Goal: Information Seeking & Learning: Learn about a topic

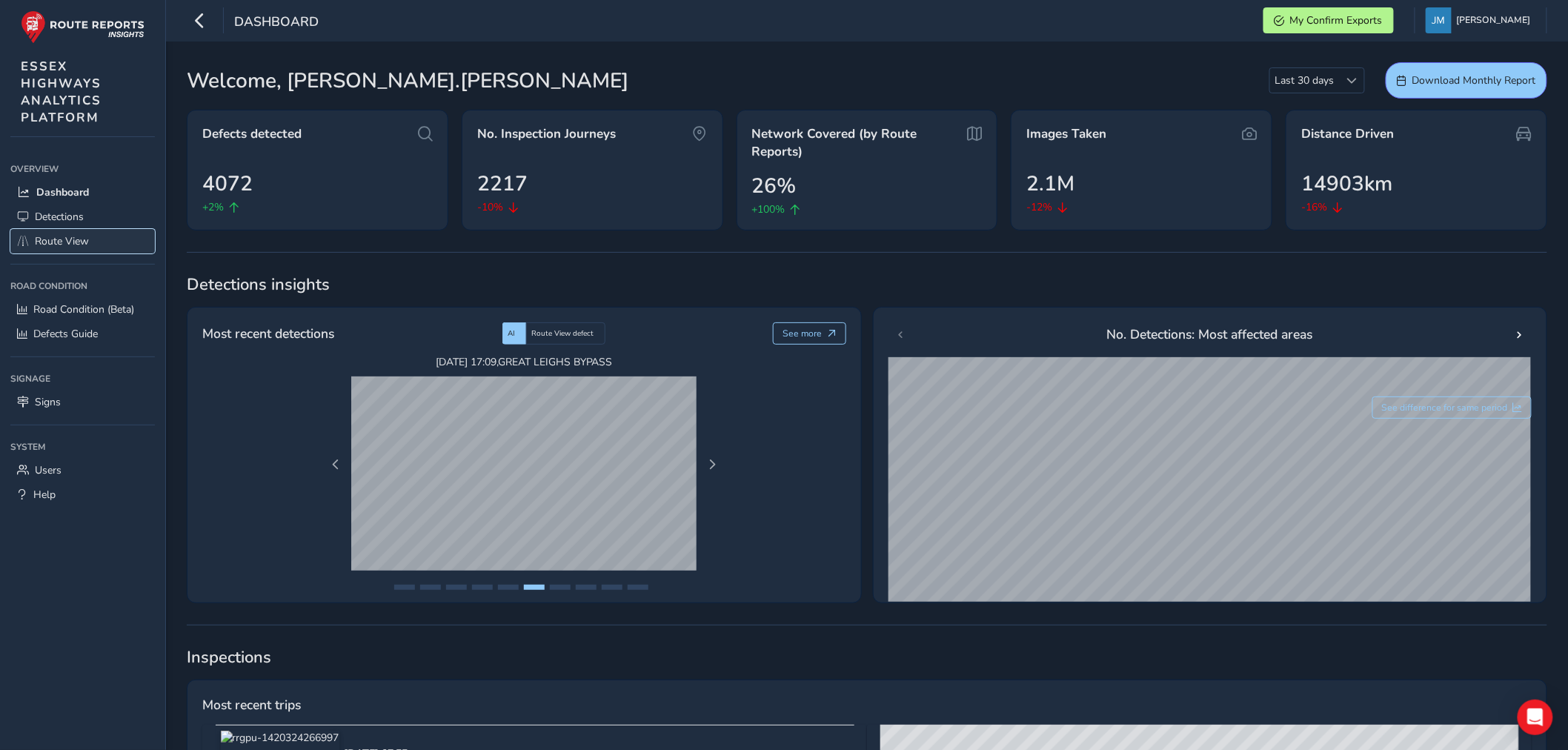
click at [56, 235] on span "Route View" at bounding box center [61, 241] width 54 height 14
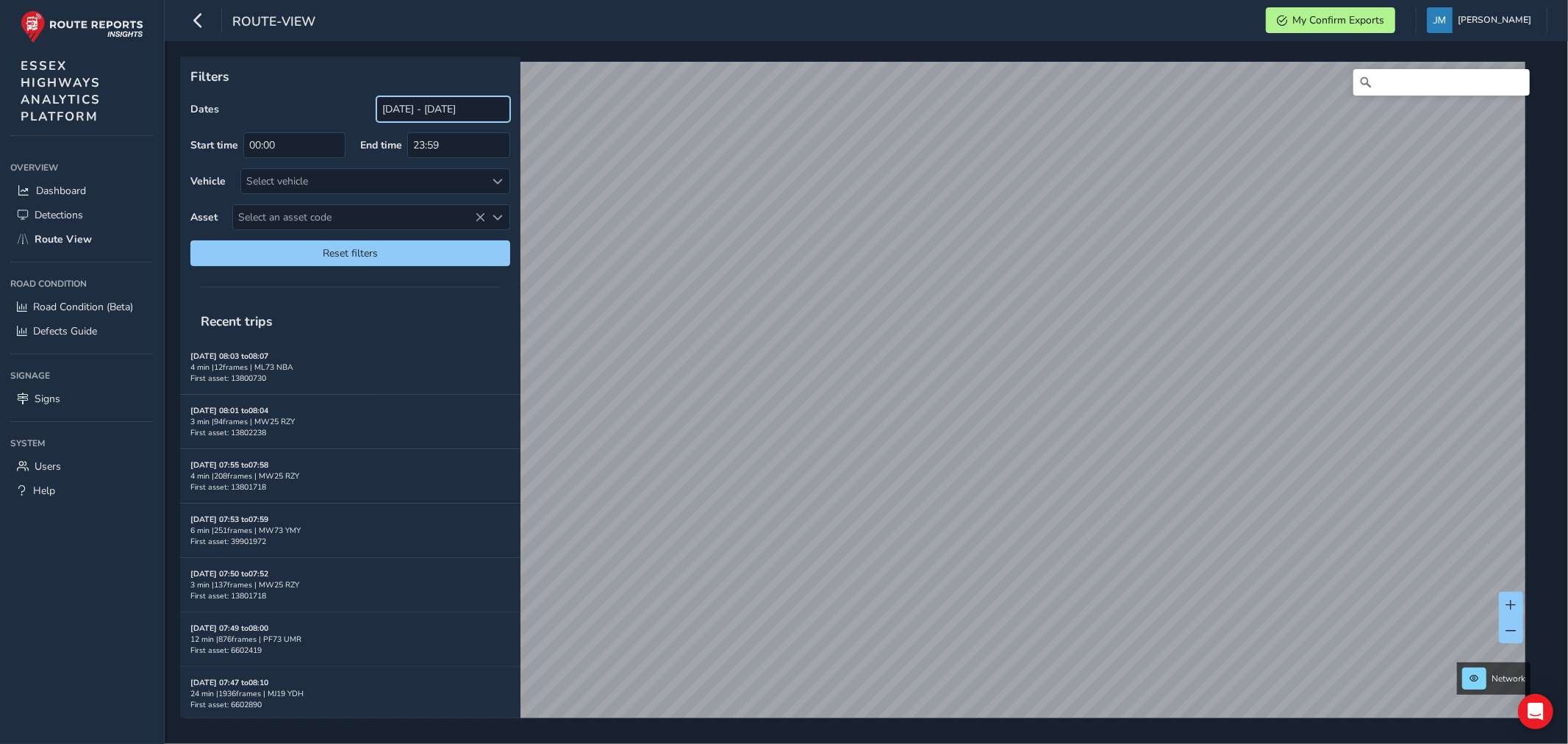
click at [432, 112] on input "[DATE] - [DATE]" at bounding box center [443, 109] width 134 height 25
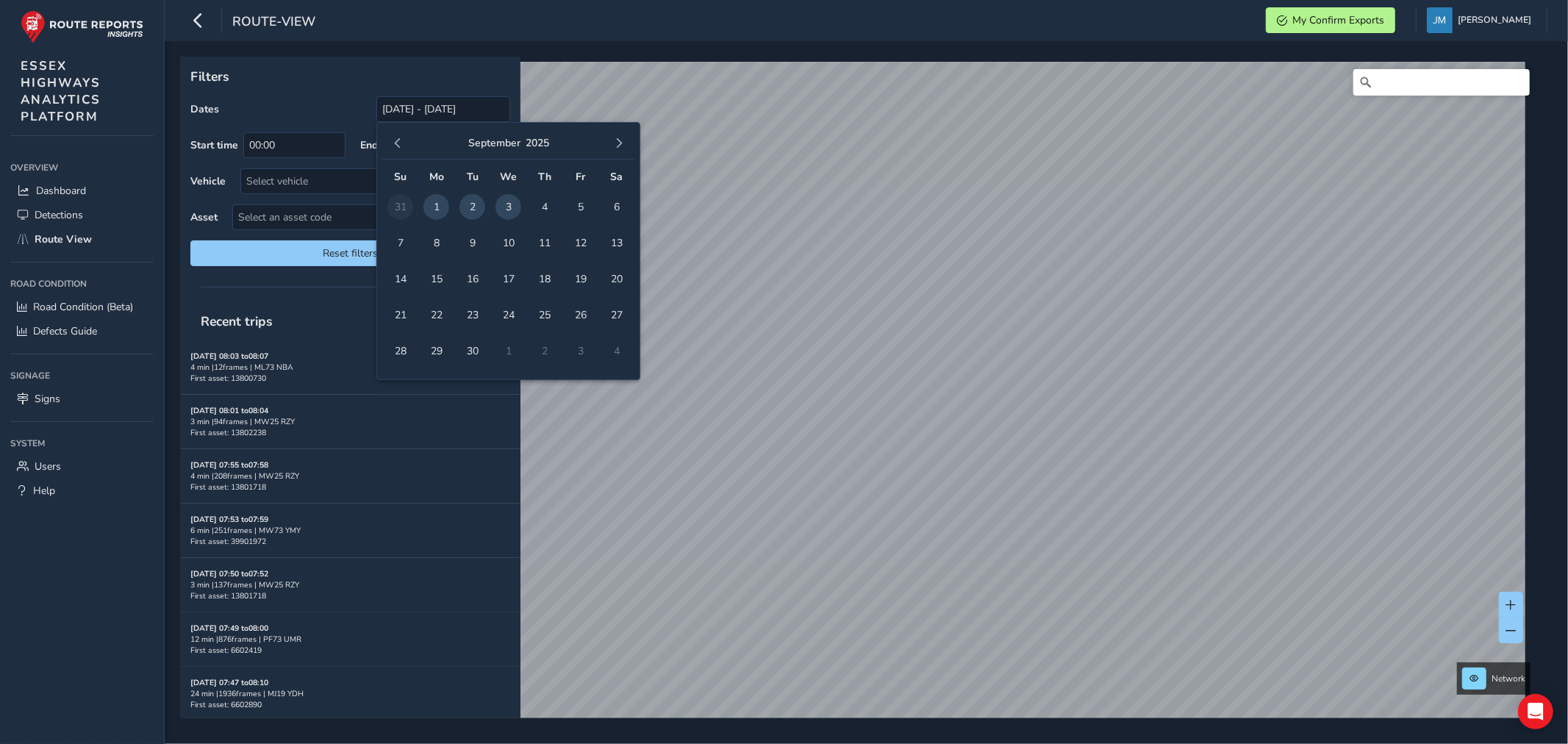
click at [434, 206] on span "1" at bounding box center [436, 207] width 25 height 25
click at [475, 211] on span "2" at bounding box center [472, 207] width 25 height 25
type input "[DATE] - [DATE]"
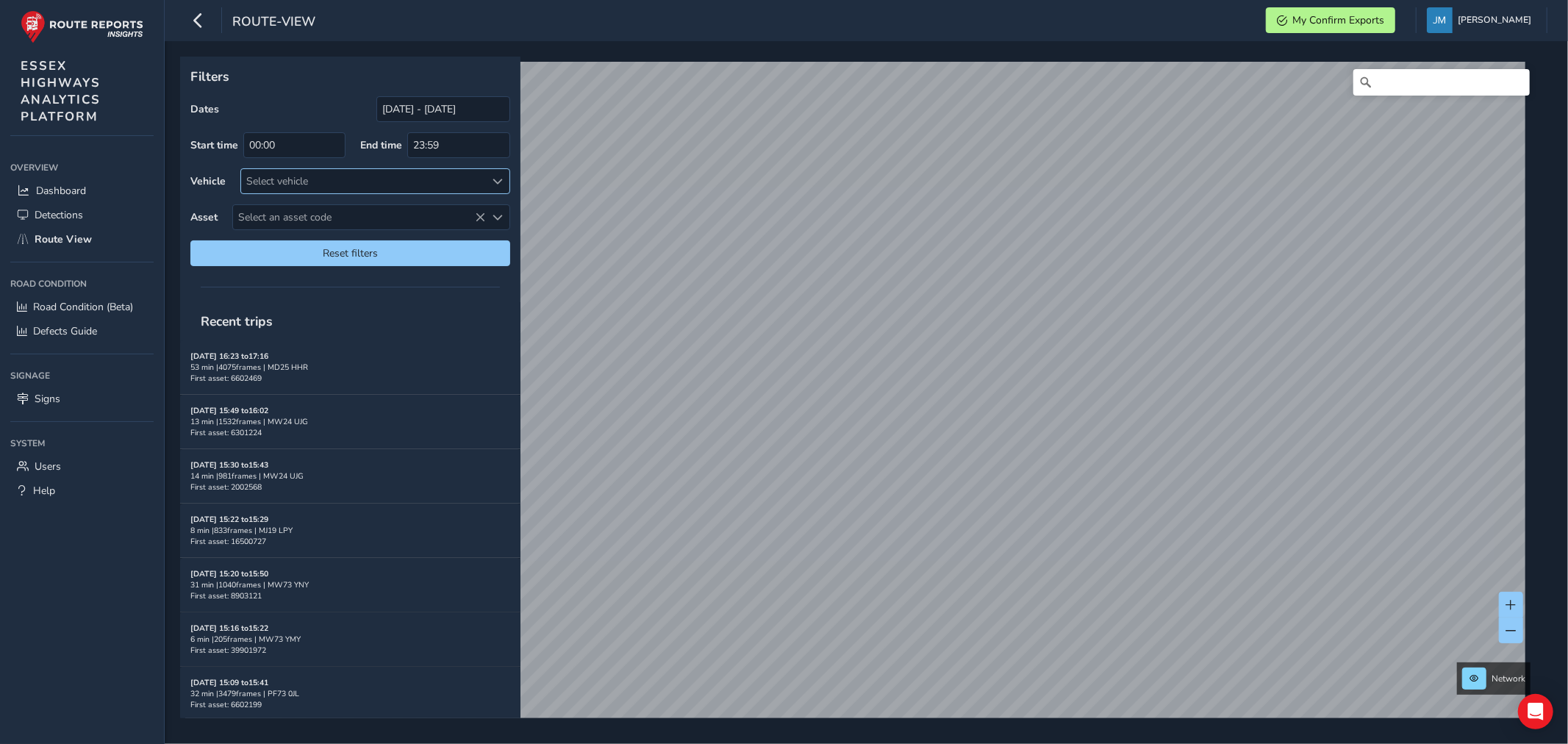
click at [306, 185] on div "Select vehicle" at bounding box center [363, 181] width 244 height 24
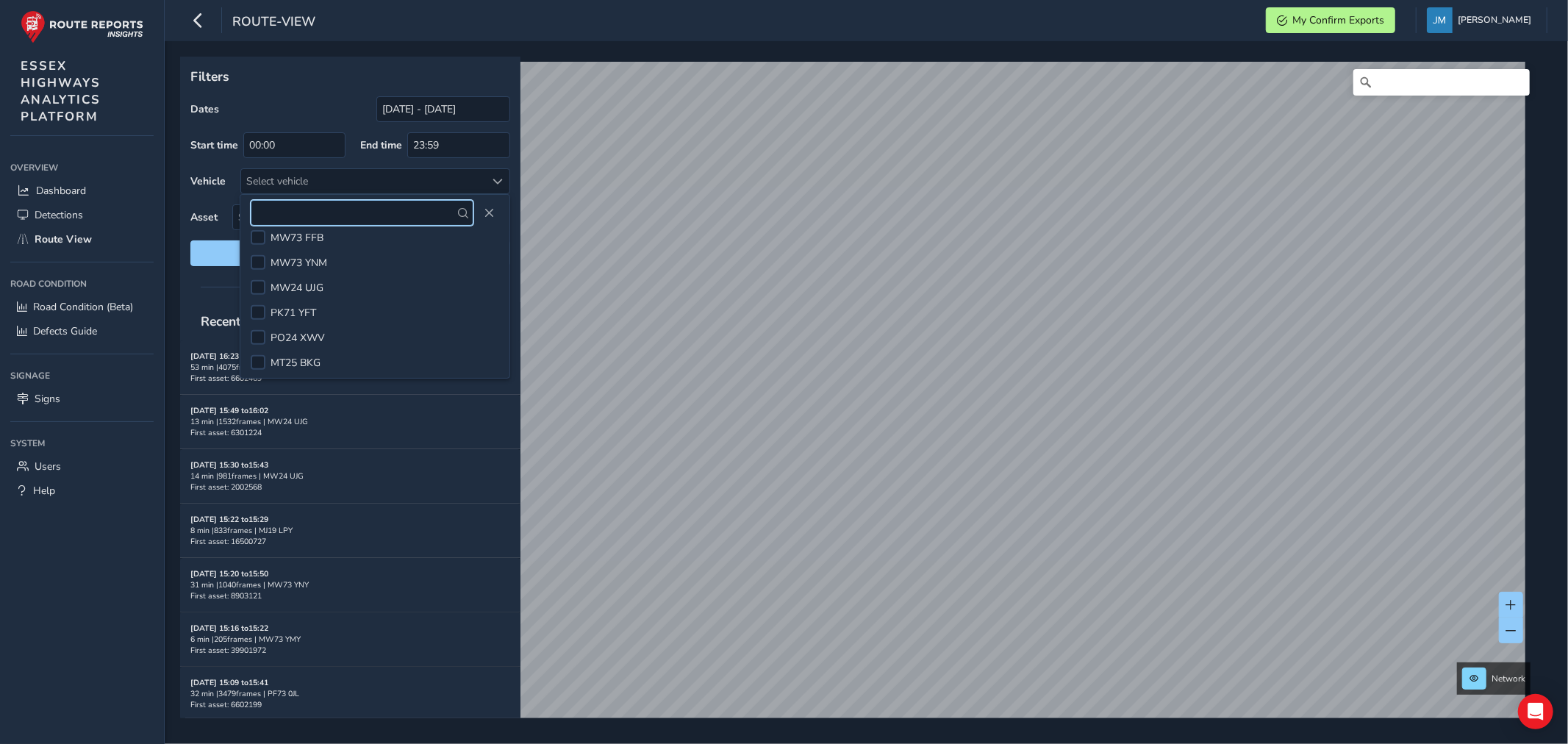
scroll to position [588, 0]
click at [259, 290] on div at bounding box center [258, 285] width 14 height 14
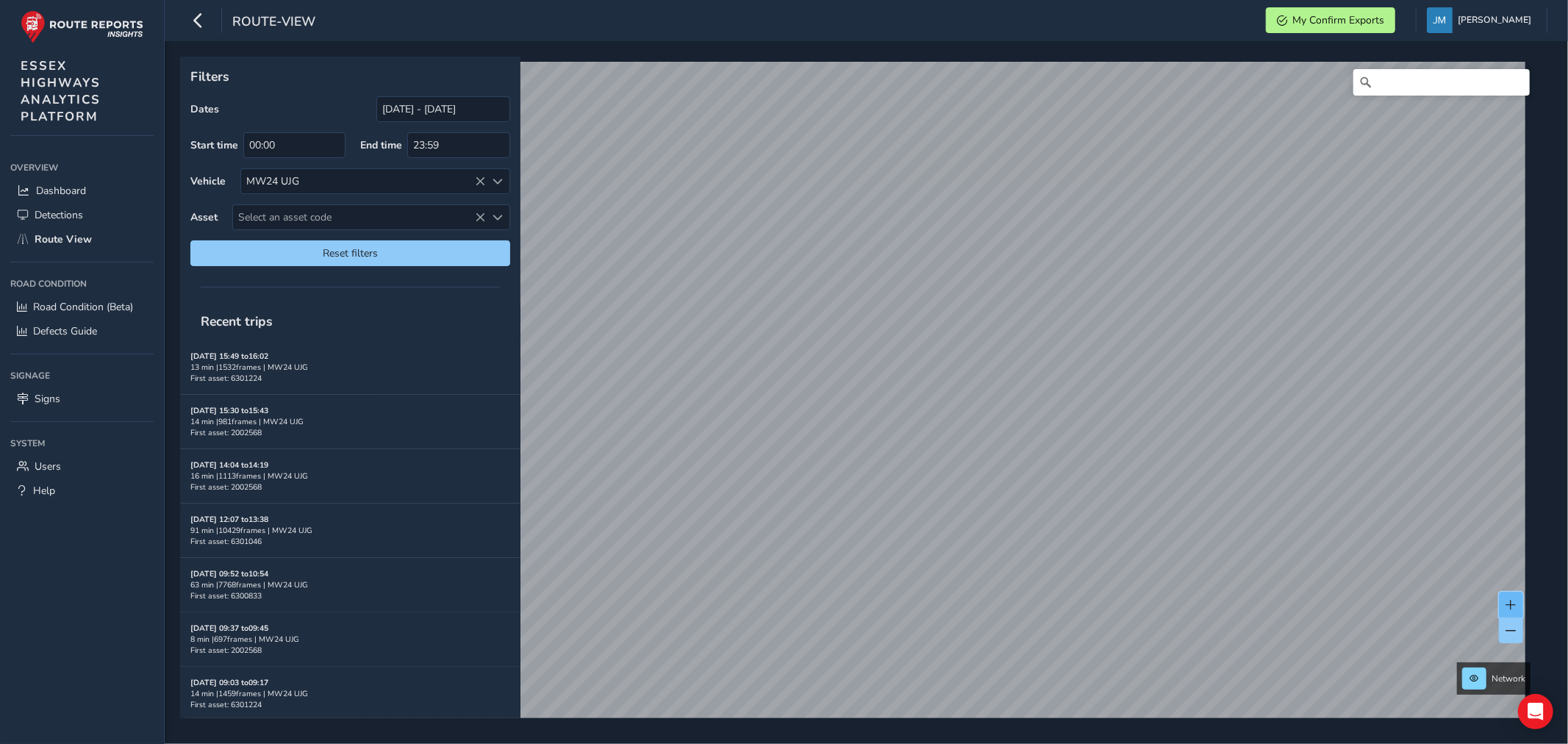
click at [1512, 603] on span at bounding box center [1511, 605] width 10 height 10
click at [1510, 603] on span at bounding box center [1511, 605] width 10 height 10
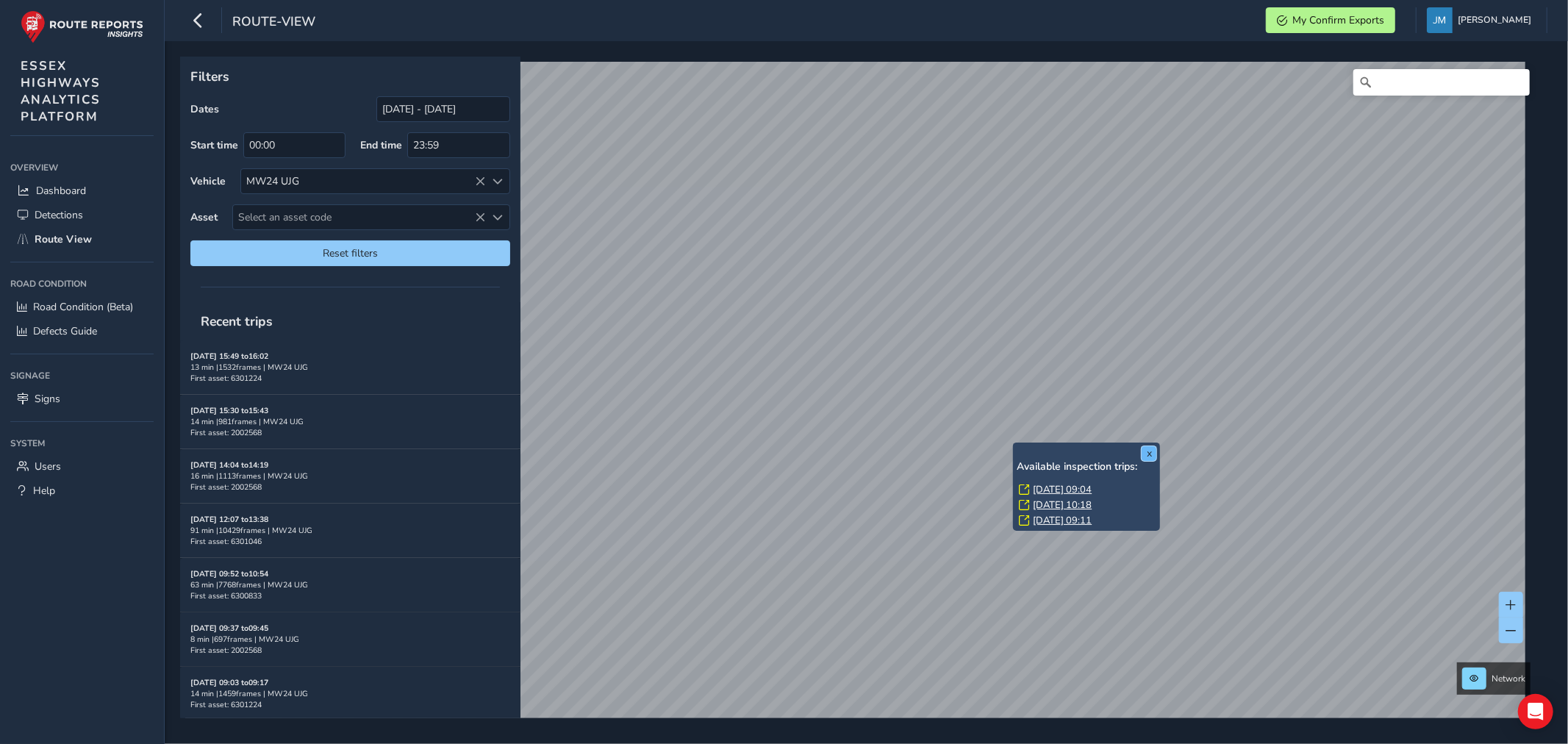
click at [1150, 454] on button "x" at bounding box center [1149, 454] width 14 height 14
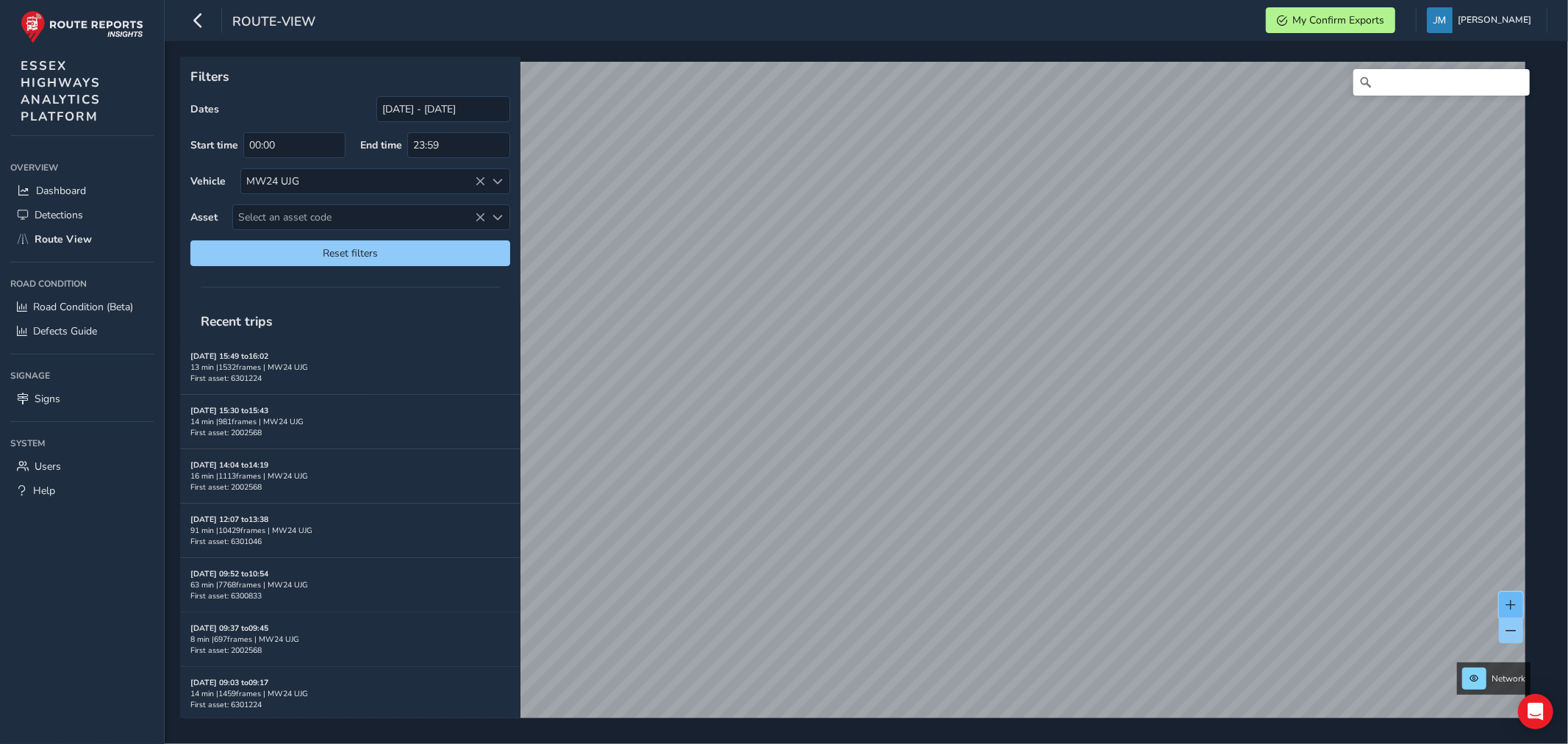
click at [1509, 606] on span at bounding box center [1511, 605] width 10 height 10
click at [1513, 602] on span at bounding box center [1511, 605] width 10 height 10
click at [1514, 602] on span at bounding box center [1511, 605] width 10 height 10
click at [1513, 600] on span at bounding box center [1511, 605] width 10 height 10
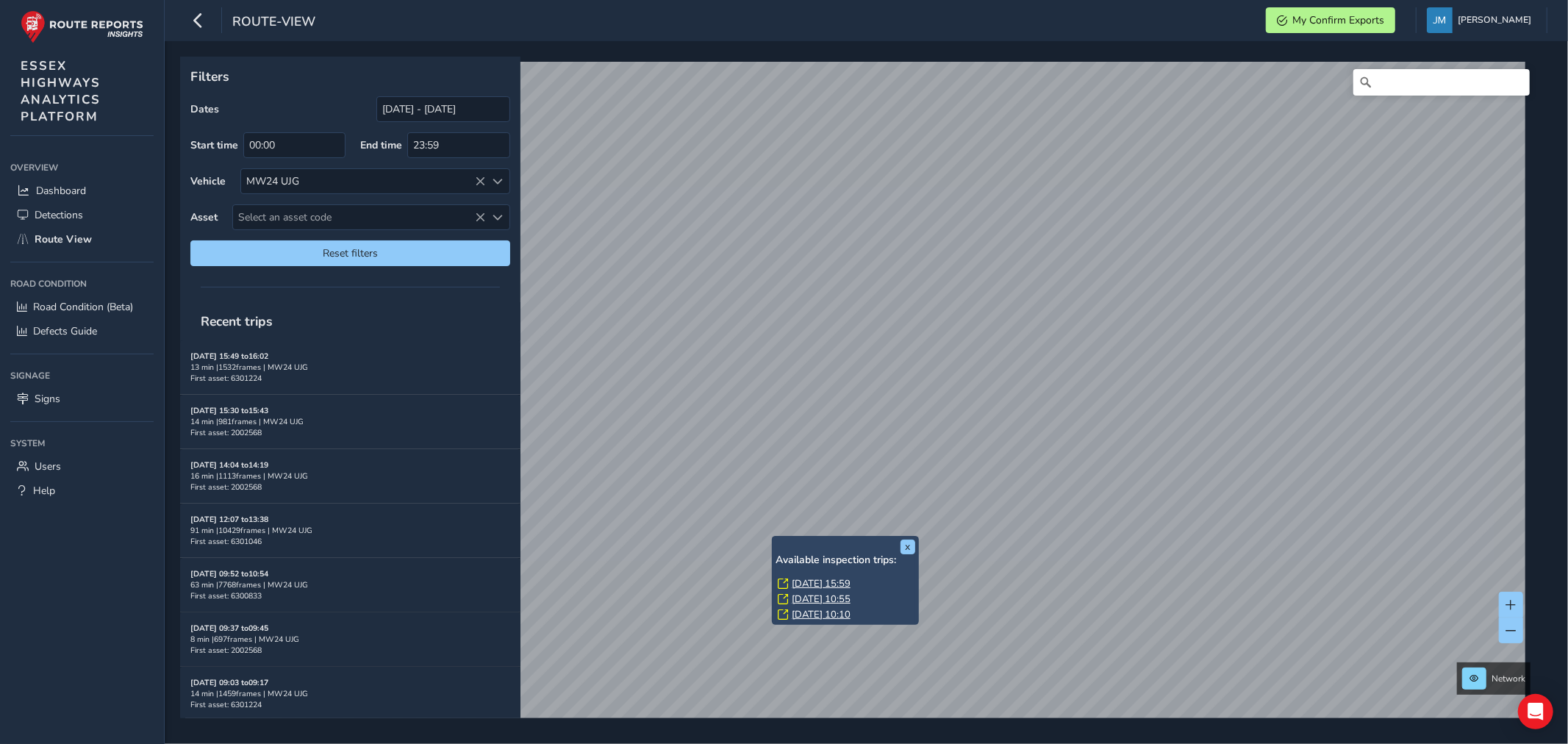
click at [806, 598] on link "[DATE] 10:55" at bounding box center [821, 599] width 59 height 14
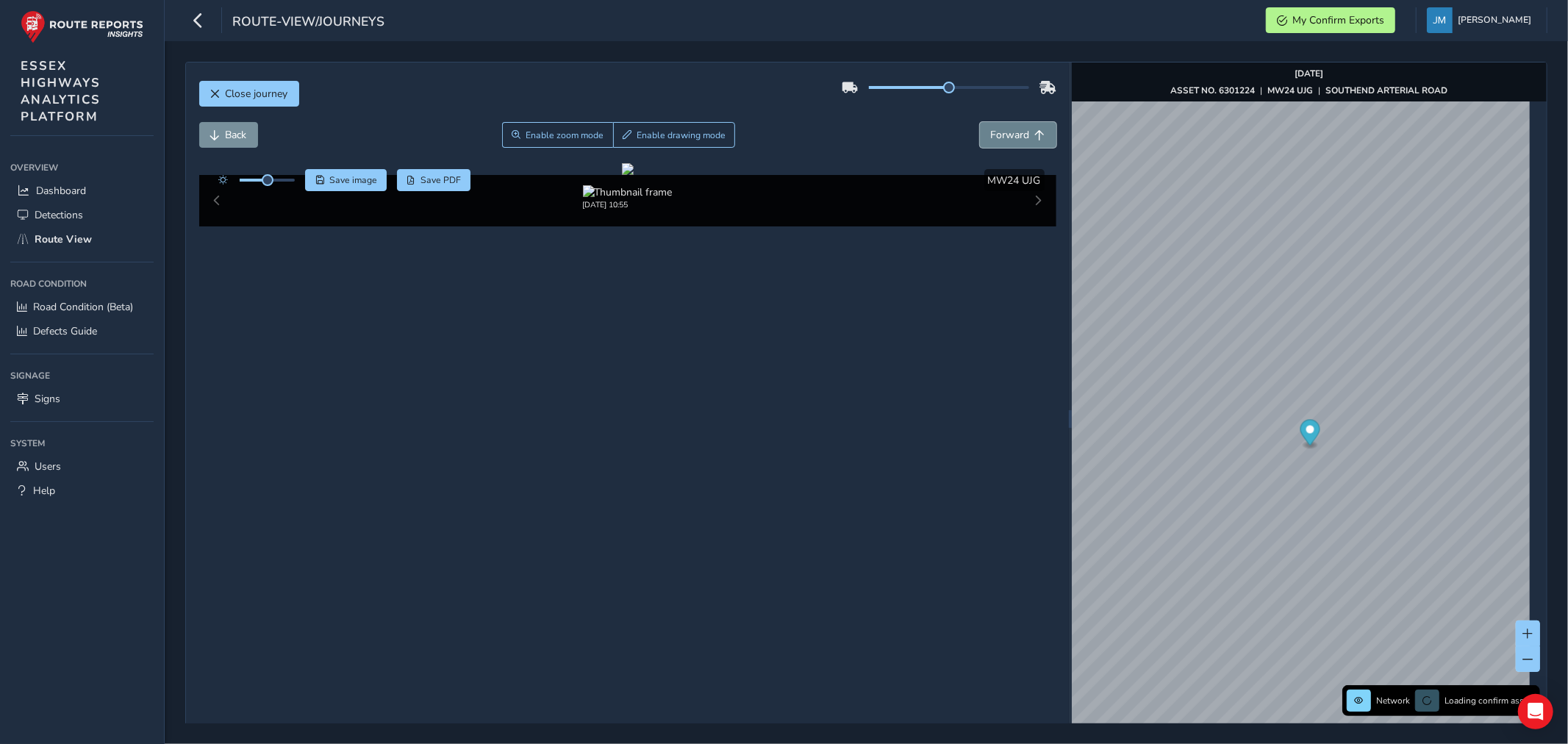
click at [1020, 136] on span "Forward" at bounding box center [1010, 135] width 39 height 14
click at [238, 134] on span "Back" at bounding box center [236, 135] width 21 height 14
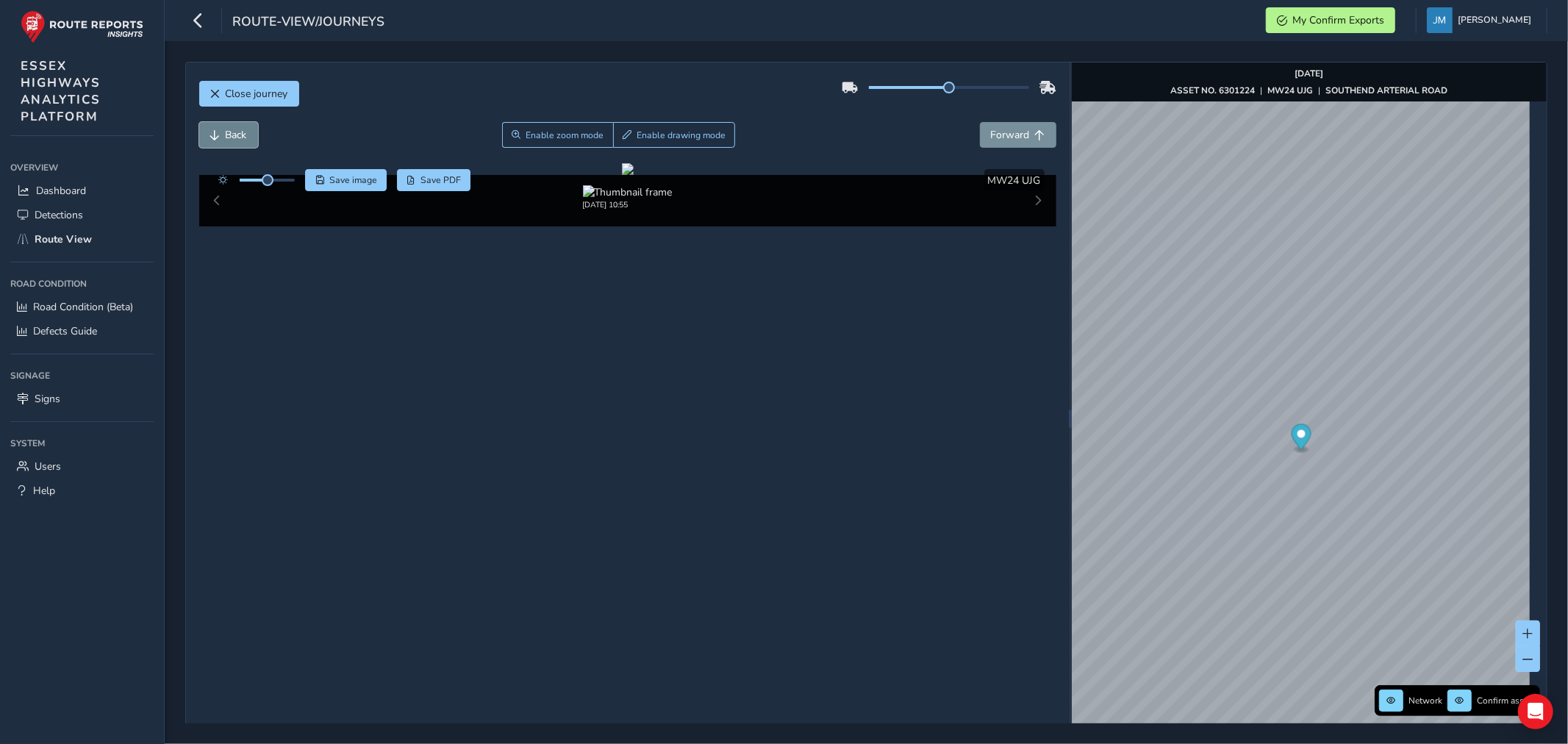
click at [234, 137] on span "Back" at bounding box center [236, 135] width 21 height 14
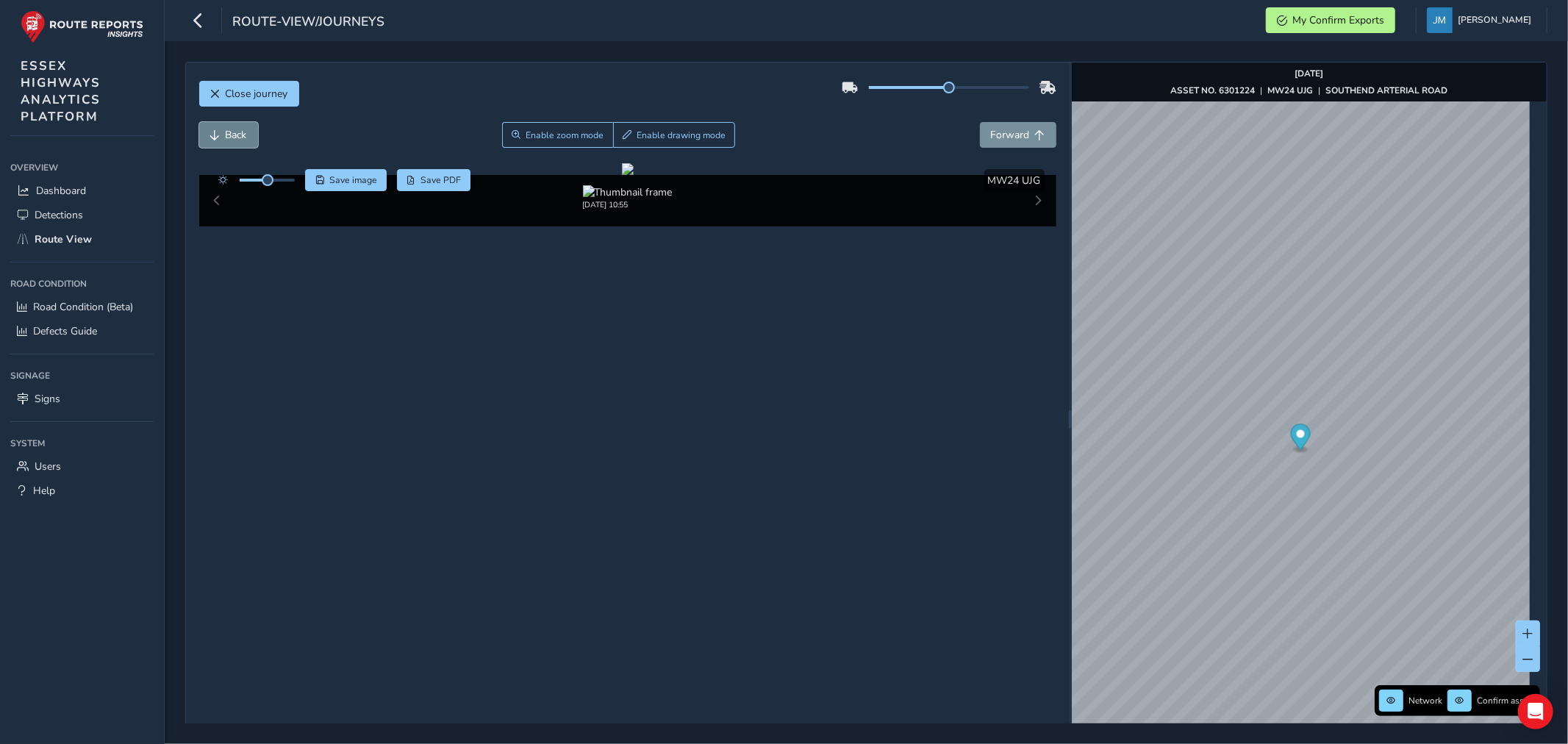
click at [234, 137] on span "Back" at bounding box center [236, 135] width 21 height 14
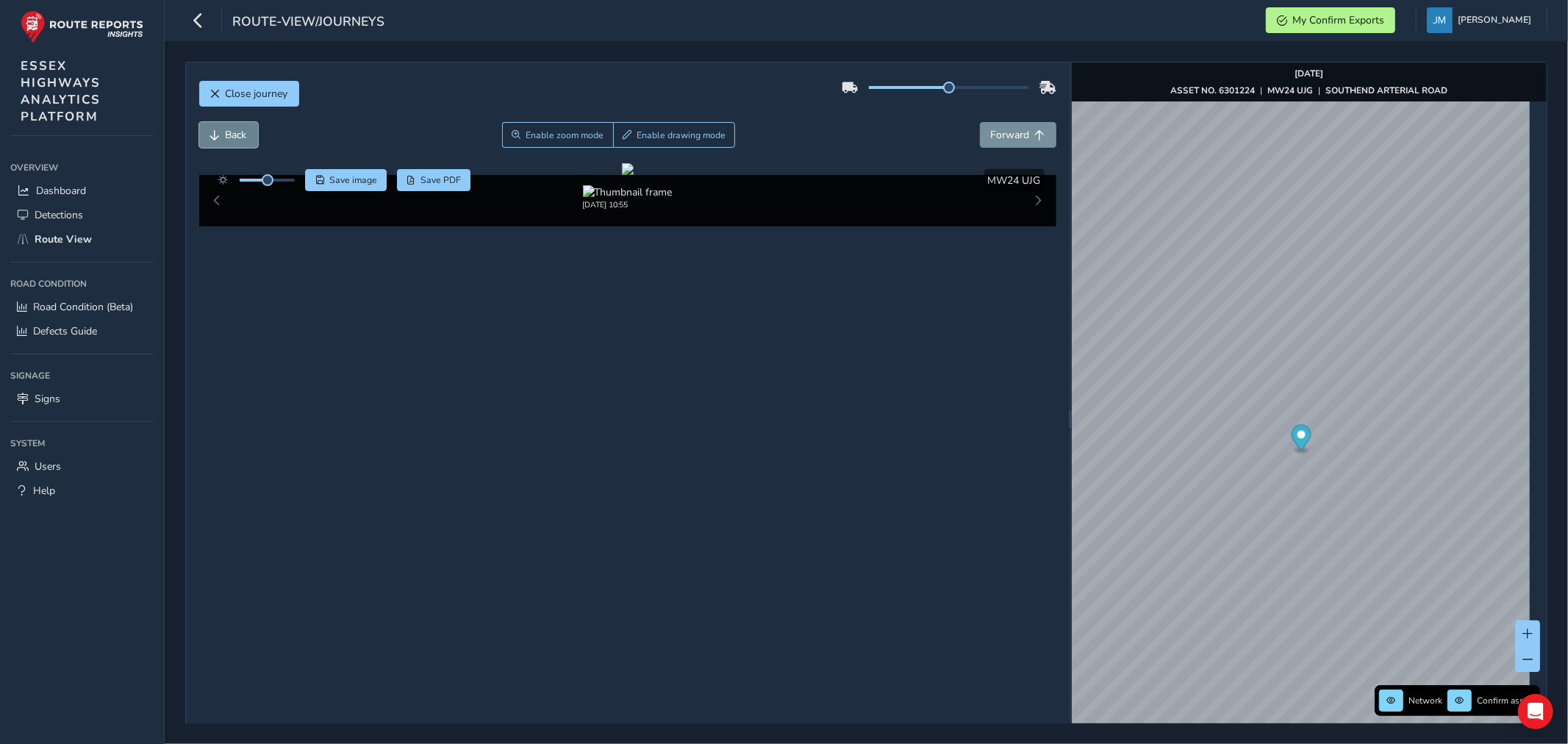
click at [234, 137] on span "Back" at bounding box center [236, 135] width 21 height 14
click at [1017, 138] on span "Forward" at bounding box center [1010, 135] width 39 height 14
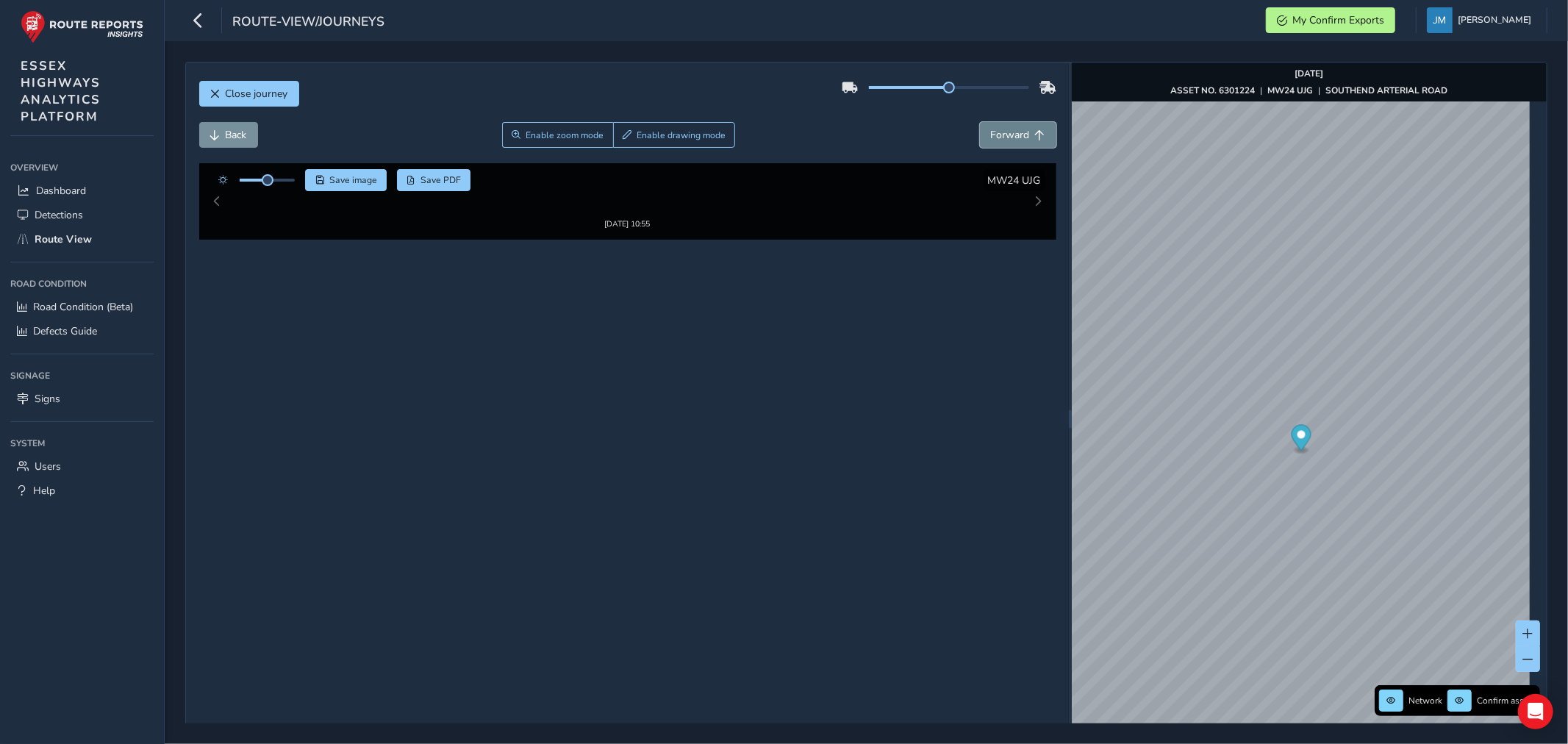
click at [1017, 138] on span "Forward" at bounding box center [1010, 135] width 39 height 14
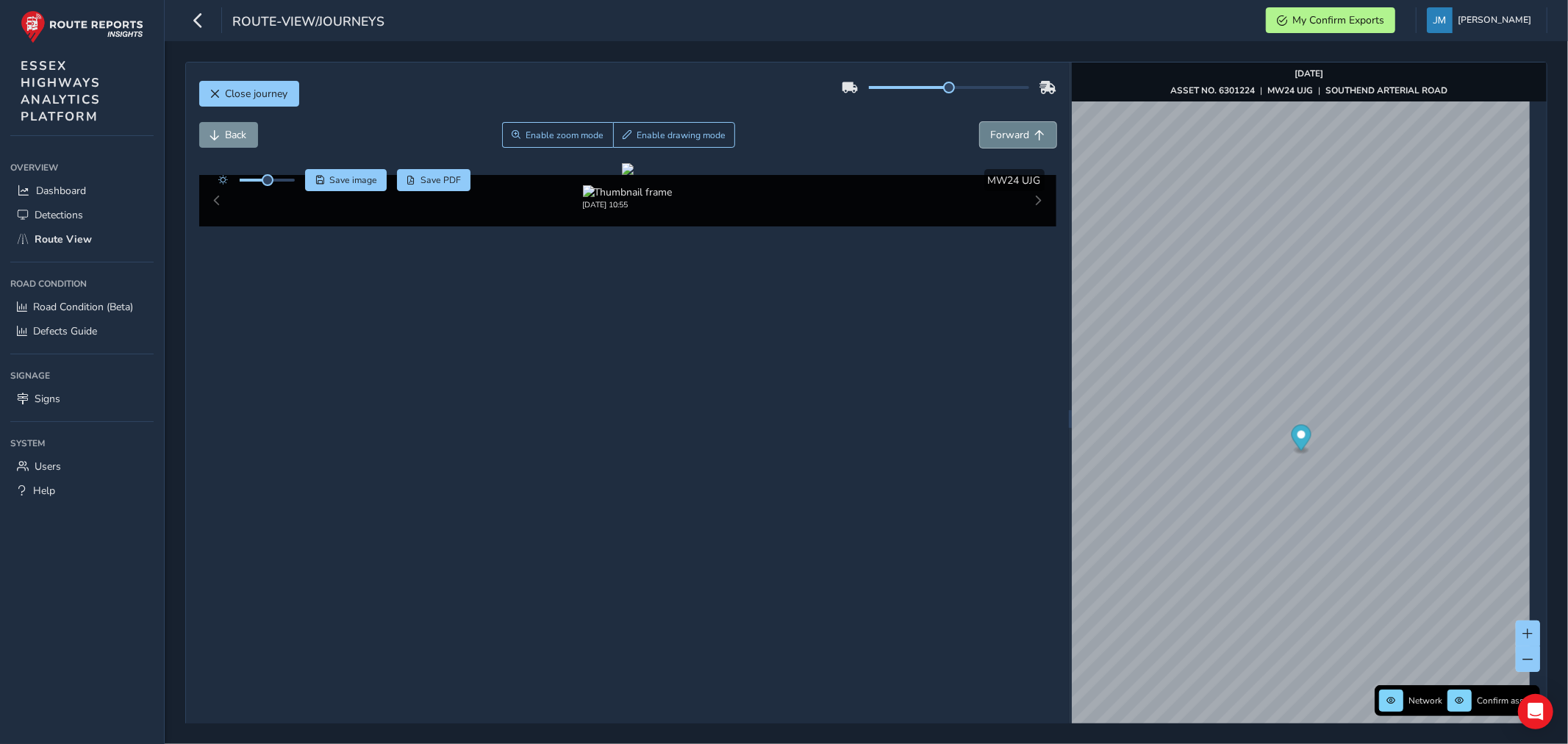
click at [1017, 138] on span "Forward" at bounding box center [1010, 135] width 39 height 14
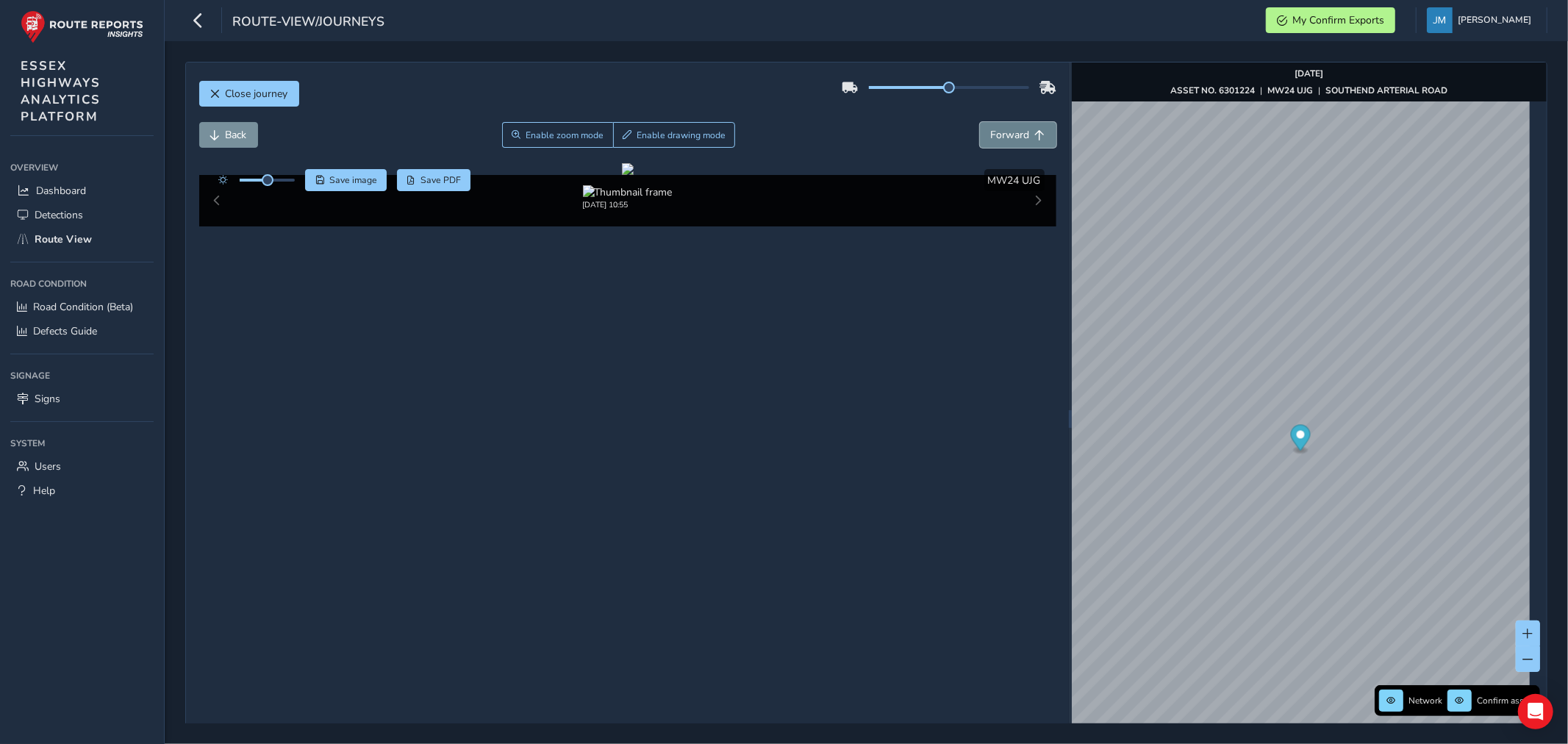
click at [1017, 138] on span "Forward" at bounding box center [1010, 135] width 39 height 14
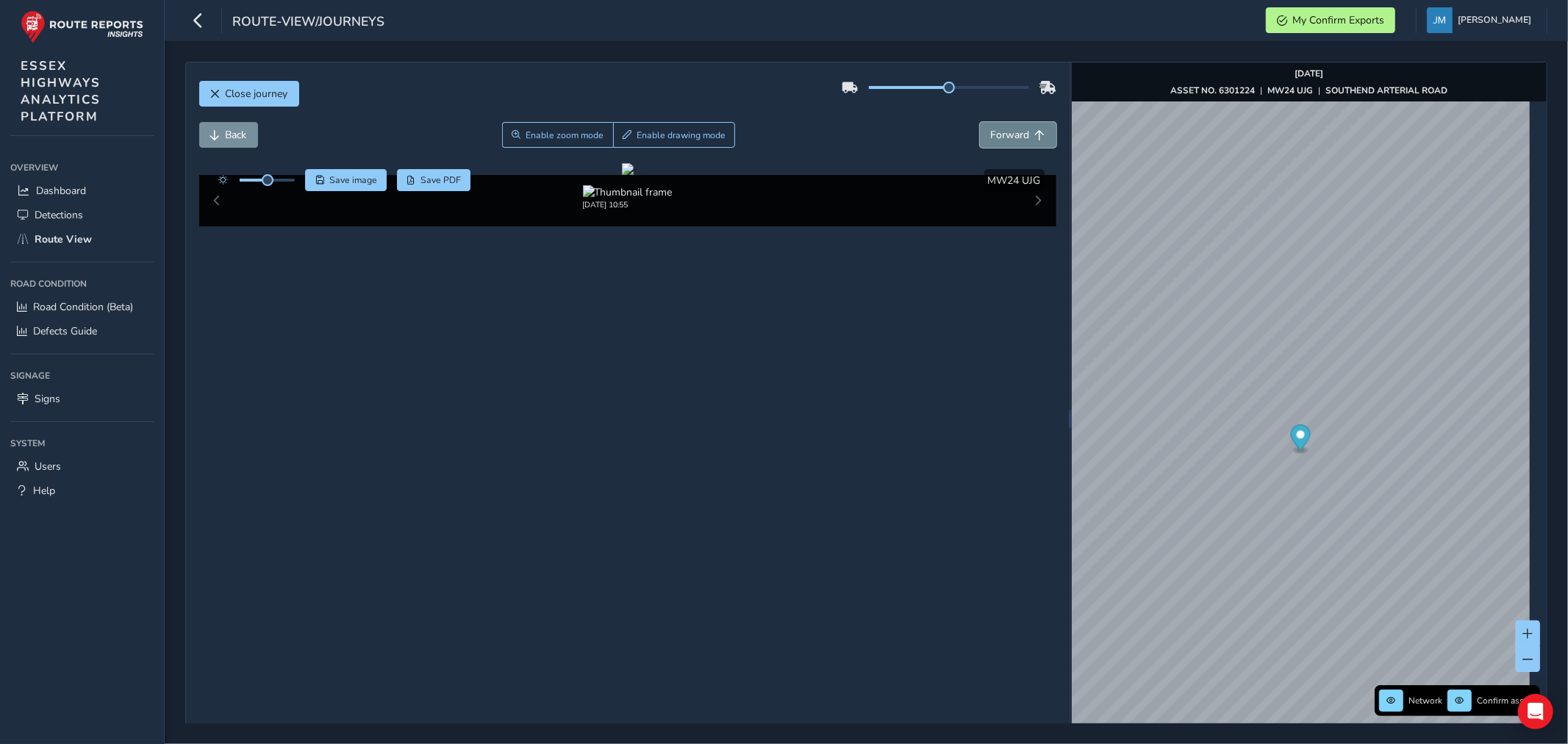
click at [1017, 138] on span "Forward" at bounding box center [1010, 135] width 39 height 14
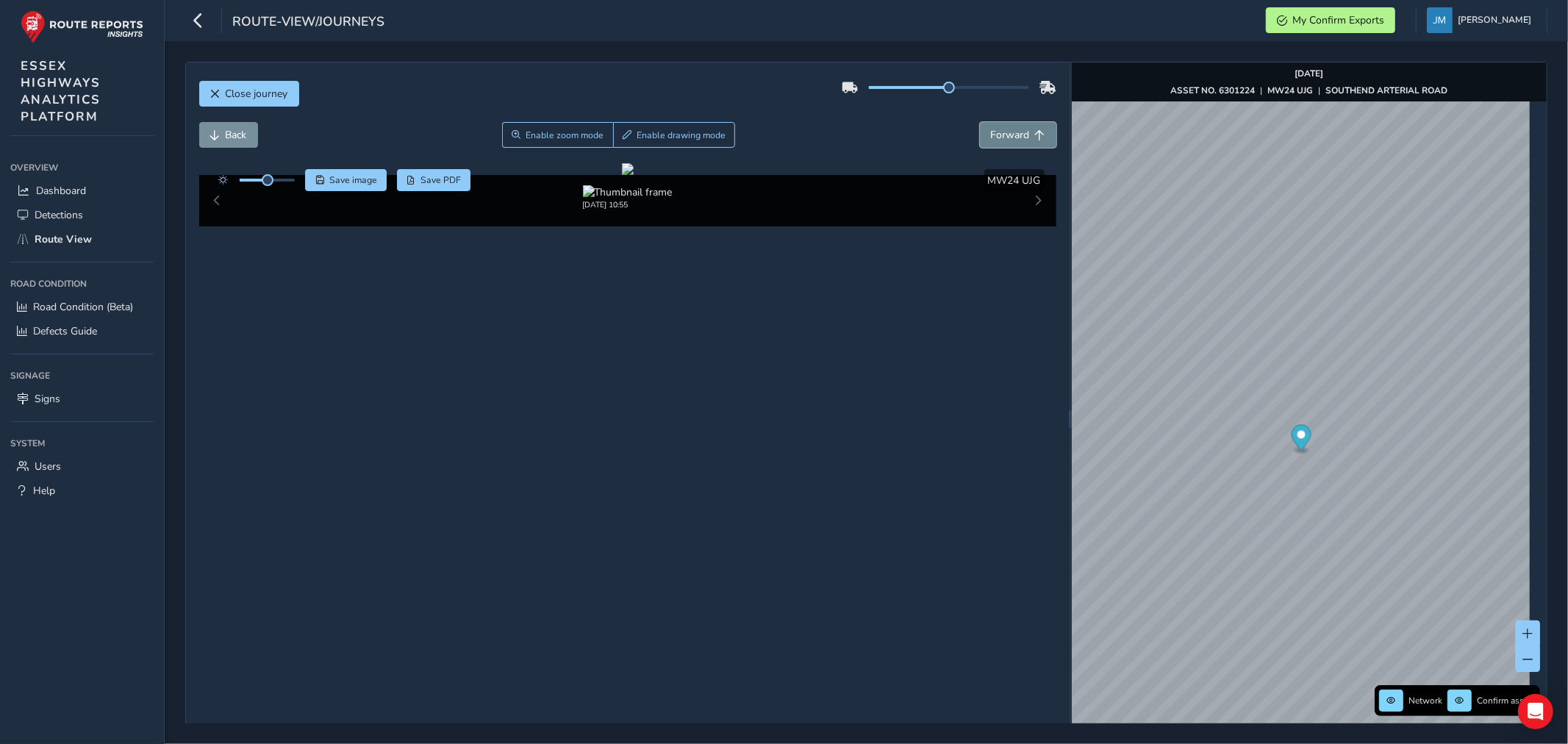
click at [1017, 138] on span "Forward" at bounding box center [1010, 135] width 39 height 14
click at [232, 134] on span "Back" at bounding box center [236, 135] width 21 height 14
drag, startPoint x: 1339, startPoint y: 407, endPoint x: 1046, endPoint y: 276, distance: 321.0
click at [1021, 274] on div "Close journey Back Enable zoom mode Enable drawing mode Forward Click and Drag …" at bounding box center [866, 419] width 1362 height 714
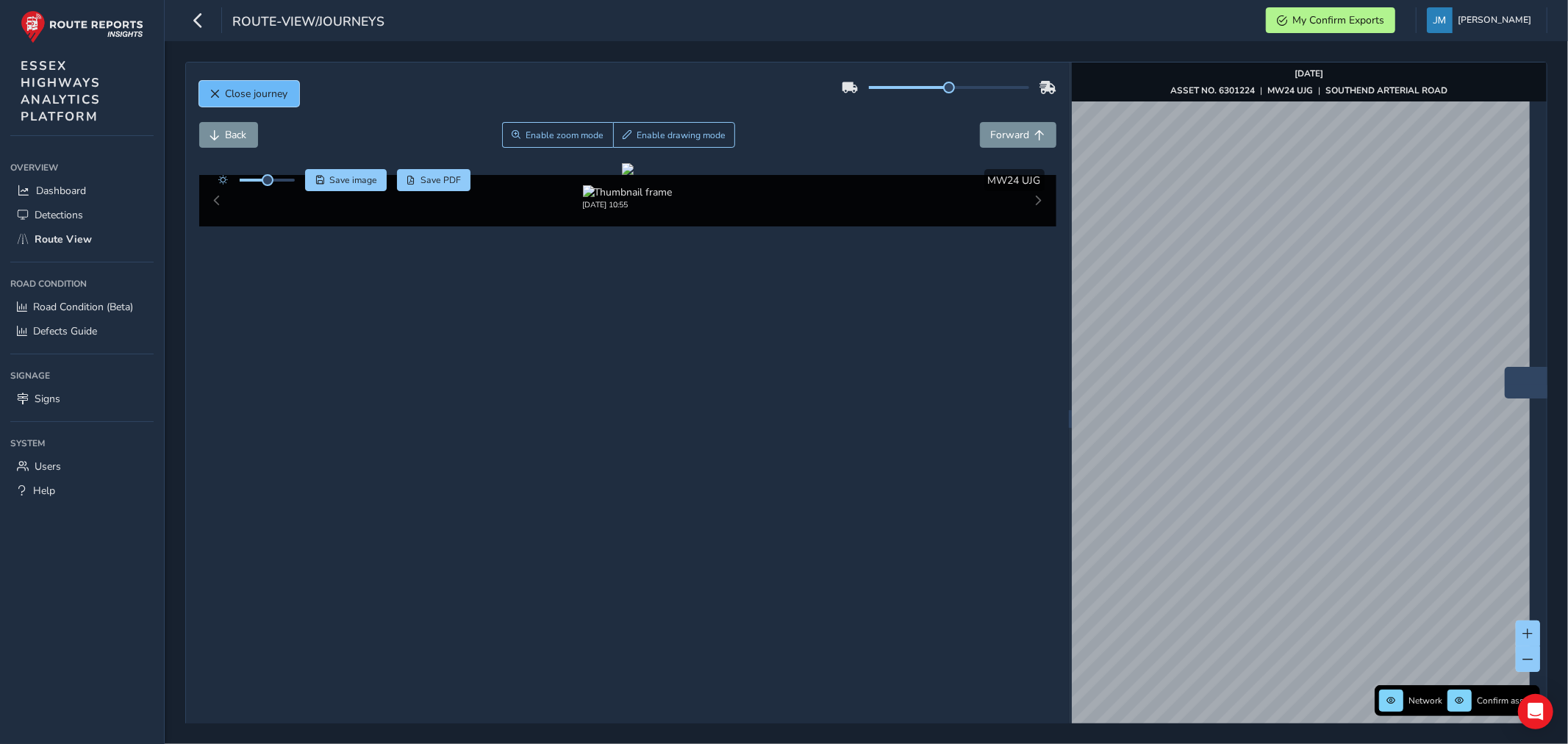
click at [210, 92] on span "Close journey" at bounding box center [215, 94] width 10 height 10
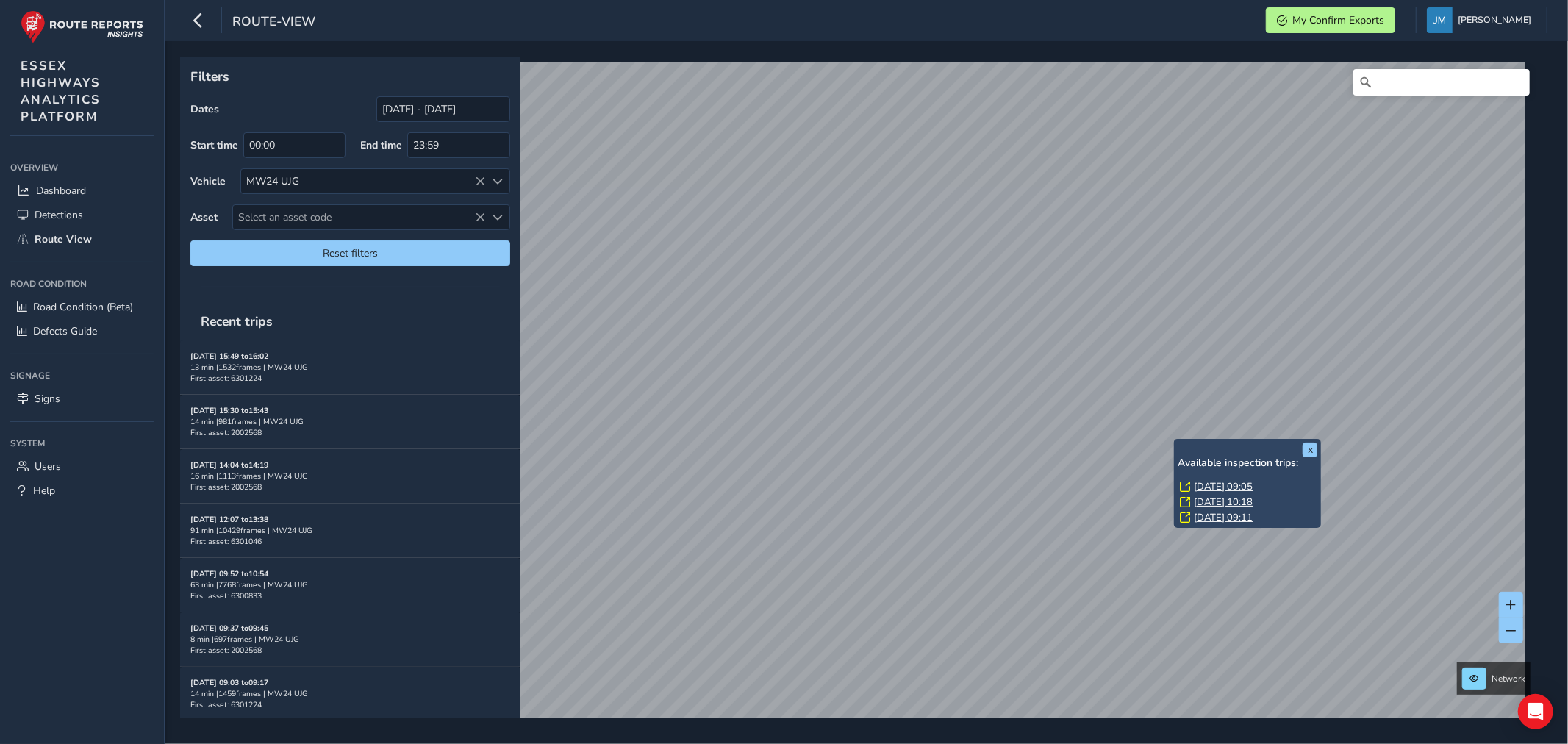
click at [1174, 443] on div "x Available inspection trips: [GEOGRAPHIC_DATA][DATE] 09:05 [DATE] 10:18 [DATE]…" at bounding box center [1247, 484] width 147 height 89
click at [1226, 483] on link "[DATE] 09:05" at bounding box center [1224, 486] width 59 height 14
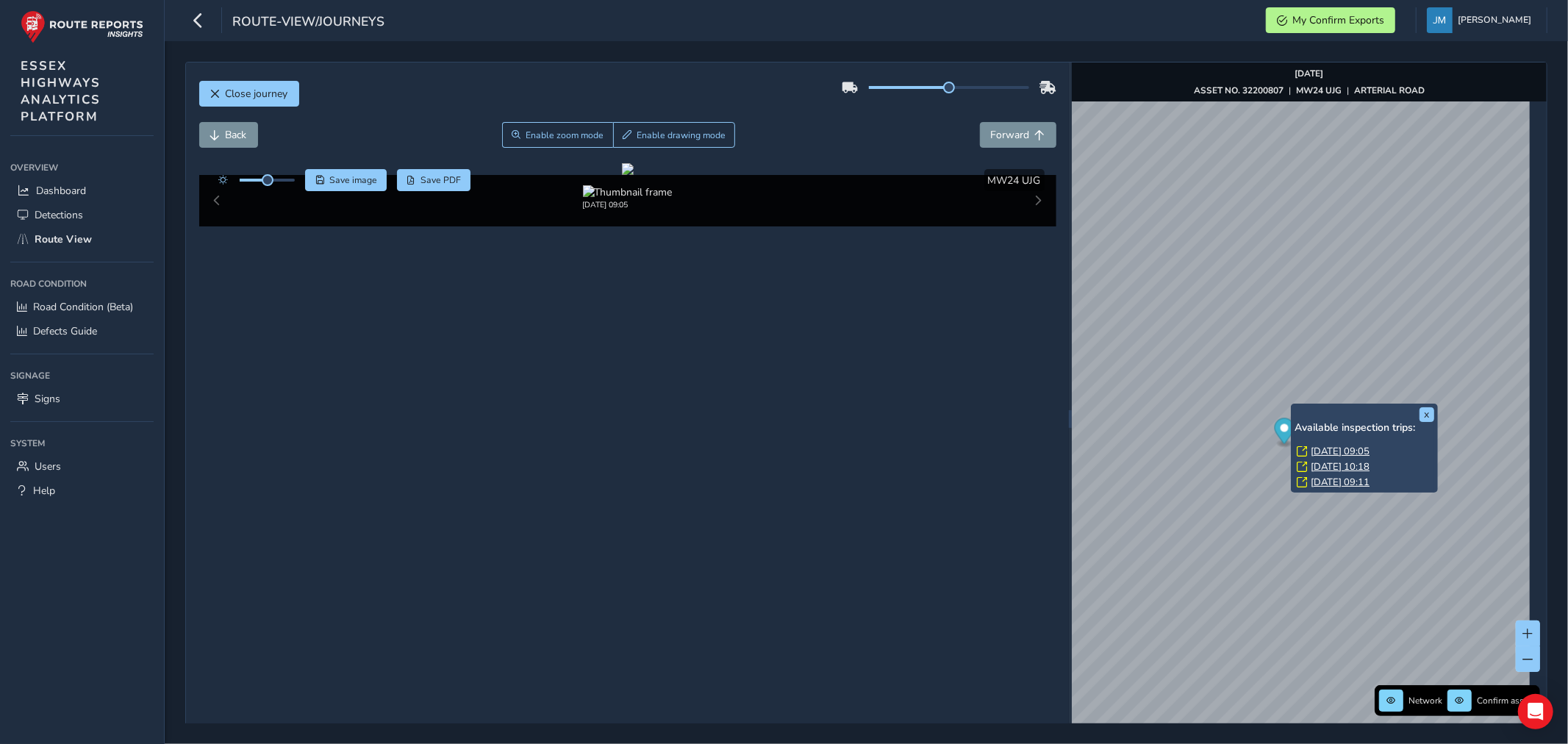
click at [1329, 480] on link "[DATE] 09:11" at bounding box center [1340, 482] width 59 height 14
click at [1331, 465] on link "[DATE] 10:18" at bounding box center [1340, 466] width 59 height 14
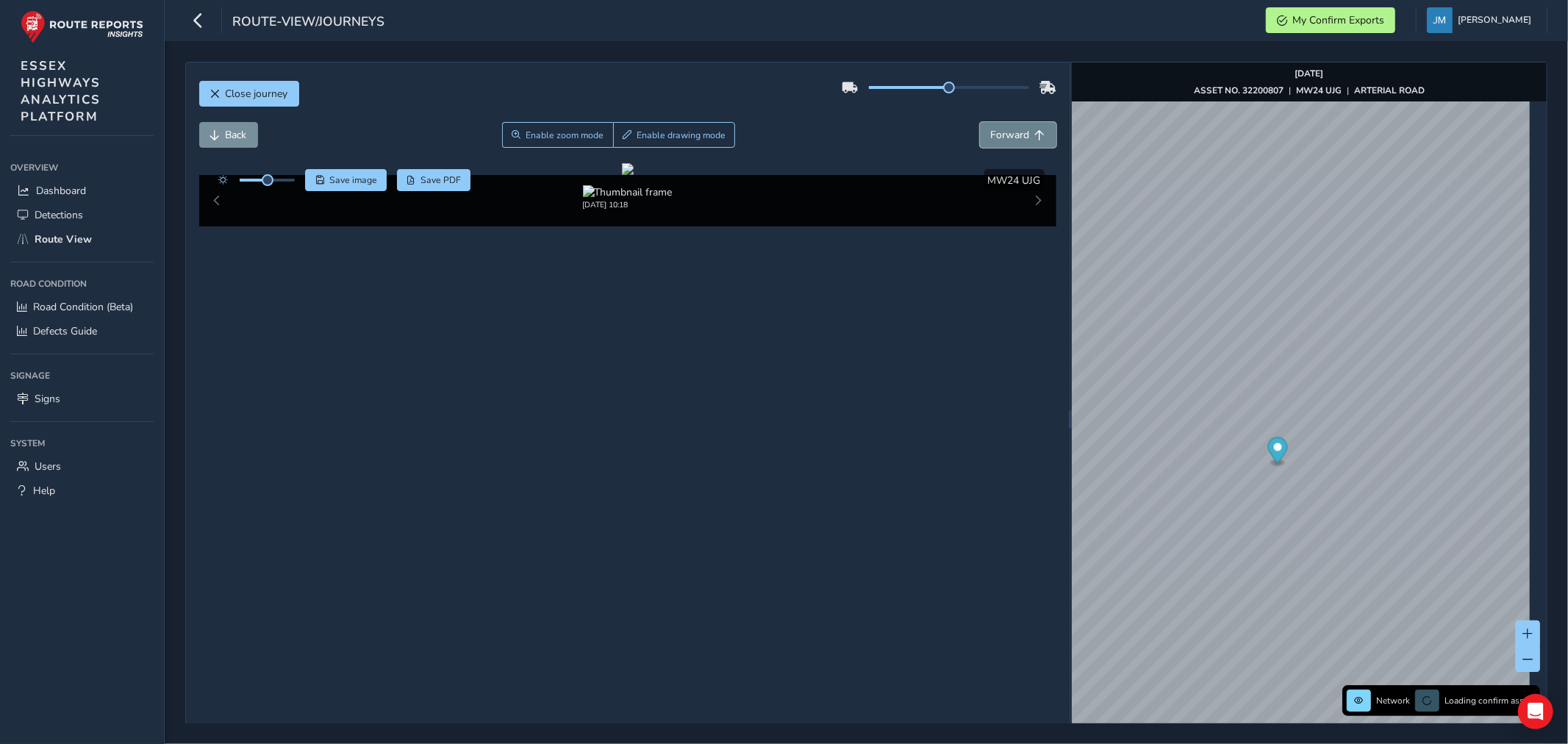
click at [1020, 134] on span "Forward" at bounding box center [1010, 135] width 39 height 14
click at [1025, 130] on button "Forward" at bounding box center [1018, 134] width 76 height 25
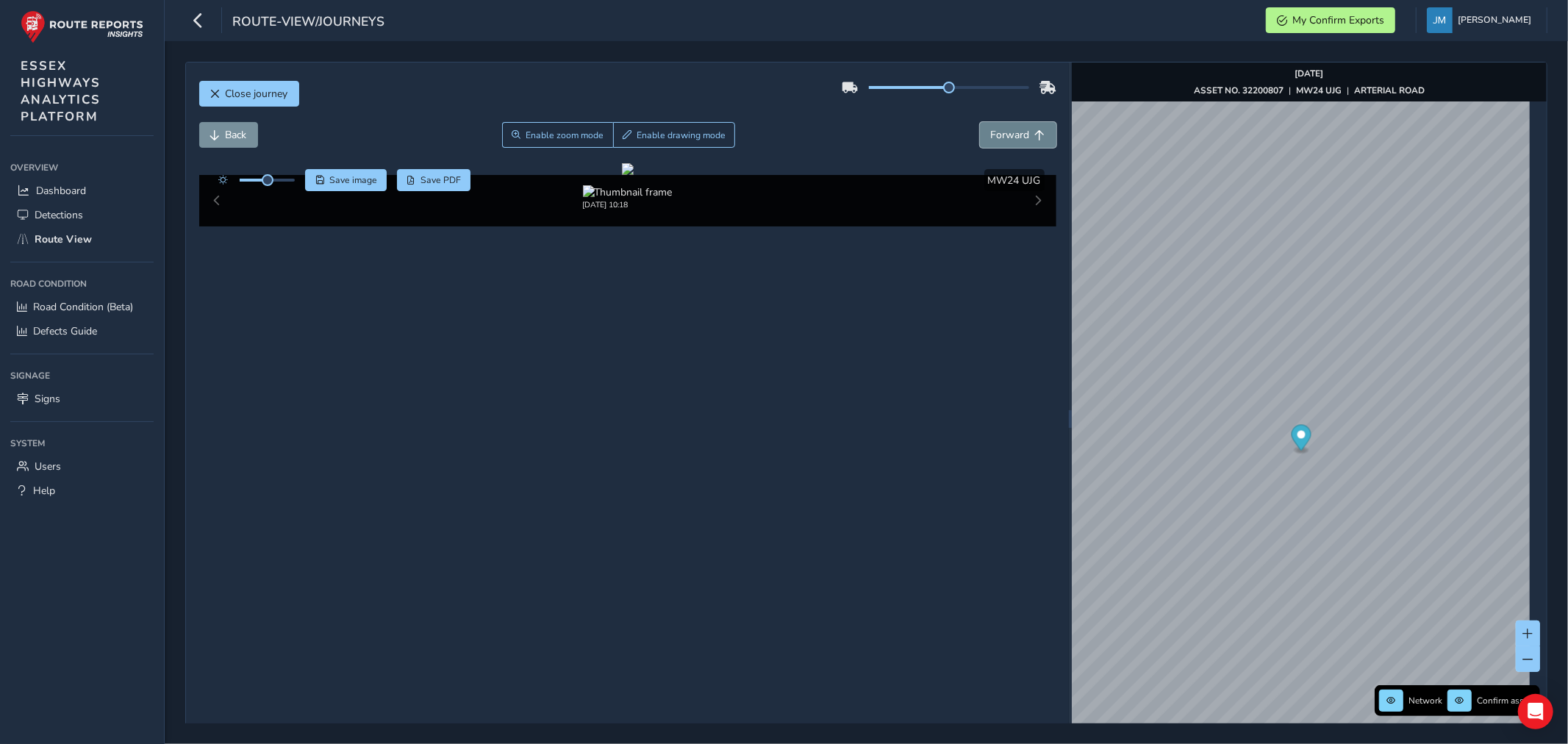
click at [1025, 130] on button "Forward" at bounding box center [1018, 134] width 76 height 25
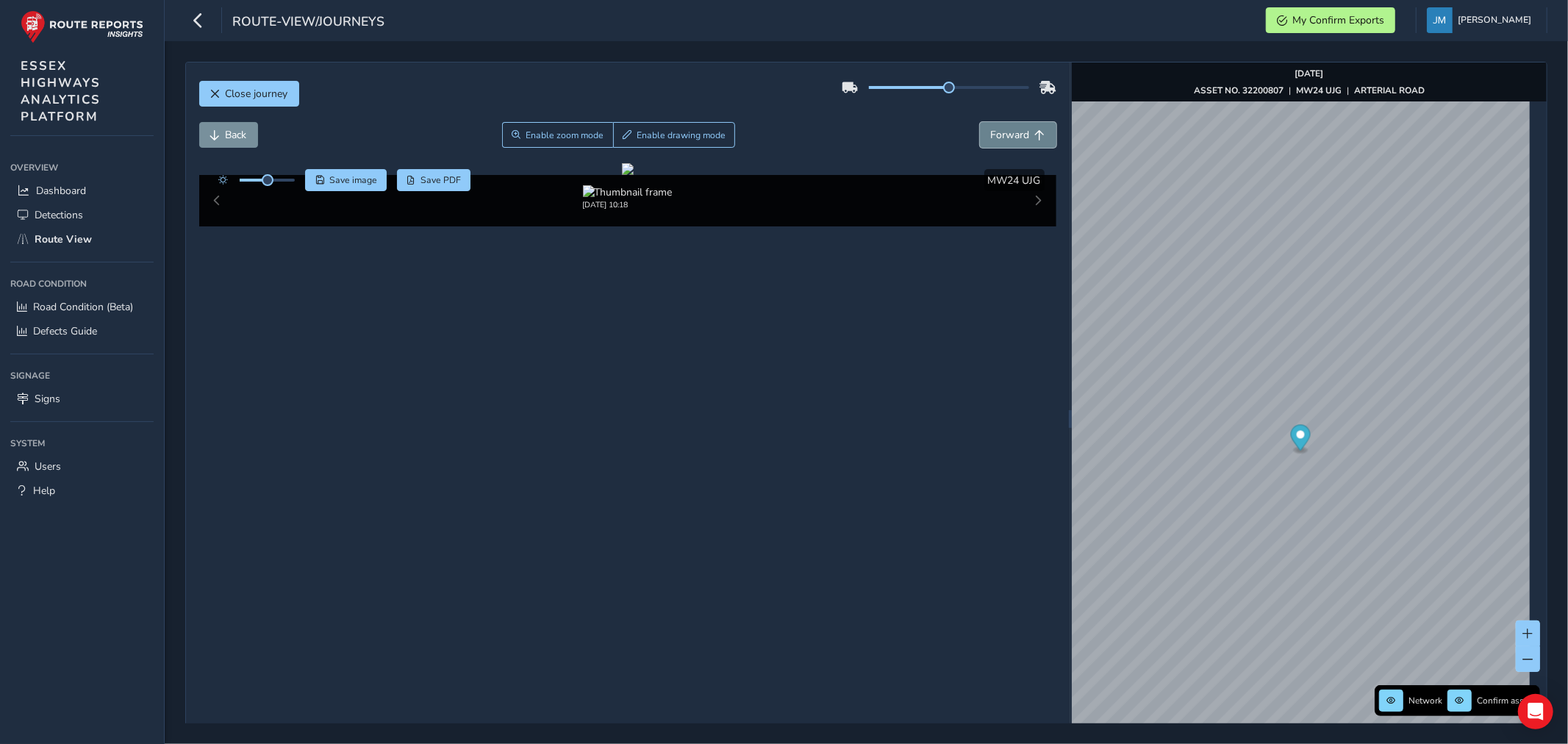
click at [1025, 130] on button "Forward" at bounding box center [1018, 134] width 76 height 25
click at [227, 134] on span "Back" at bounding box center [236, 135] width 21 height 14
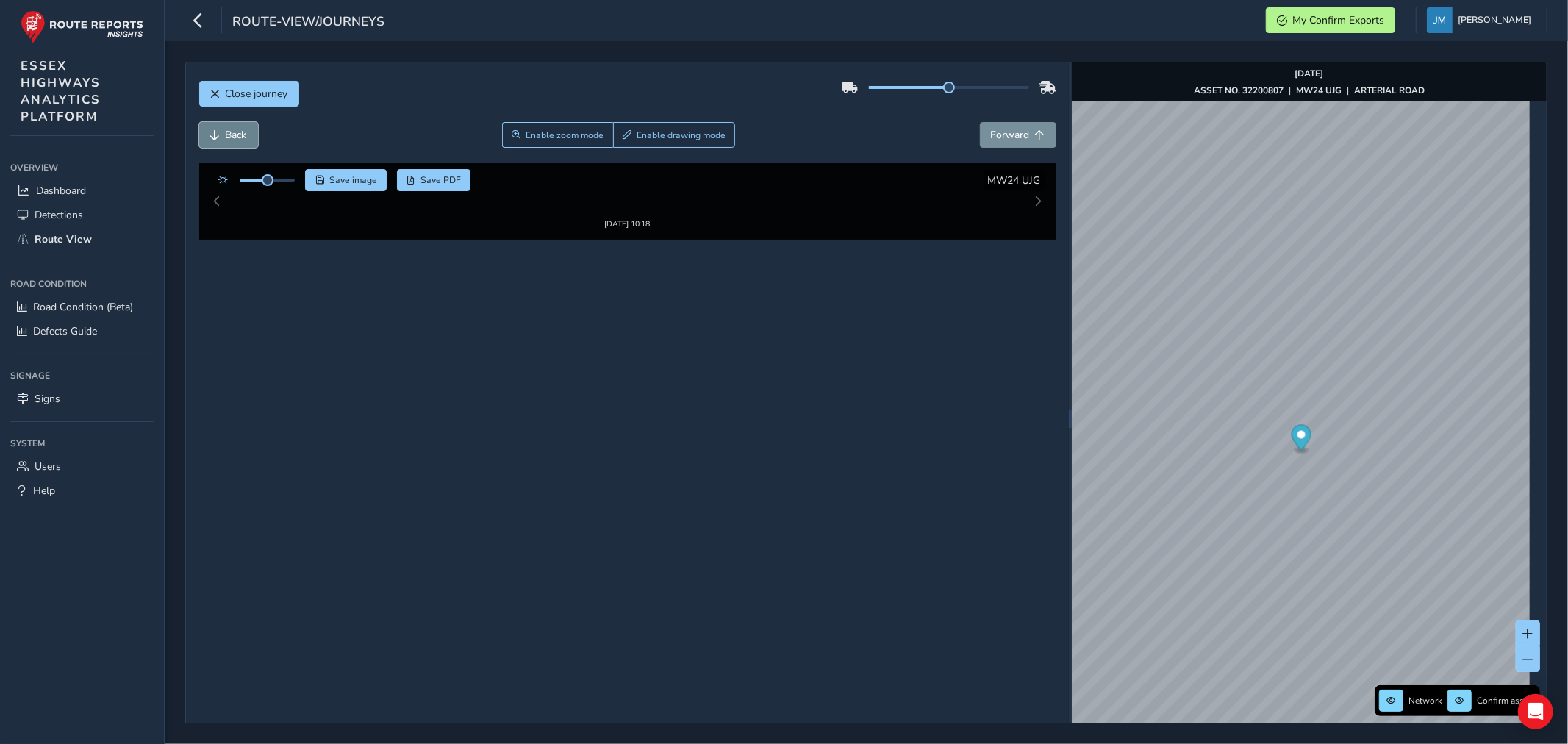
click at [227, 132] on span "Back" at bounding box center [236, 135] width 21 height 14
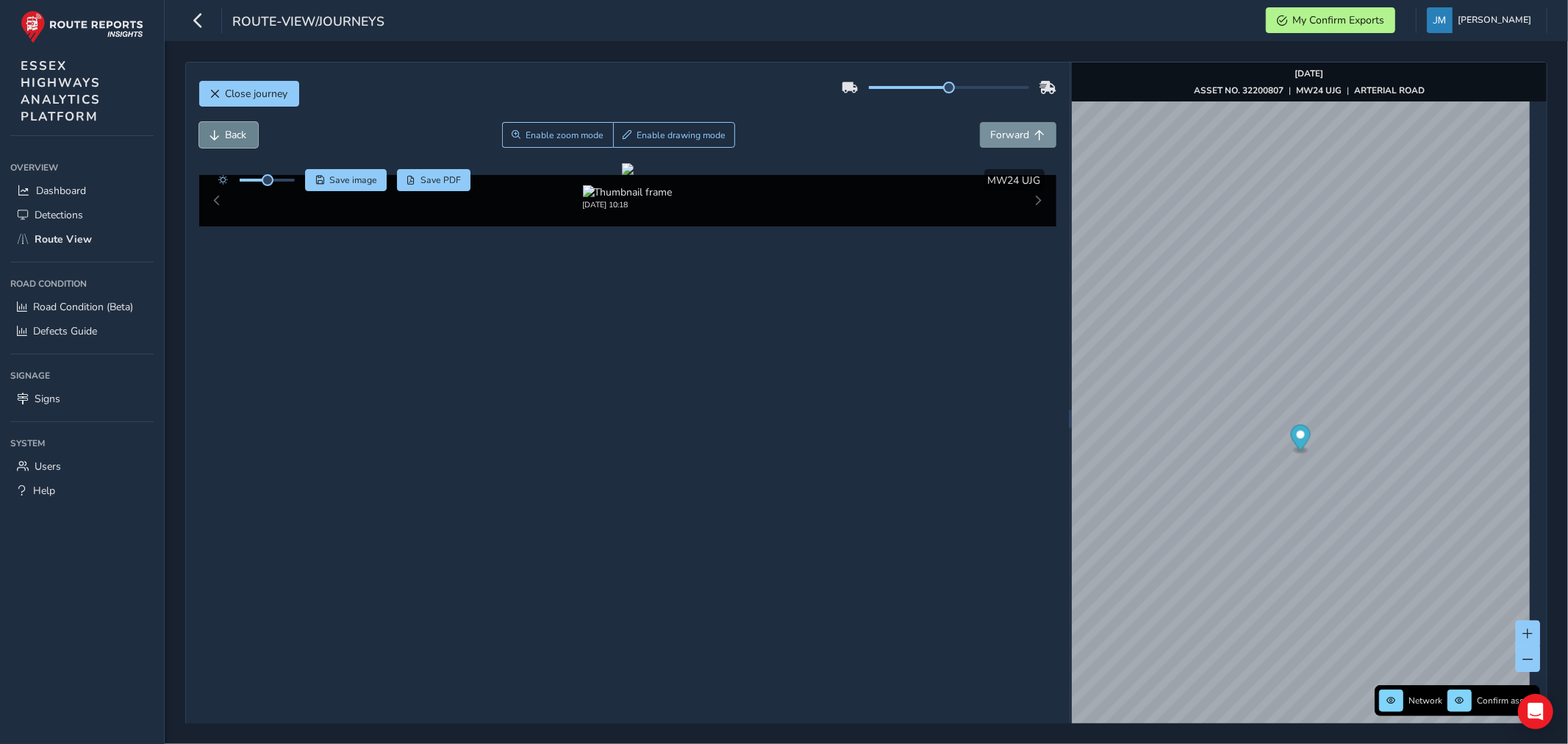
click at [227, 132] on span "Back" at bounding box center [236, 135] width 21 height 14
click at [226, 130] on span "Back" at bounding box center [236, 135] width 21 height 14
click at [225, 127] on button "Back" at bounding box center [228, 134] width 59 height 25
click at [225, 125] on button "Back" at bounding box center [228, 134] width 59 height 25
click at [224, 119] on div "Close journey" at bounding box center [627, 99] width 857 height 47
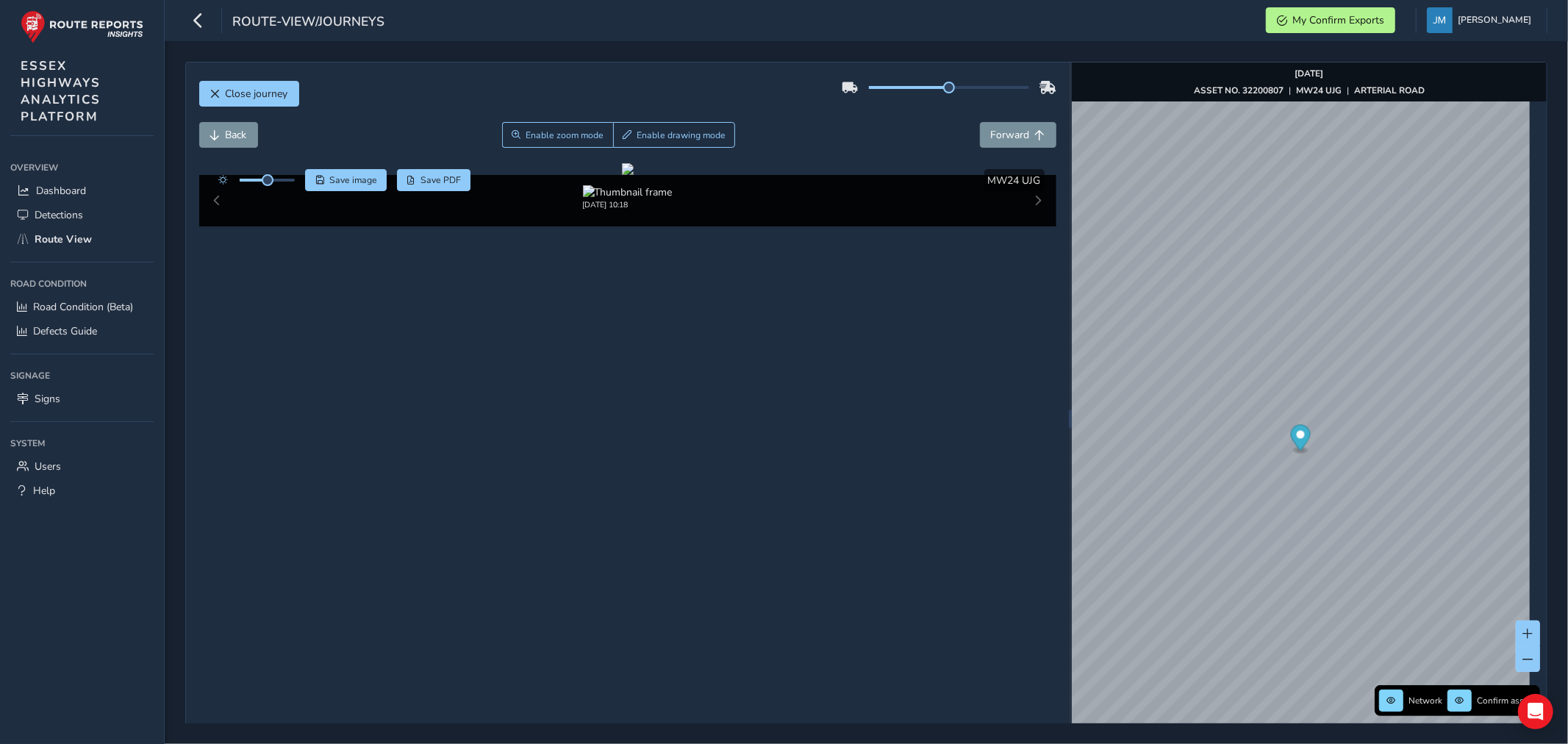
click at [224, 118] on div "Close journey" at bounding box center [627, 99] width 857 height 47
click at [224, 114] on div "Close journey" at bounding box center [627, 99] width 857 height 47
click at [240, 130] on span "Back" at bounding box center [236, 135] width 21 height 14
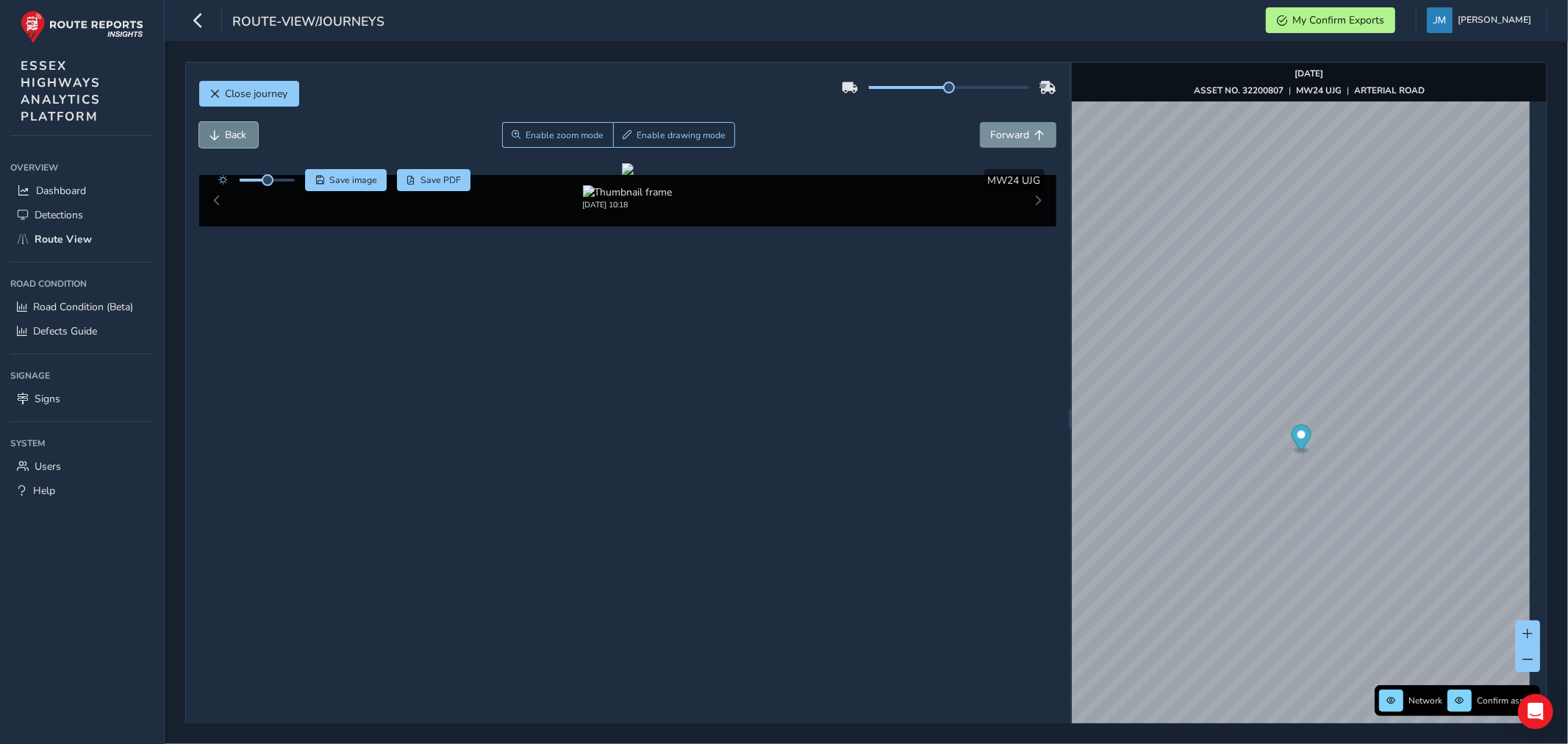
click at [240, 130] on span "Back" at bounding box center [236, 135] width 21 height 14
click at [240, 129] on span "Back" at bounding box center [236, 135] width 21 height 14
click at [240, 126] on button "Back" at bounding box center [228, 134] width 59 height 25
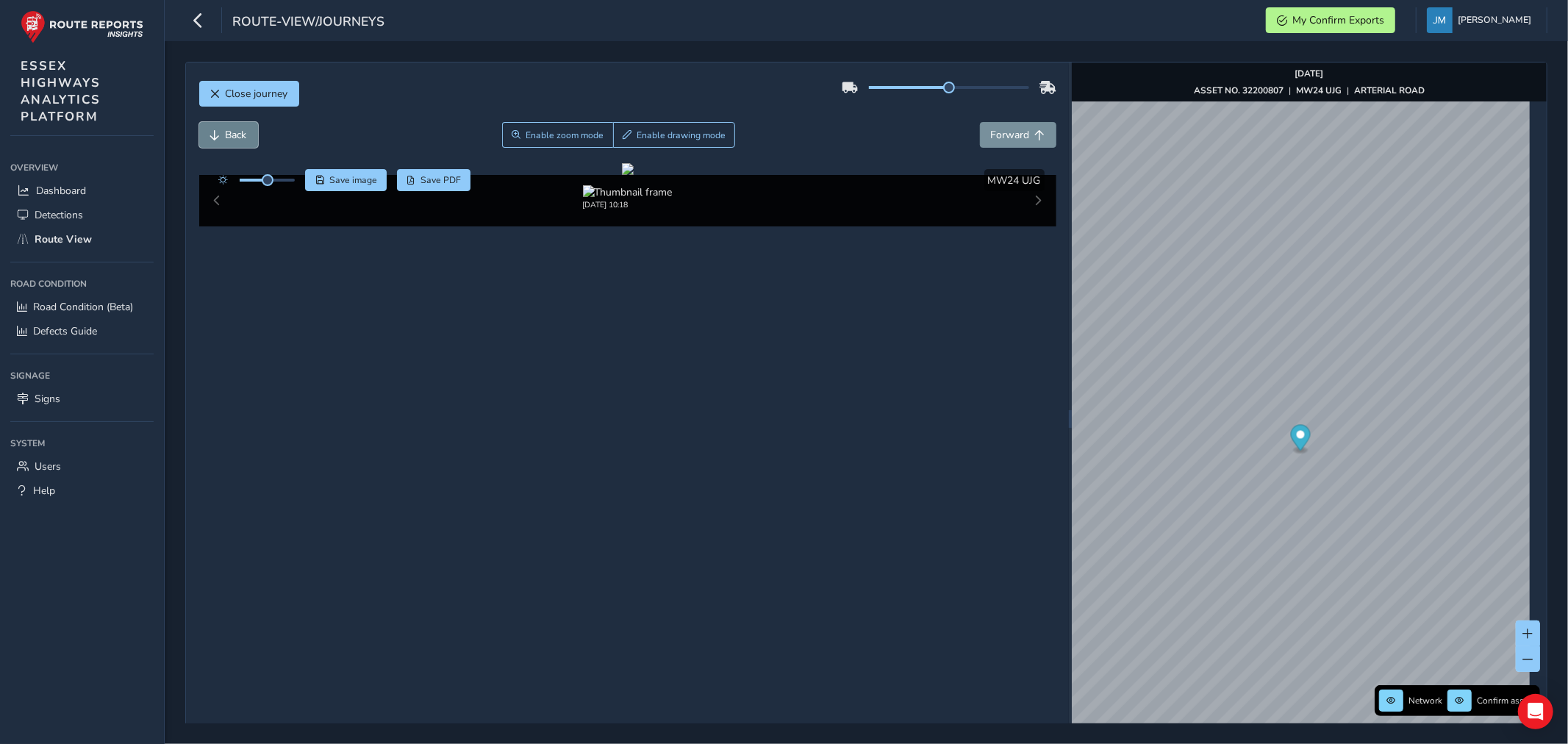
click at [240, 123] on button "Back" at bounding box center [228, 134] width 59 height 25
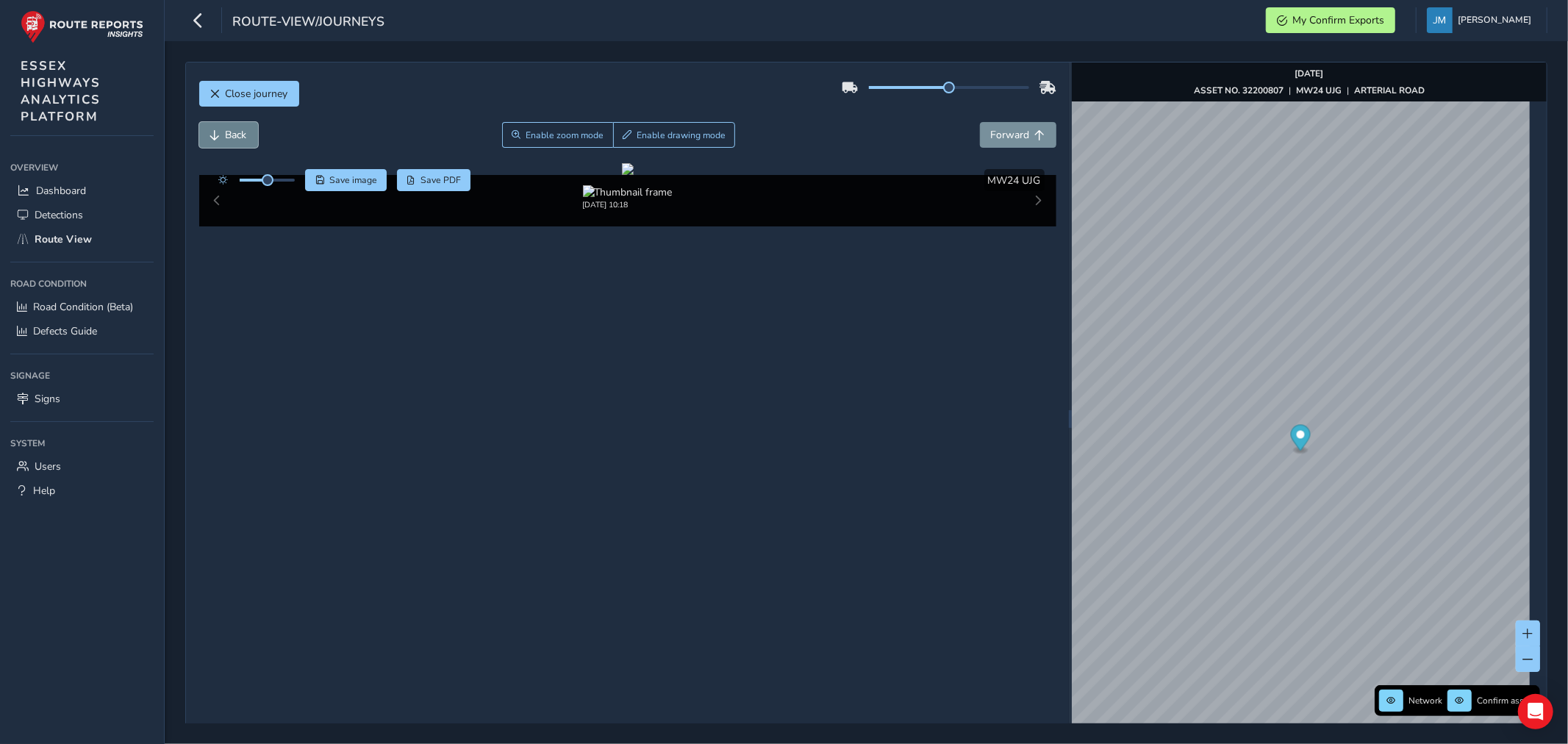
click at [240, 123] on button "Back" at bounding box center [228, 134] width 59 height 25
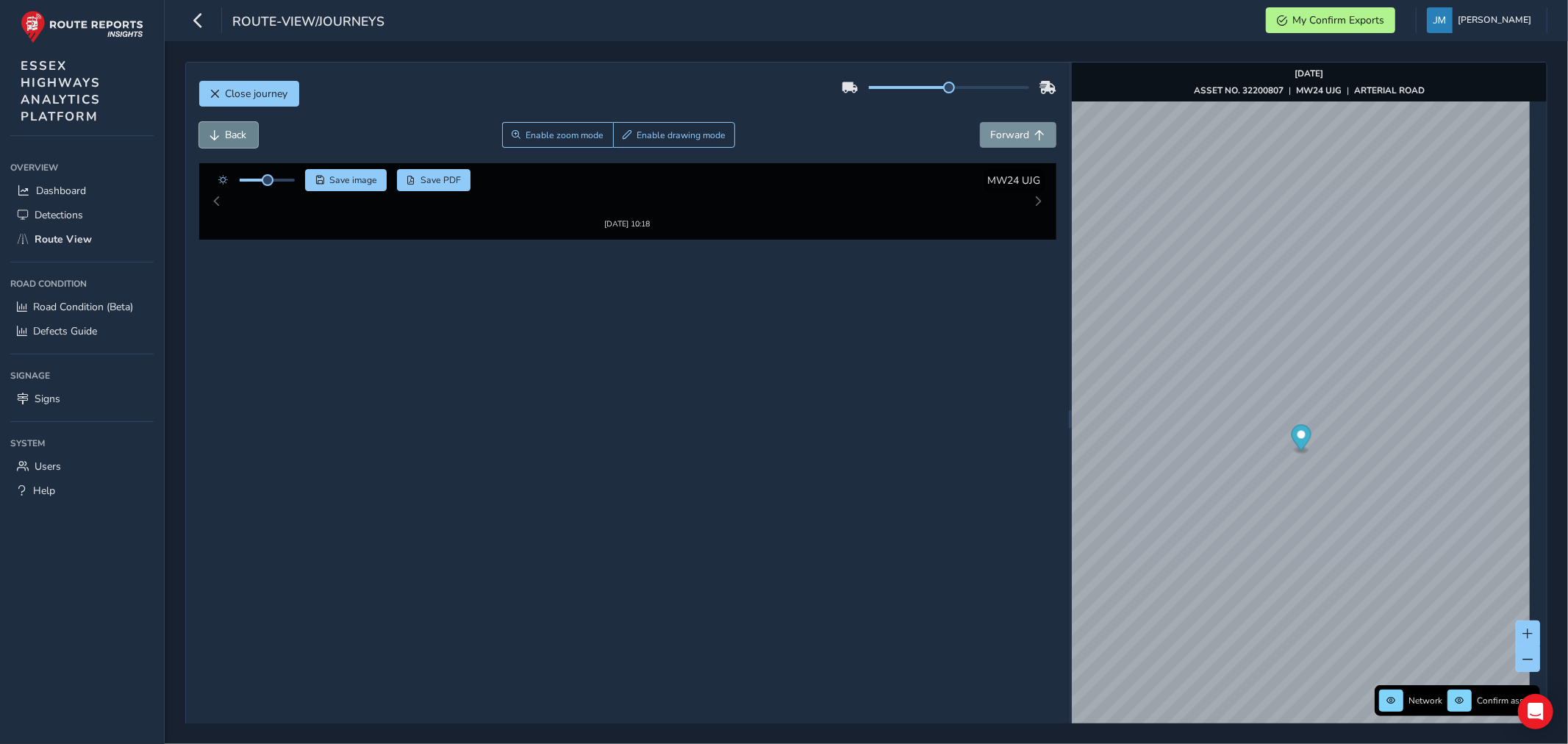
click at [240, 123] on button "Back" at bounding box center [228, 134] width 59 height 25
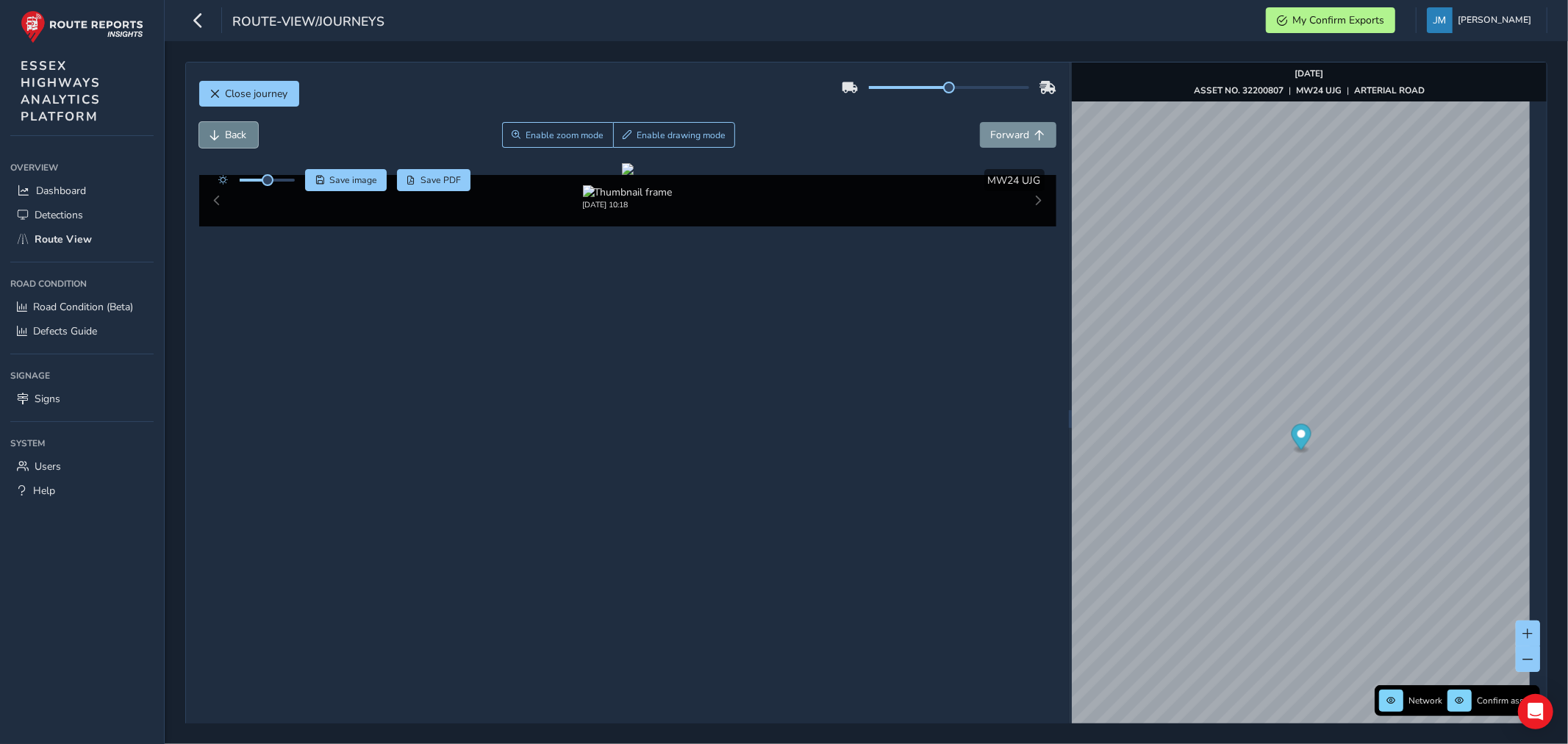
click at [240, 123] on button "Back" at bounding box center [228, 134] width 59 height 25
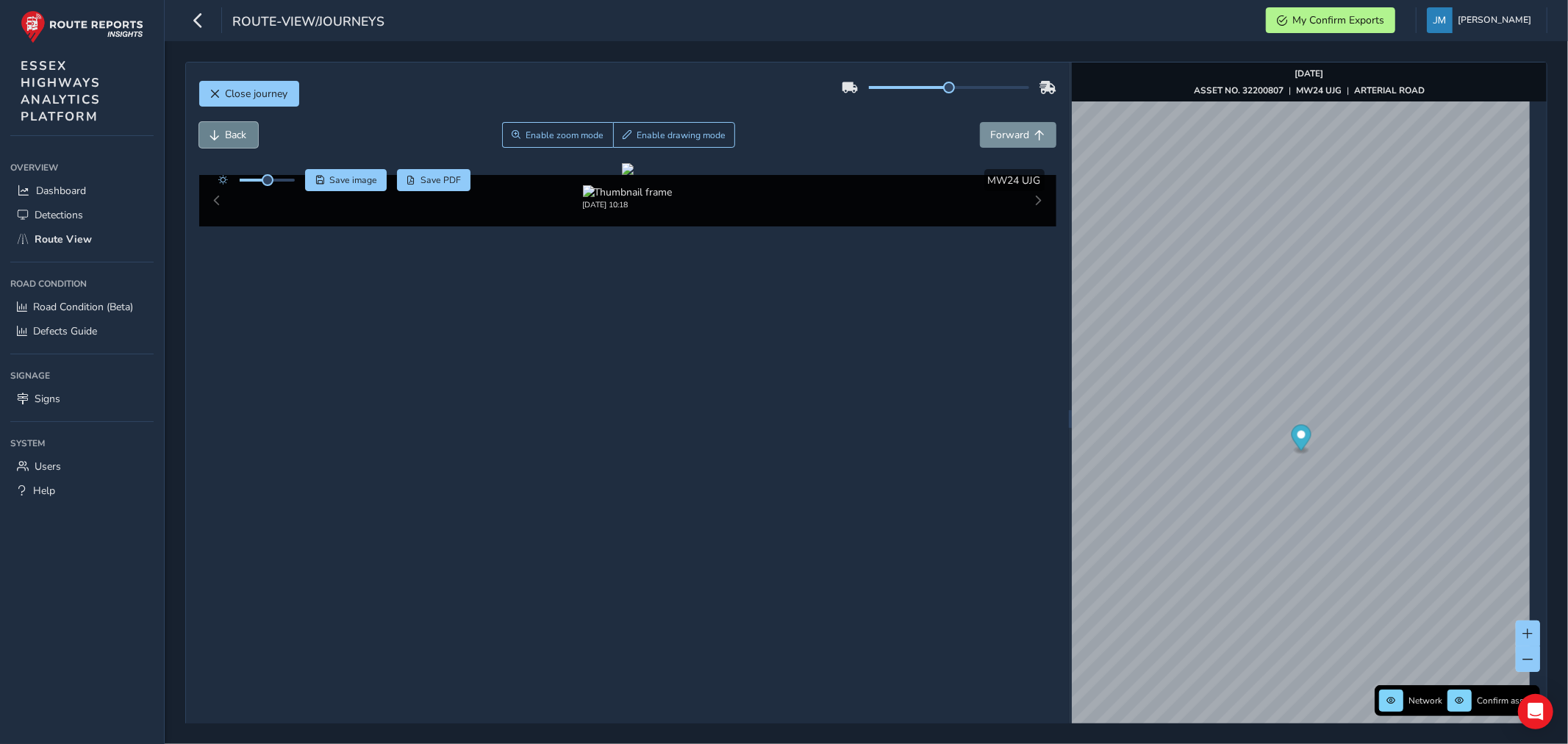
click at [240, 123] on button "Back" at bounding box center [228, 134] width 59 height 25
click at [240, 122] on button "Back" at bounding box center [228, 134] width 59 height 25
click at [241, 116] on div "Close journey" at bounding box center [627, 99] width 857 height 47
click at [241, 115] on div "Close journey" at bounding box center [627, 99] width 857 height 47
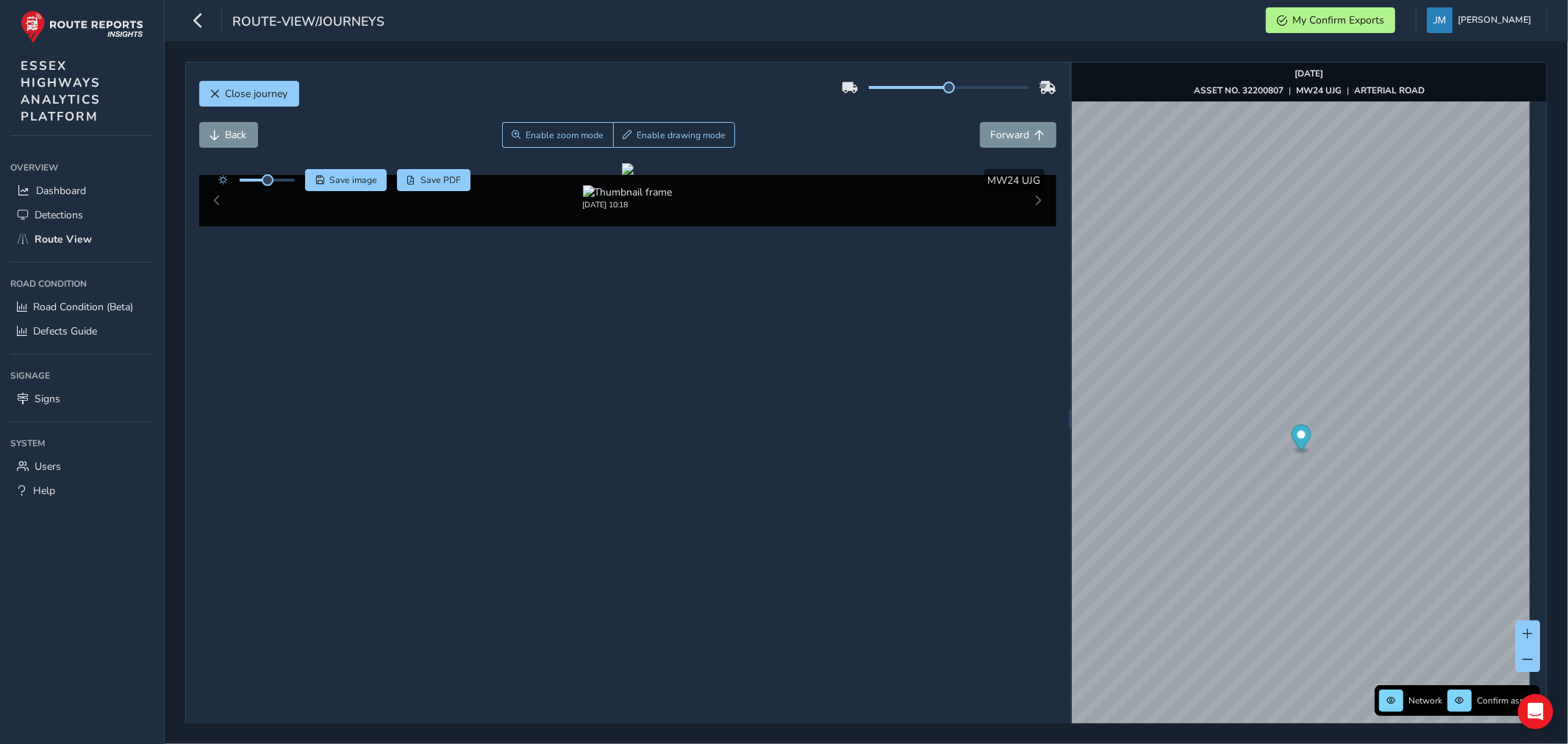
click at [241, 115] on div "Close journey" at bounding box center [627, 99] width 857 height 47
click at [238, 132] on span "Back" at bounding box center [236, 135] width 21 height 14
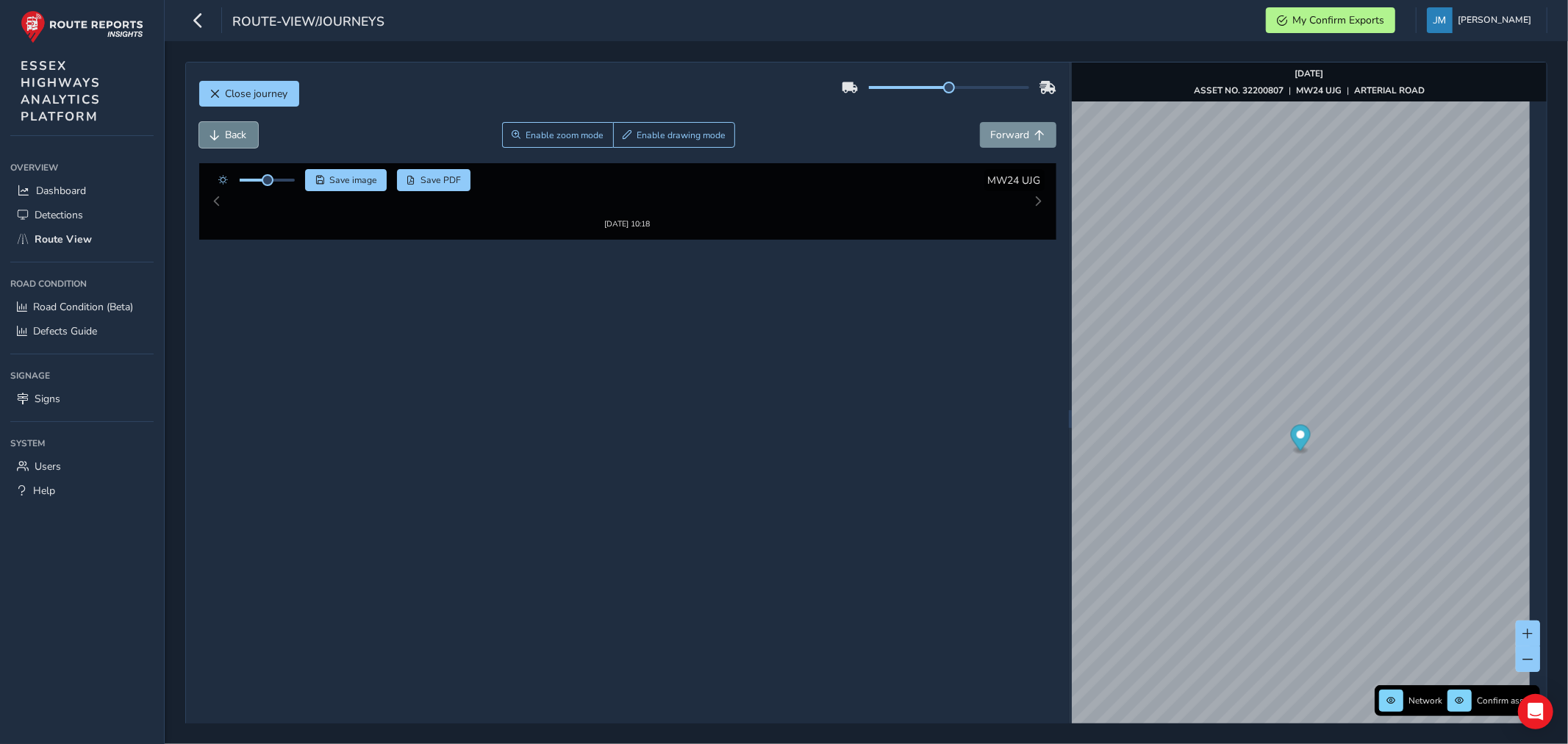
click at [236, 130] on span "Back" at bounding box center [236, 135] width 21 height 14
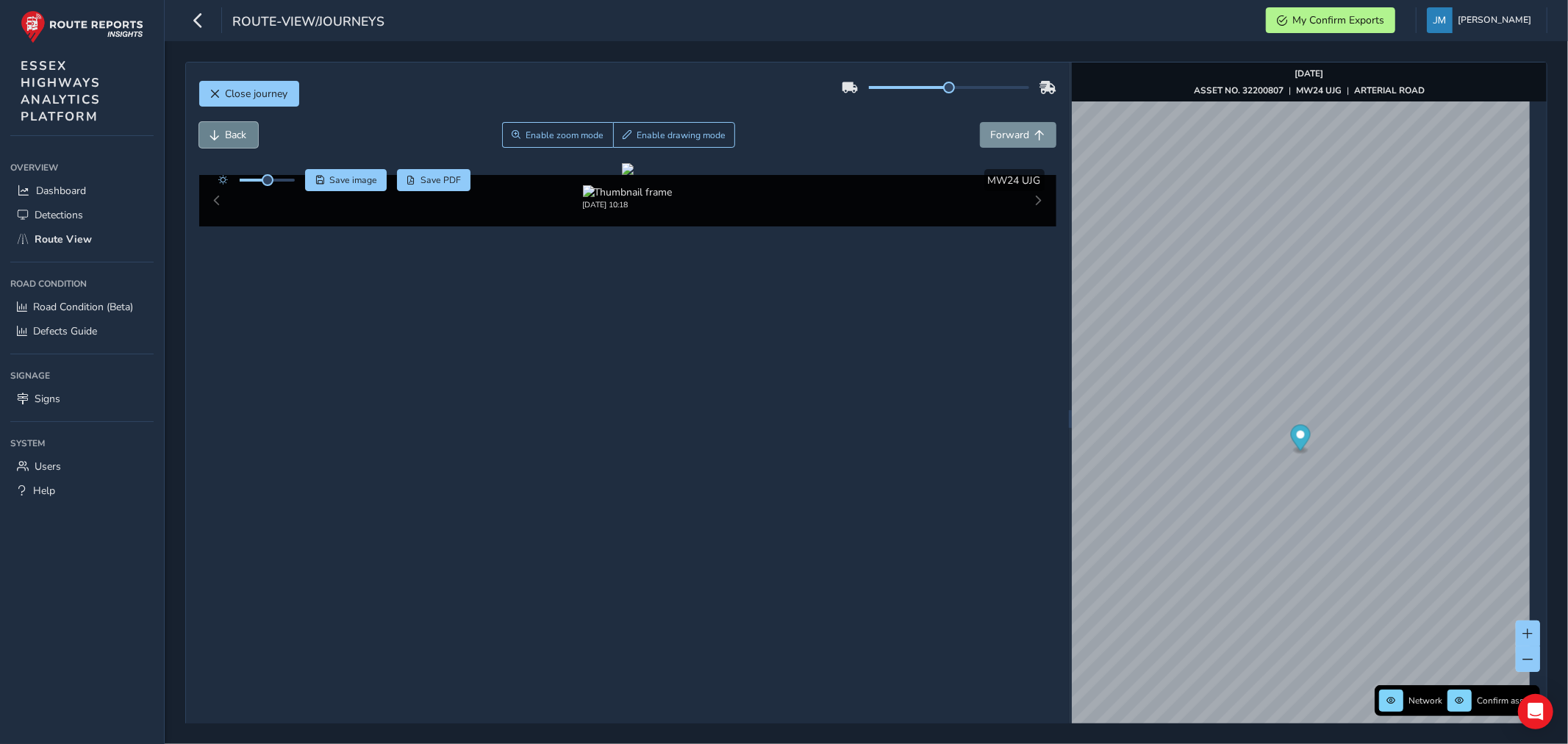
click at [235, 128] on span "Back" at bounding box center [236, 135] width 21 height 14
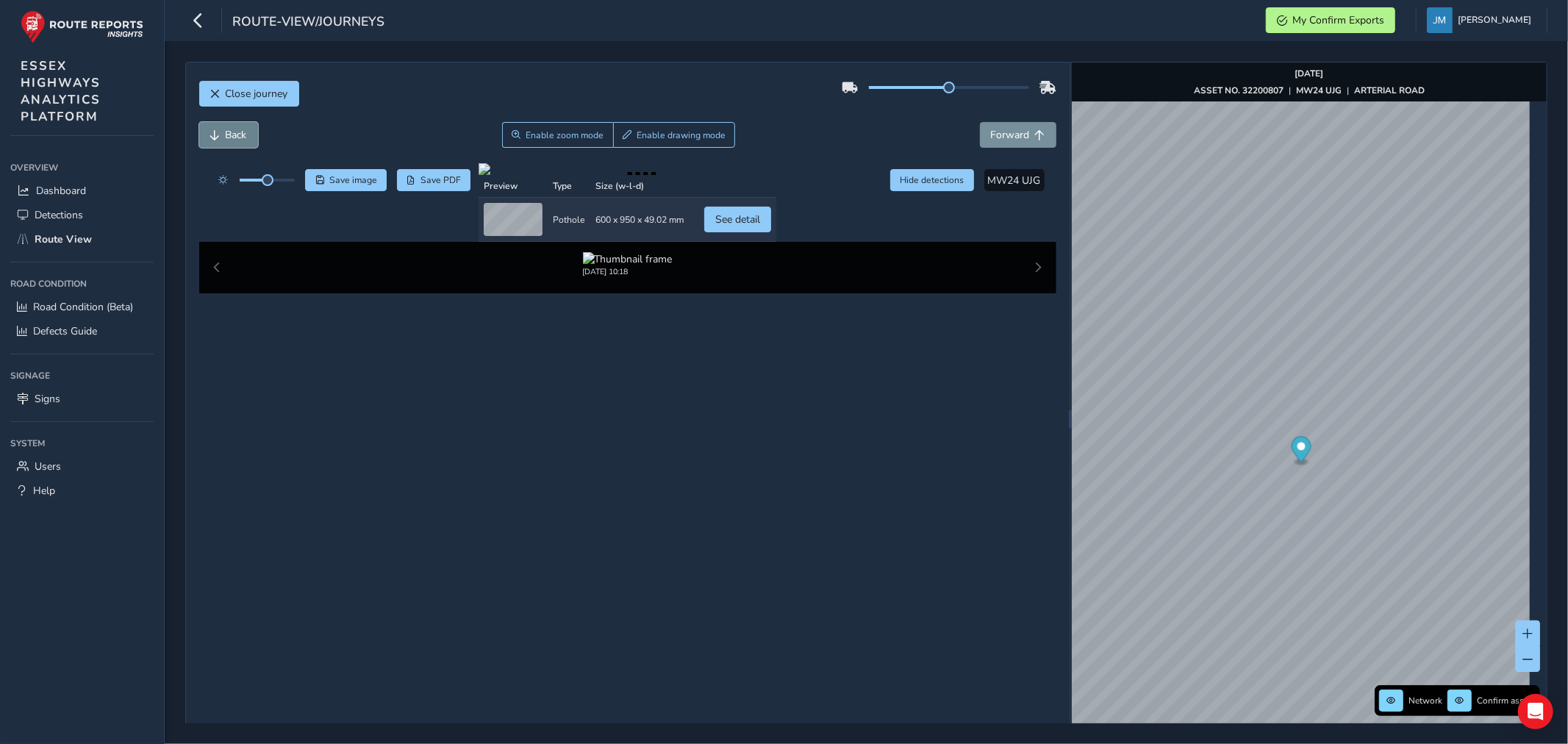
click at [233, 126] on button "Back" at bounding box center [228, 134] width 59 height 25
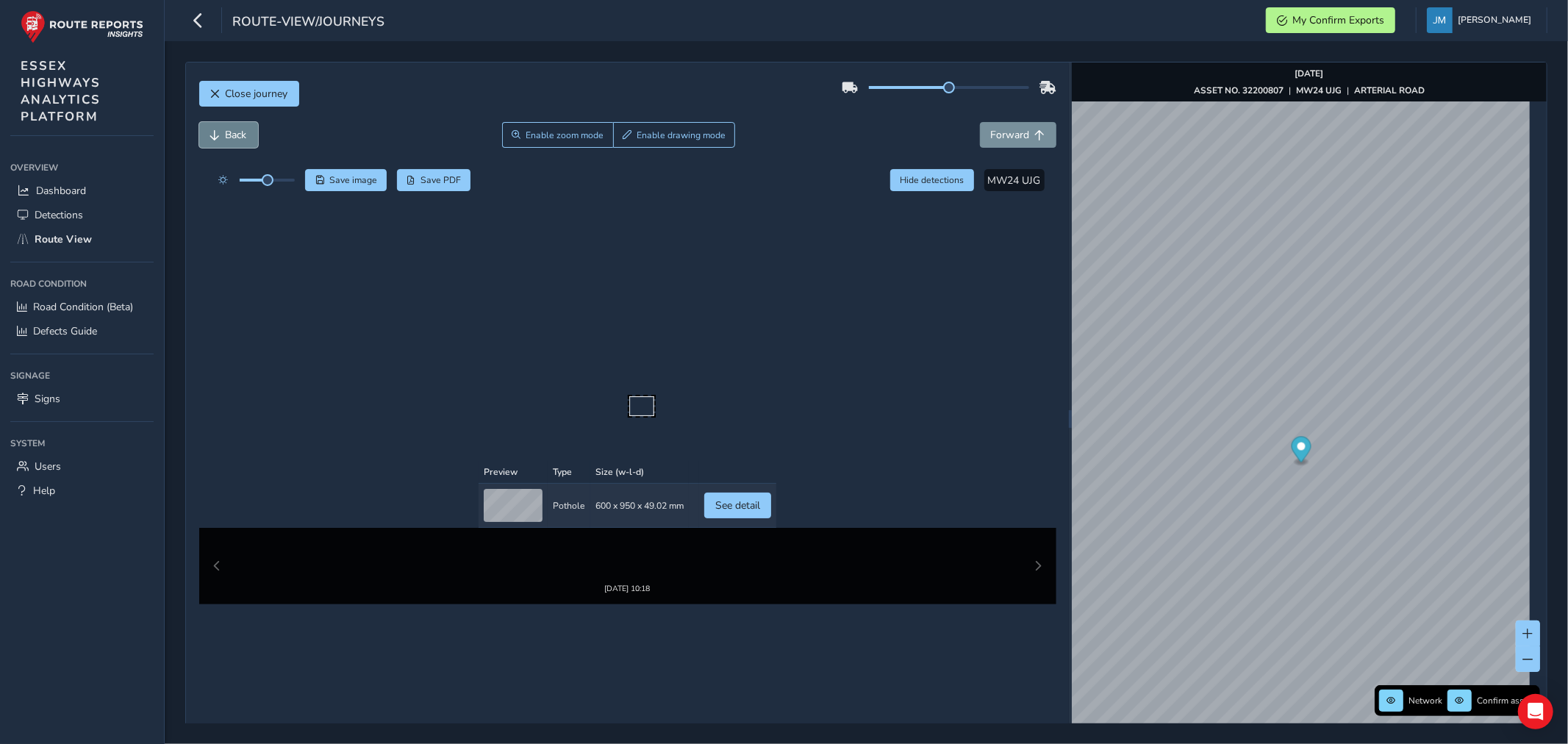
click at [233, 125] on button "Back" at bounding box center [228, 134] width 59 height 25
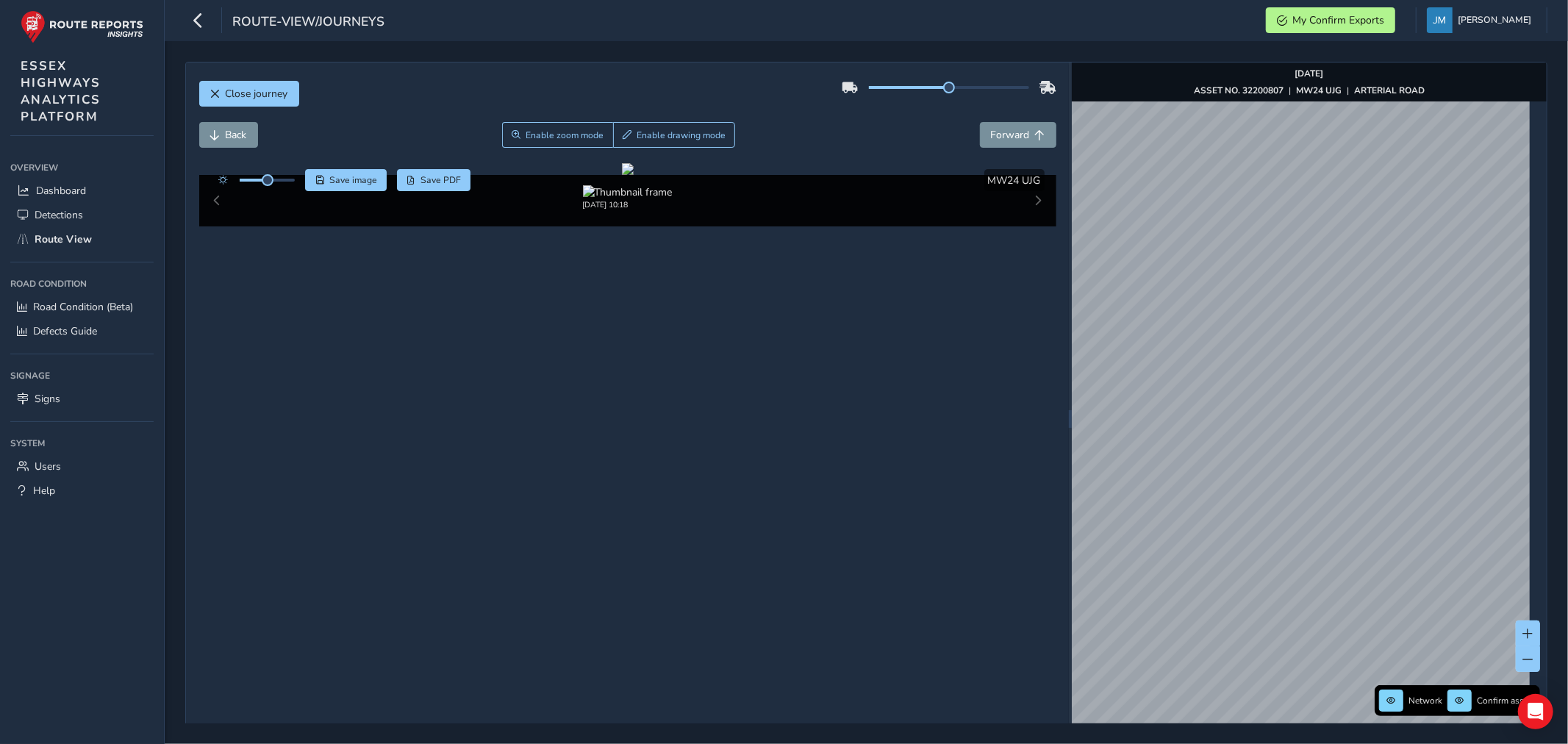
click at [1554, 399] on div "Close journey Back Enable zoom mode Enable drawing mode Forward Click and Drag …" at bounding box center [866, 392] width 1403 height 703
click at [1548, 314] on div "Close journey Back Enable zoom mode Enable drawing mode Forward Click and Drag …" at bounding box center [866, 392] width 1403 height 703
click at [1554, 274] on div "Close journey Back Enable zoom mode Enable drawing mode Forward Click and Drag …" at bounding box center [866, 392] width 1403 height 703
click at [213, 92] on span "Close journey" at bounding box center [215, 94] width 10 height 10
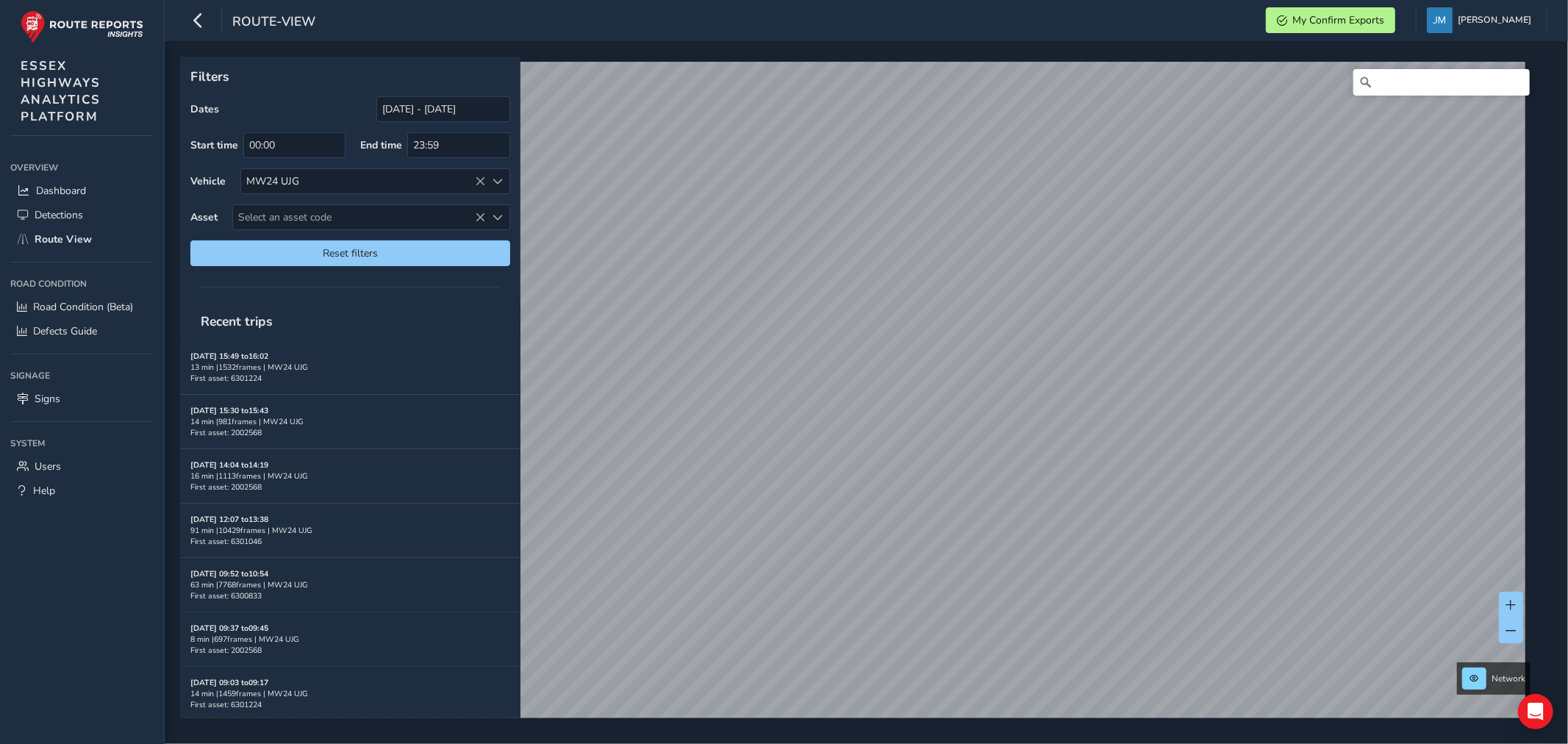
click at [1554, 348] on div "Filters Dates [DATE] - [DATE] Start time 00:00 End time 23:59 Vehicle MW24 UJG …" at bounding box center [866, 392] width 1403 height 703
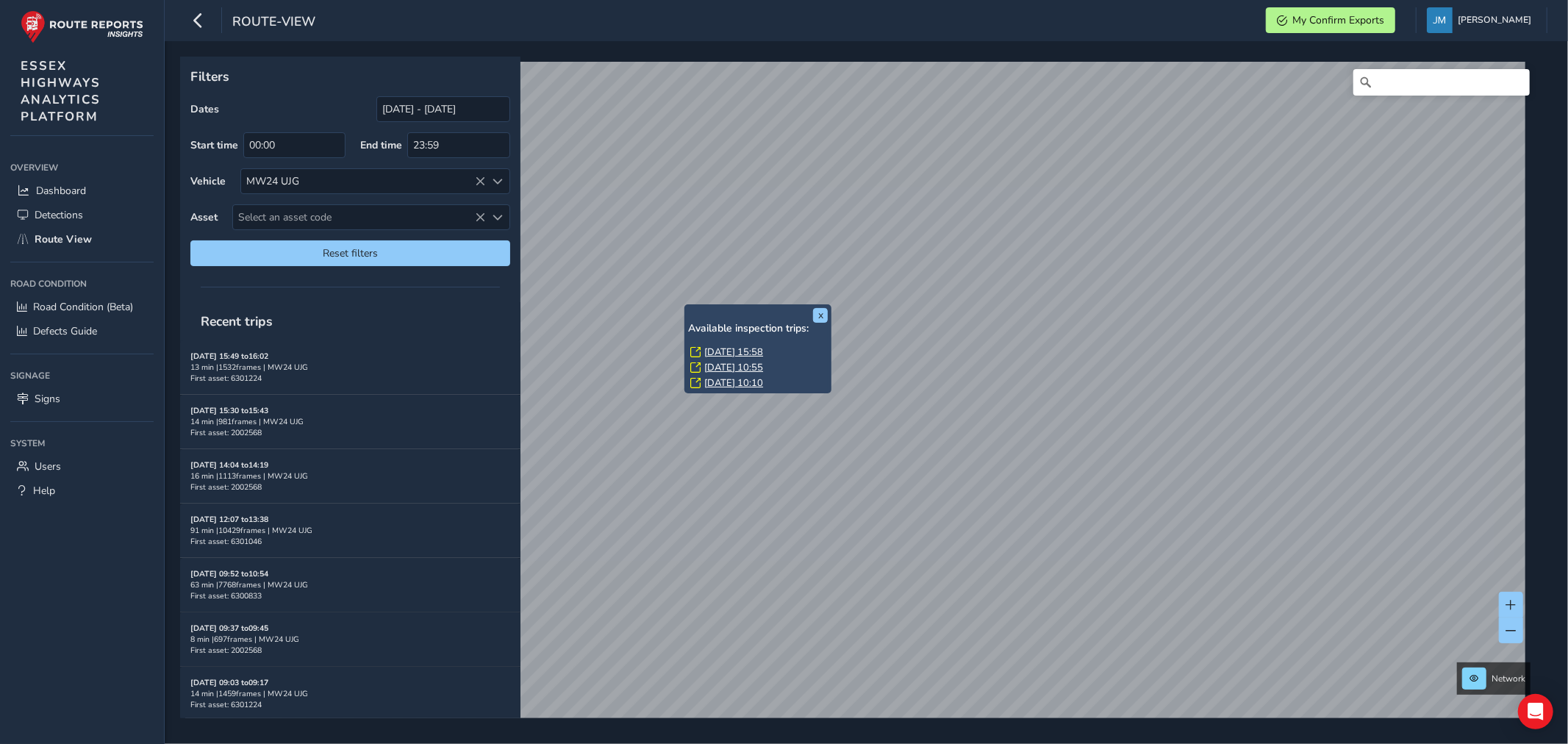
click at [685, 305] on div "x Available inspection trips: [GEOGRAPHIC_DATA][DATE] 15:58 [DATE] 10:55 [DATE]…" at bounding box center [757, 349] width 147 height 89
click at [730, 363] on link "[DATE] 10:55" at bounding box center [733, 368] width 59 height 14
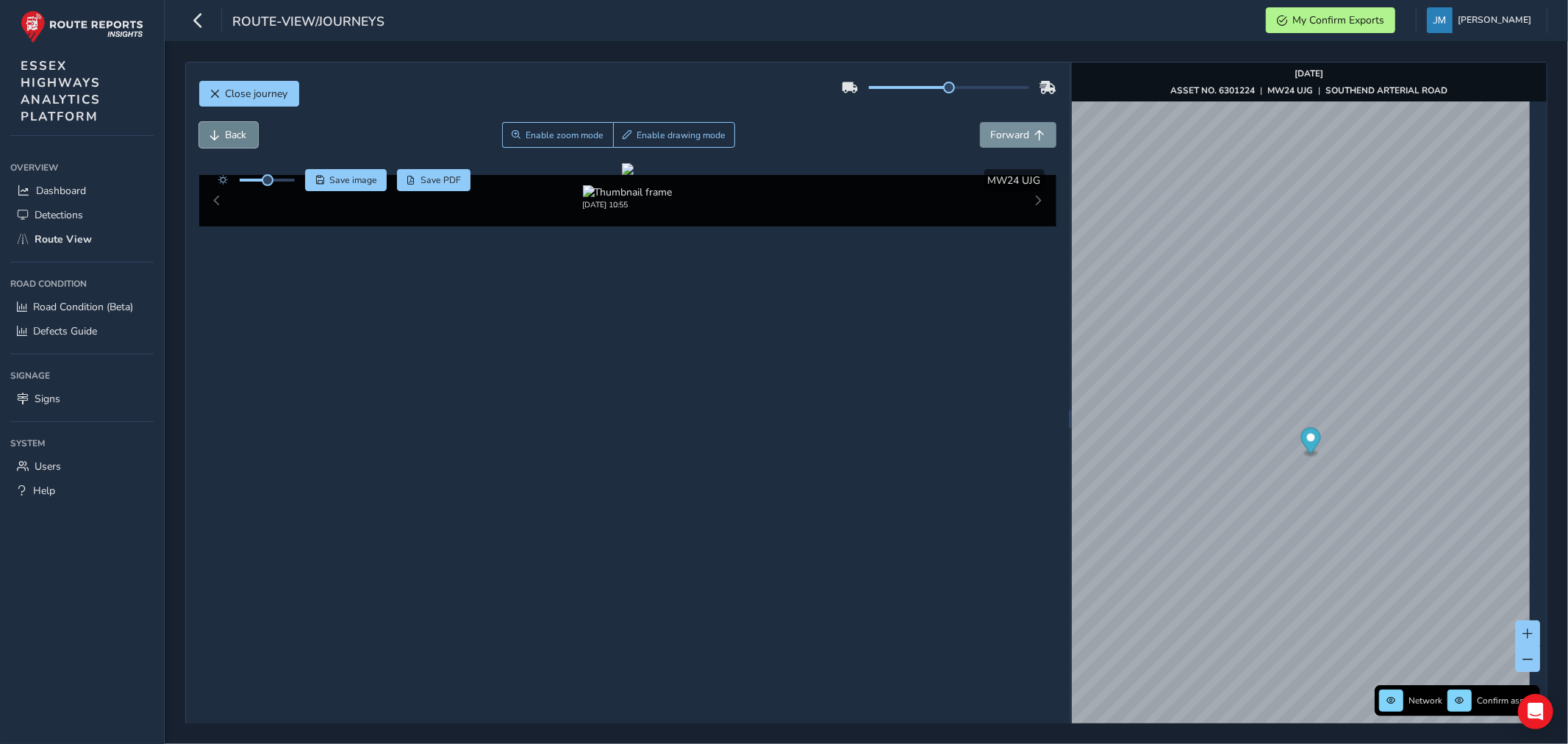
click at [229, 137] on span "Back" at bounding box center [236, 135] width 21 height 14
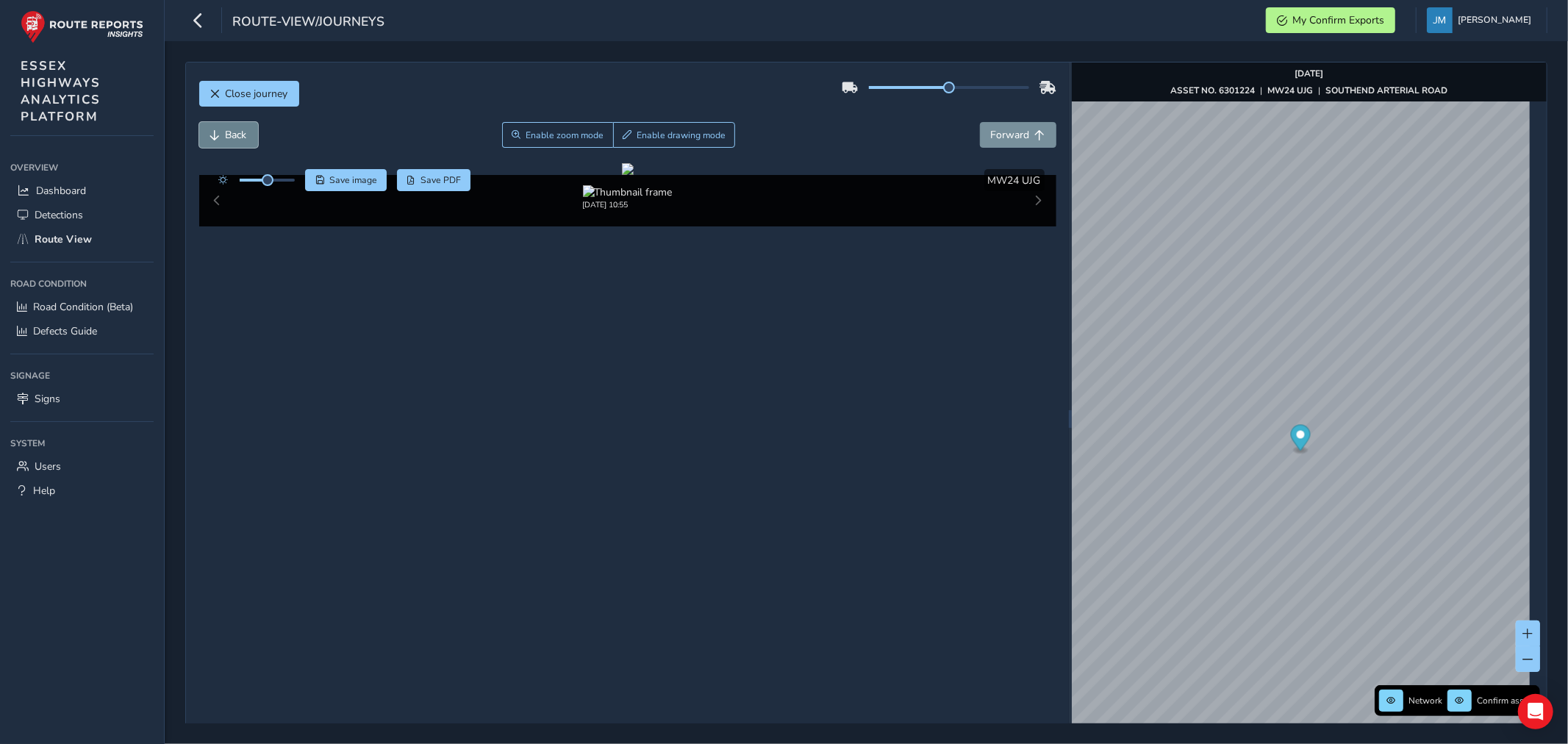
click at [229, 137] on span "Back" at bounding box center [236, 135] width 21 height 14
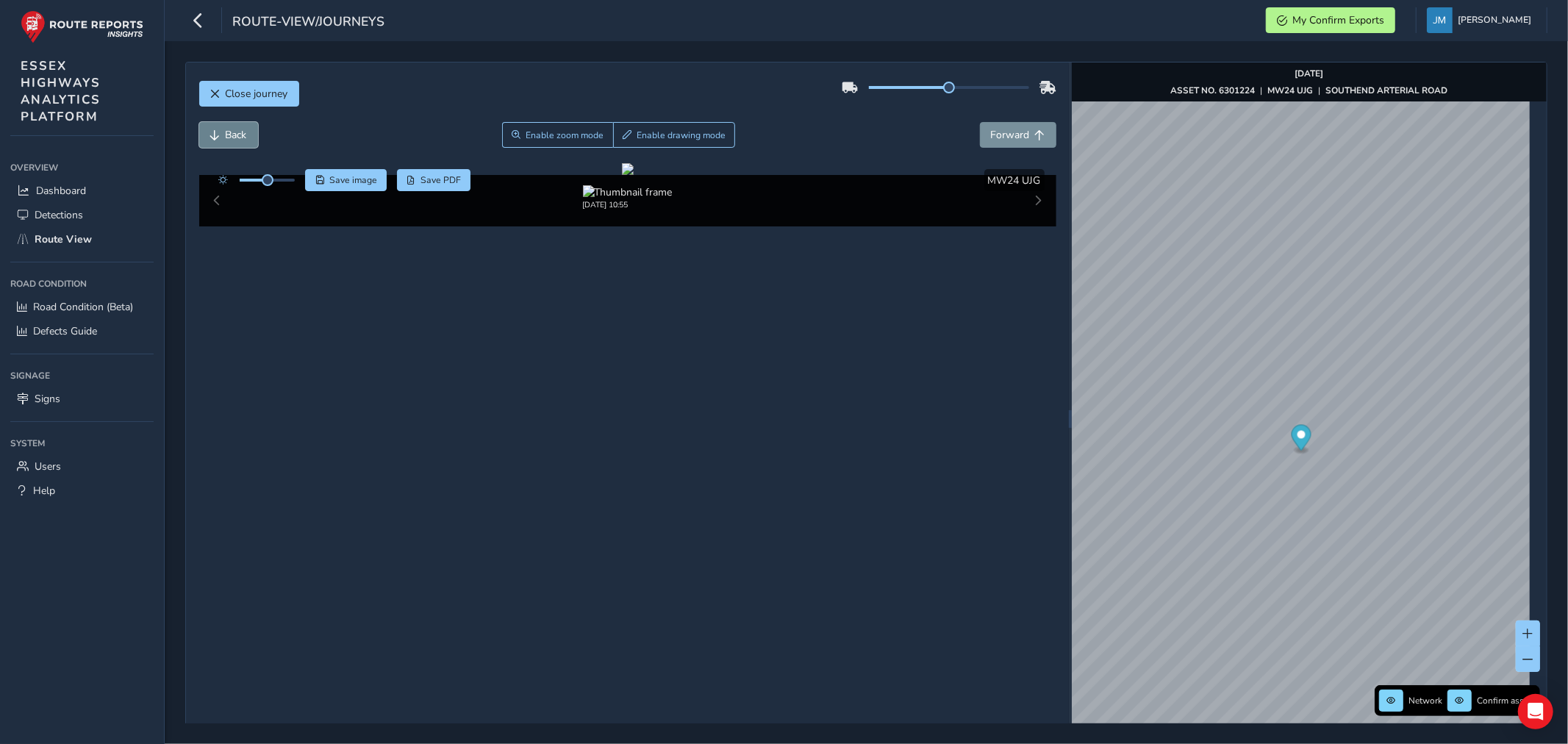
click at [229, 137] on span "Back" at bounding box center [236, 135] width 21 height 14
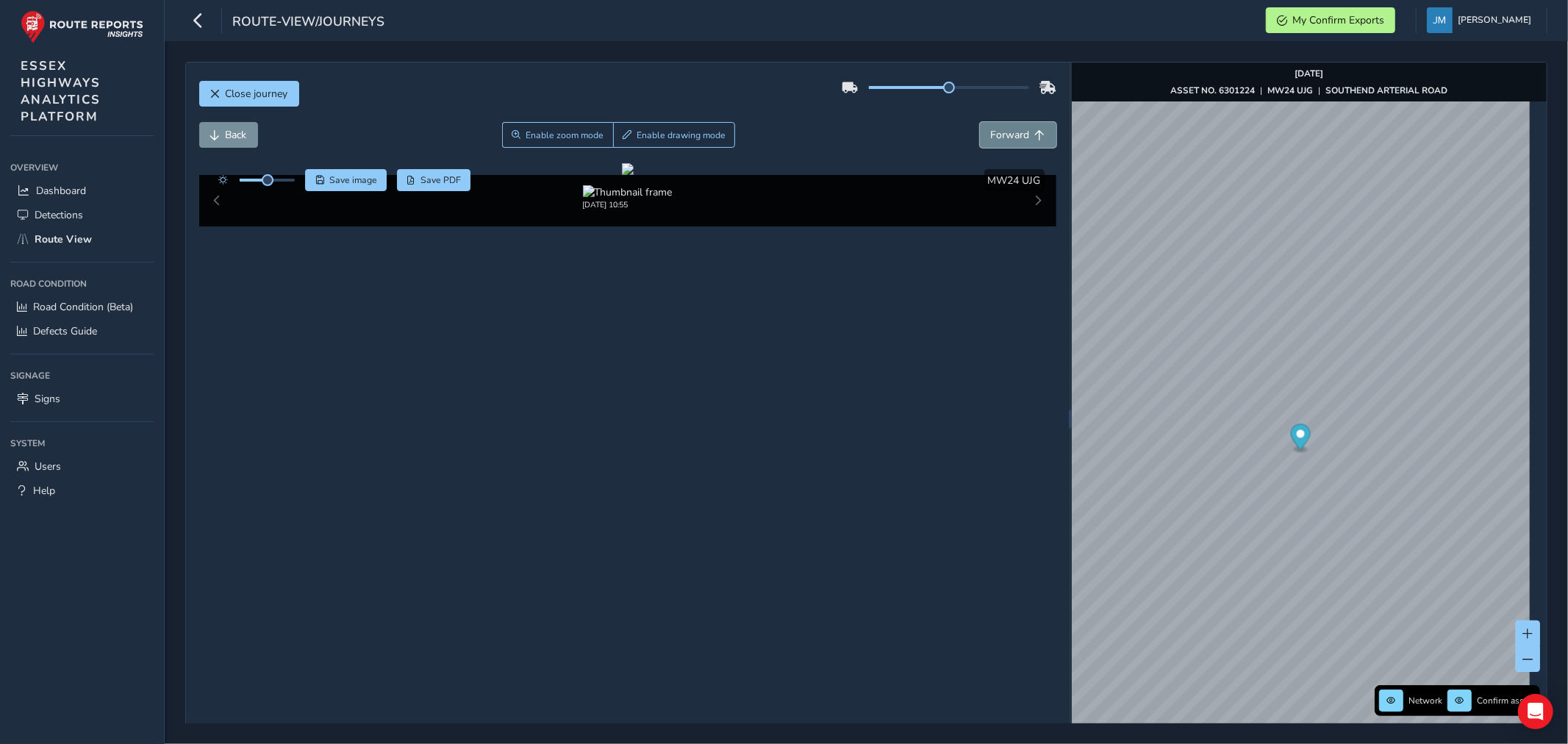
click at [1005, 138] on span "Forward" at bounding box center [1010, 135] width 39 height 14
click at [1007, 133] on span "Forward" at bounding box center [1010, 135] width 39 height 14
click at [1008, 130] on span "Forward" at bounding box center [1010, 135] width 39 height 14
click at [1008, 129] on span "Forward" at bounding box center [1010, 135] width 39 height 14
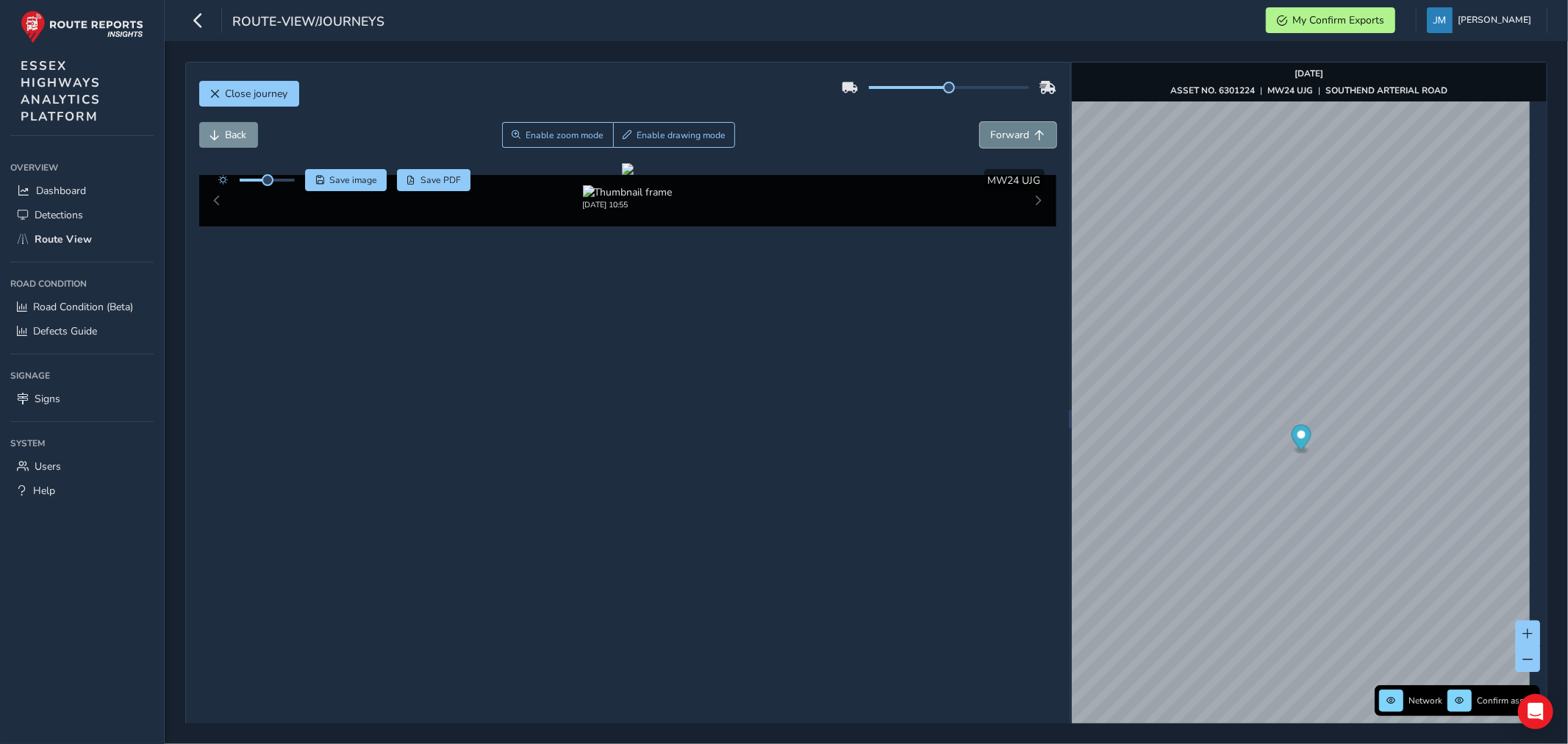
click at [1008, 129] on span "Forward" at bounding box center [1010, 135] width 39 height 14
click at [230, 135] on span "Back" at bounding box center [236, 135] width 21 height 14
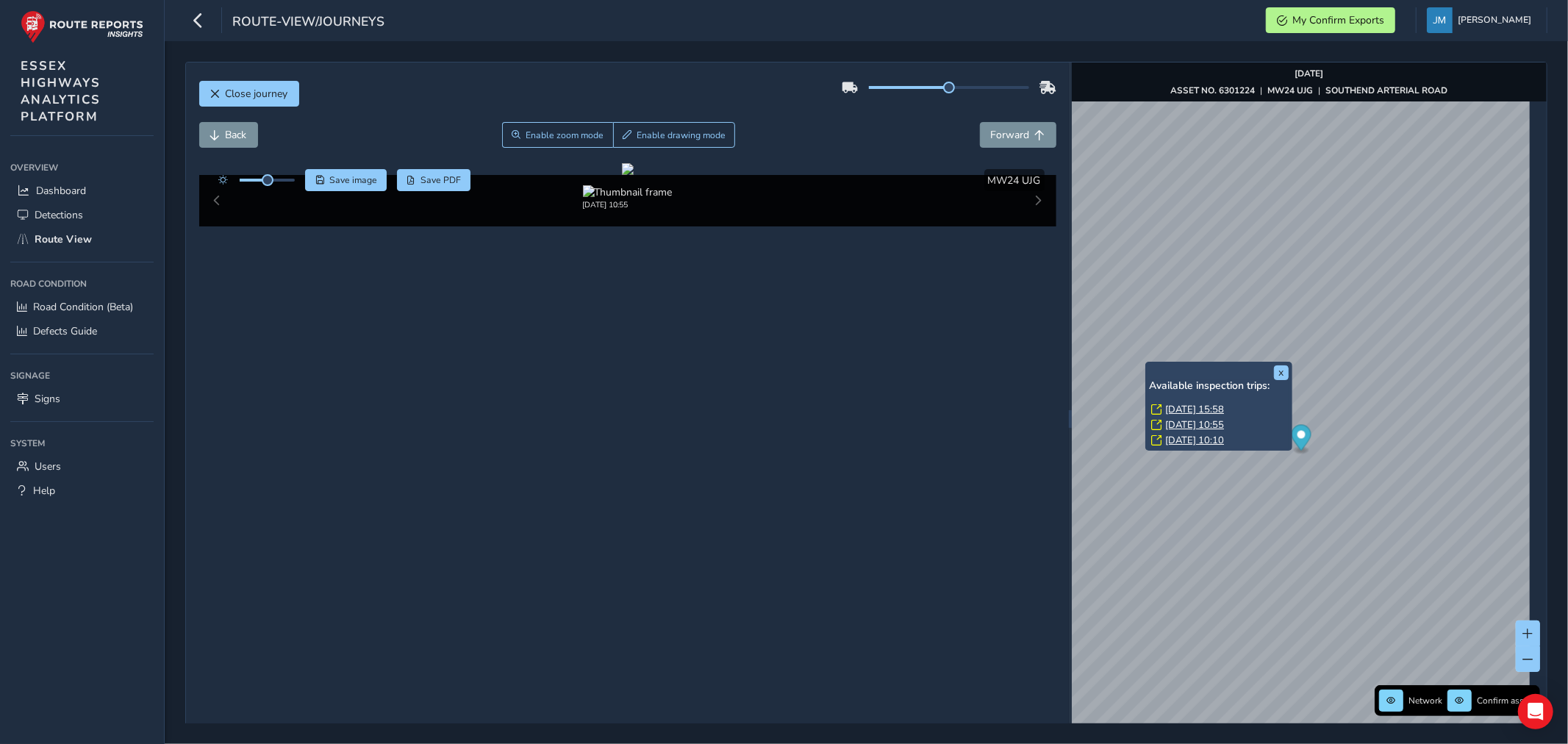
click at [1177, 411] on link "[DATE] 15:58" at bounding box center [1194, 409] width 59 height 14
click at [1182, 437] on link "[DATE] 10:10" at bounding box center [1194, 440] width 59 height 14
click at [1184, 421] on link "[DATE] 10:55" at bounding box center [1194, 425] width 59 height 14
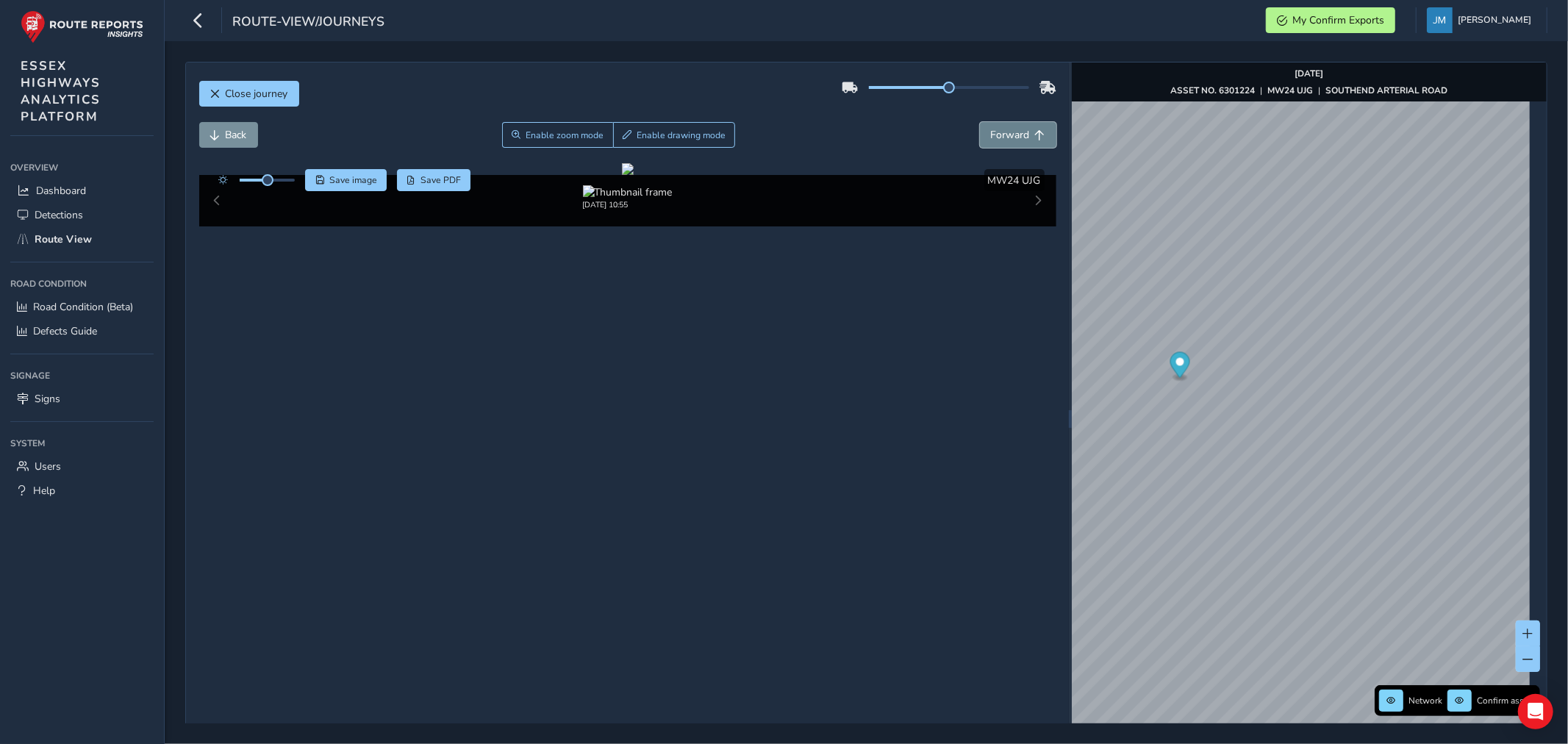
click at [1014, 135] on span "Forward" at bounding box center [1010, 135] width 39 height 14
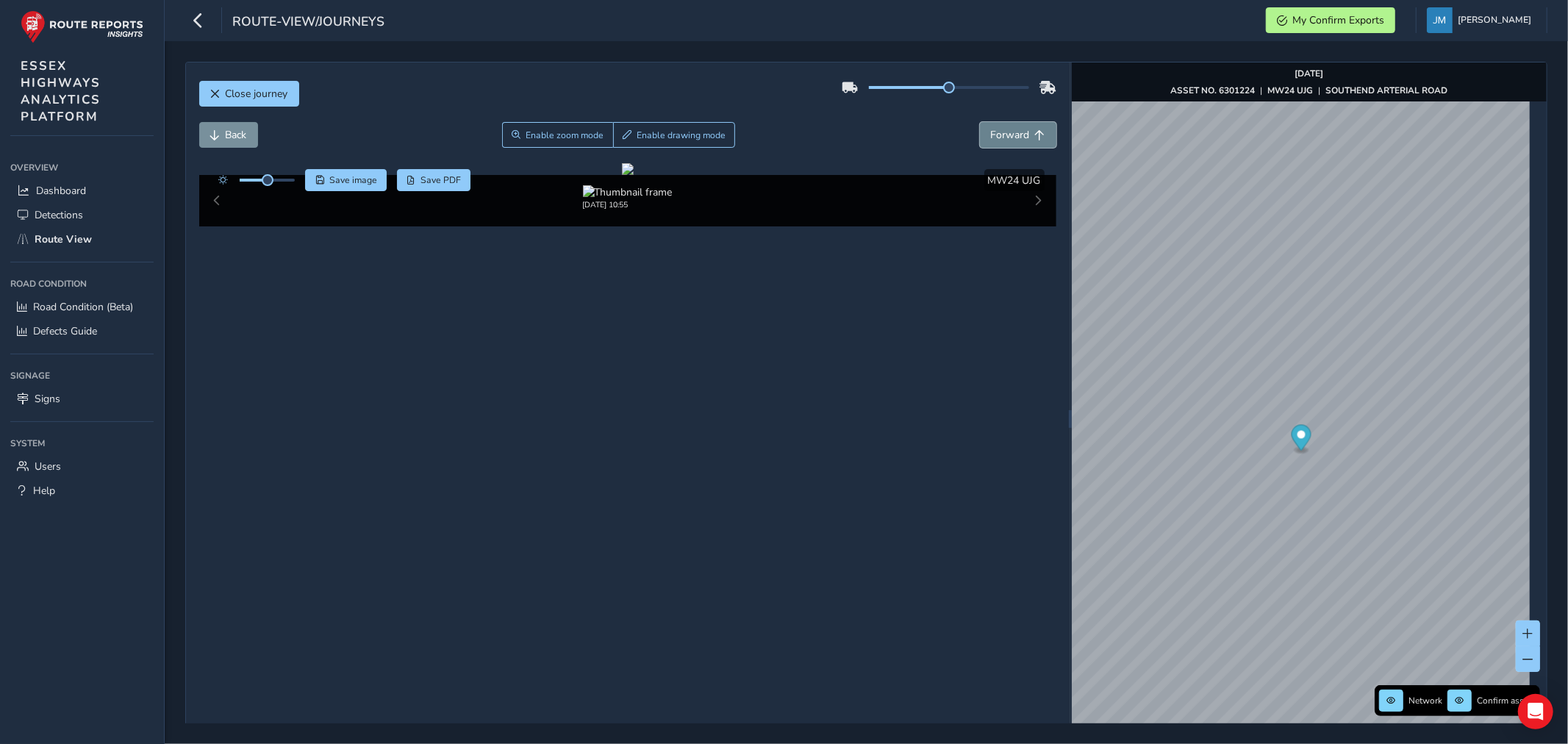
click at [1014, 135] on span "Forward" at bounding box center [1010, 135] width 39 height 14
click at [223, 137] on button "Back" at bounding box center [228, 134] width 59 height 25
click at [1006, 140] on span "Forward" at bounding box center [1010, 135] width 39 height 14
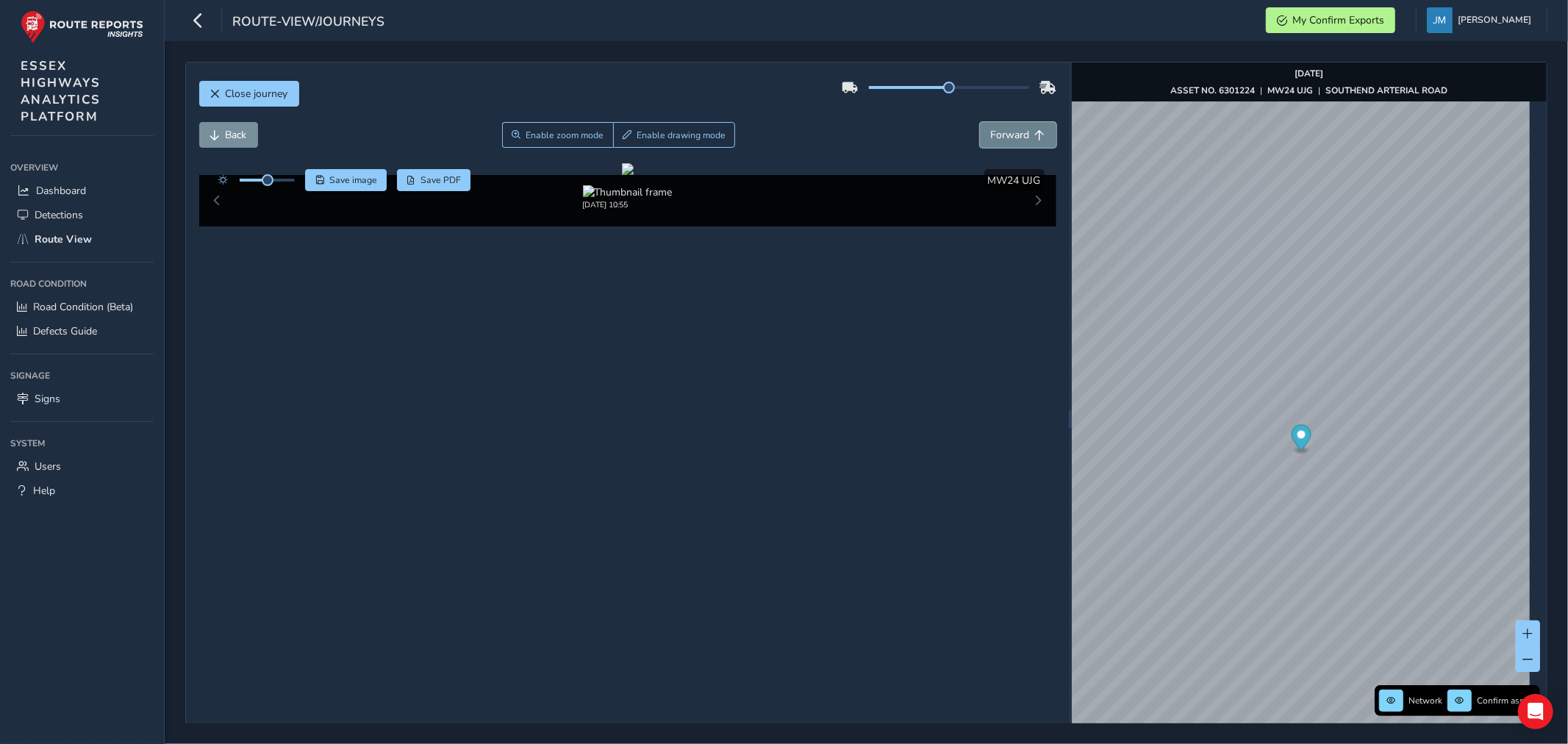
click at [1006, 140] on span "Forward" at bounding box center [1010, 135] width 39 height 14
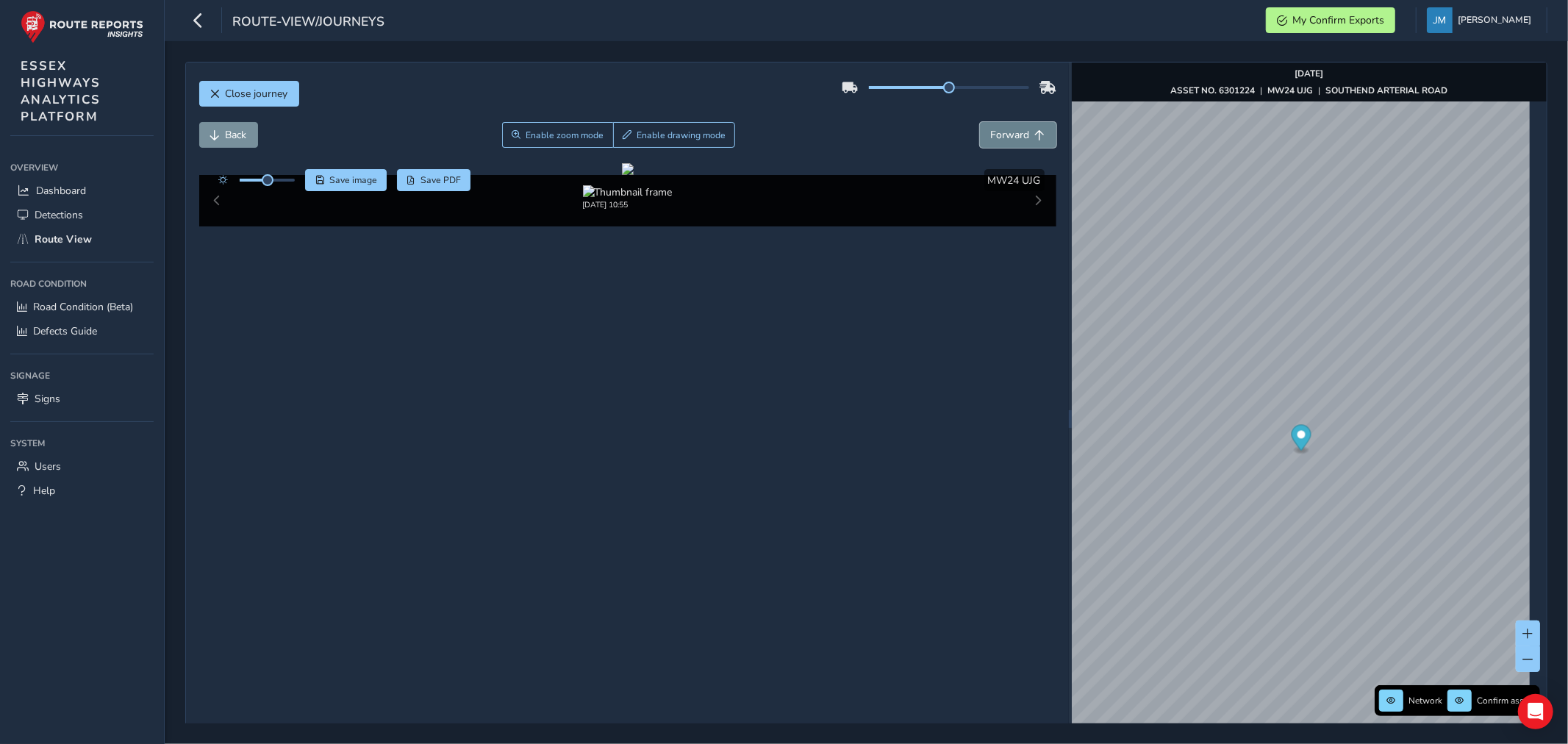
click at [1006, 140] on span "Forward" at bounding box center [1010, 135] width 39 height 14
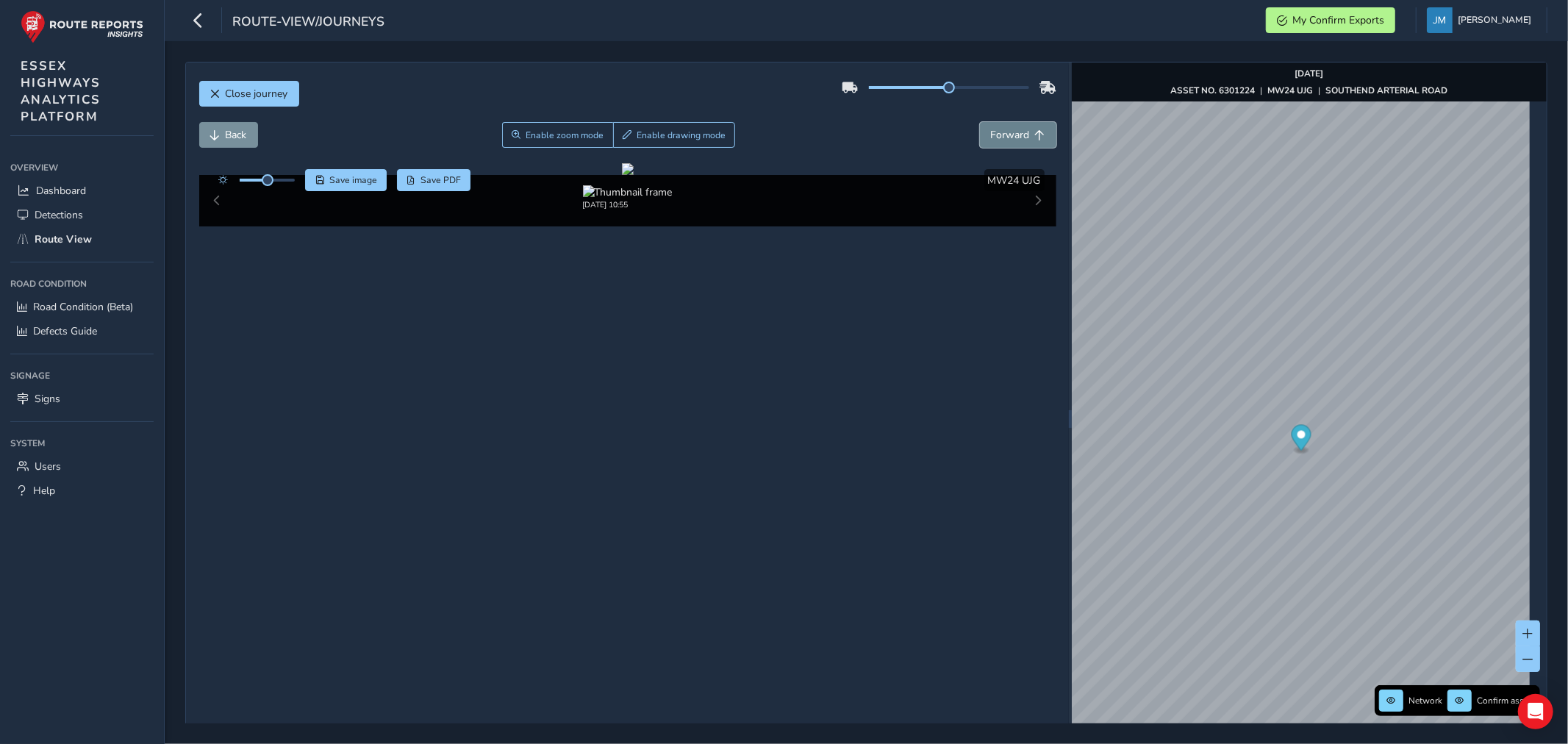
click at [1018, 130] on span "Forward" at bounding box center [1010, 135] width 39 height 14
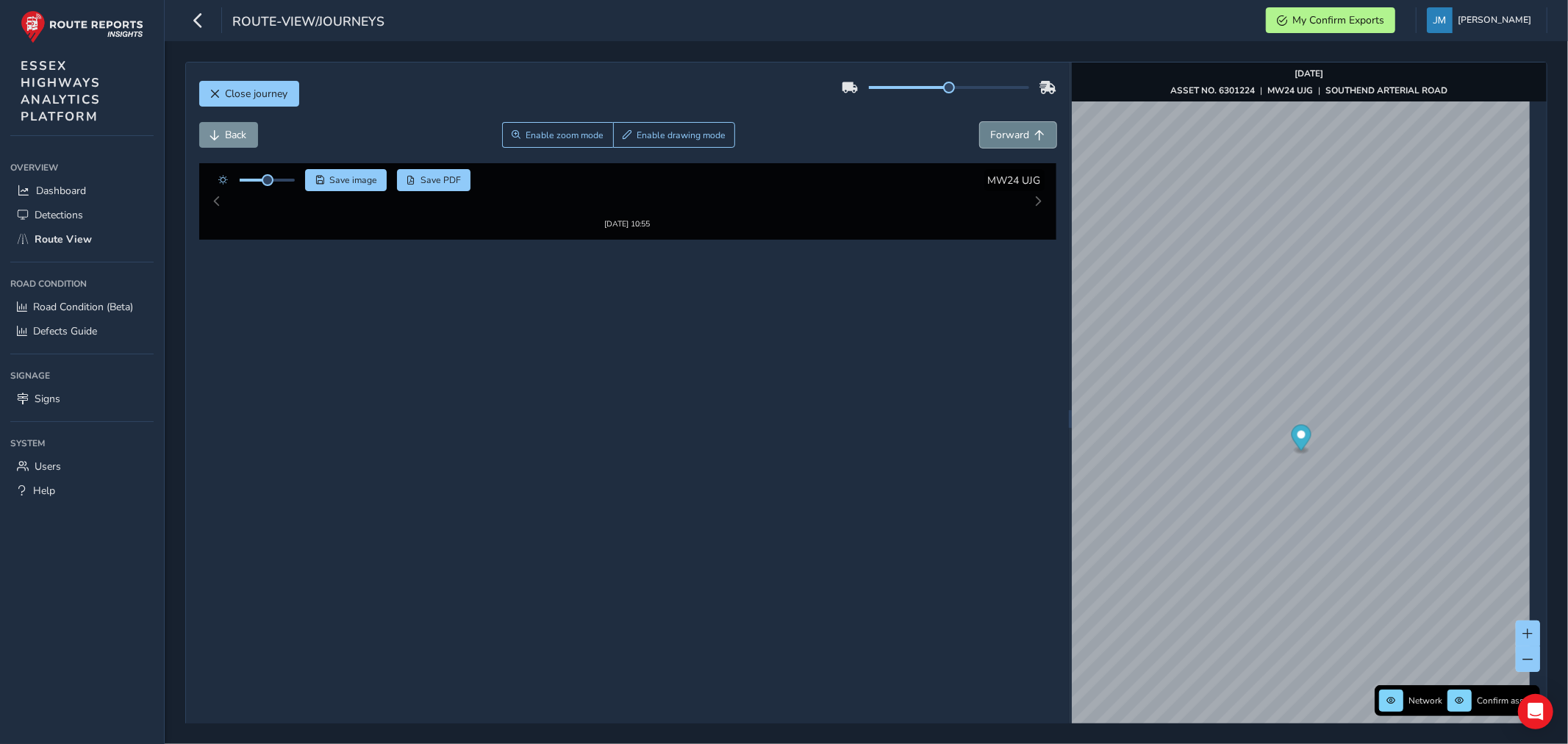
click at [1020, 125] on button "Forward" at bounding box center [1018, 134] width 76 height 25
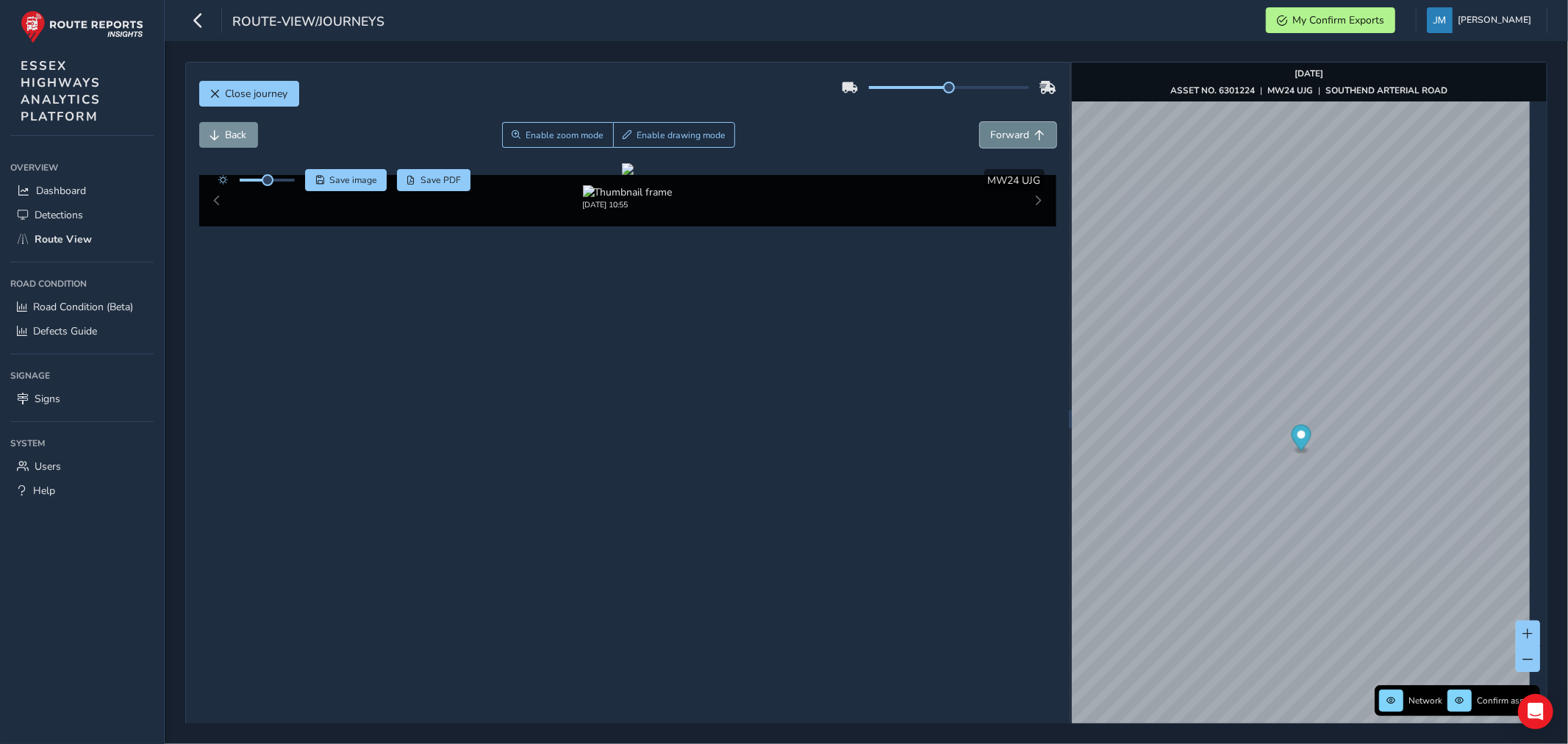
click at [1020, 123] on button "Forward" at bounding box center [1018, 134] width 76 height 25
click at [1020, 121] on div "Close journey" at bounding box center [627, 99] width 857 height 47
click at [1007, 127] on button "Forward" at bounding box center [1018, 134] width 76 height 25
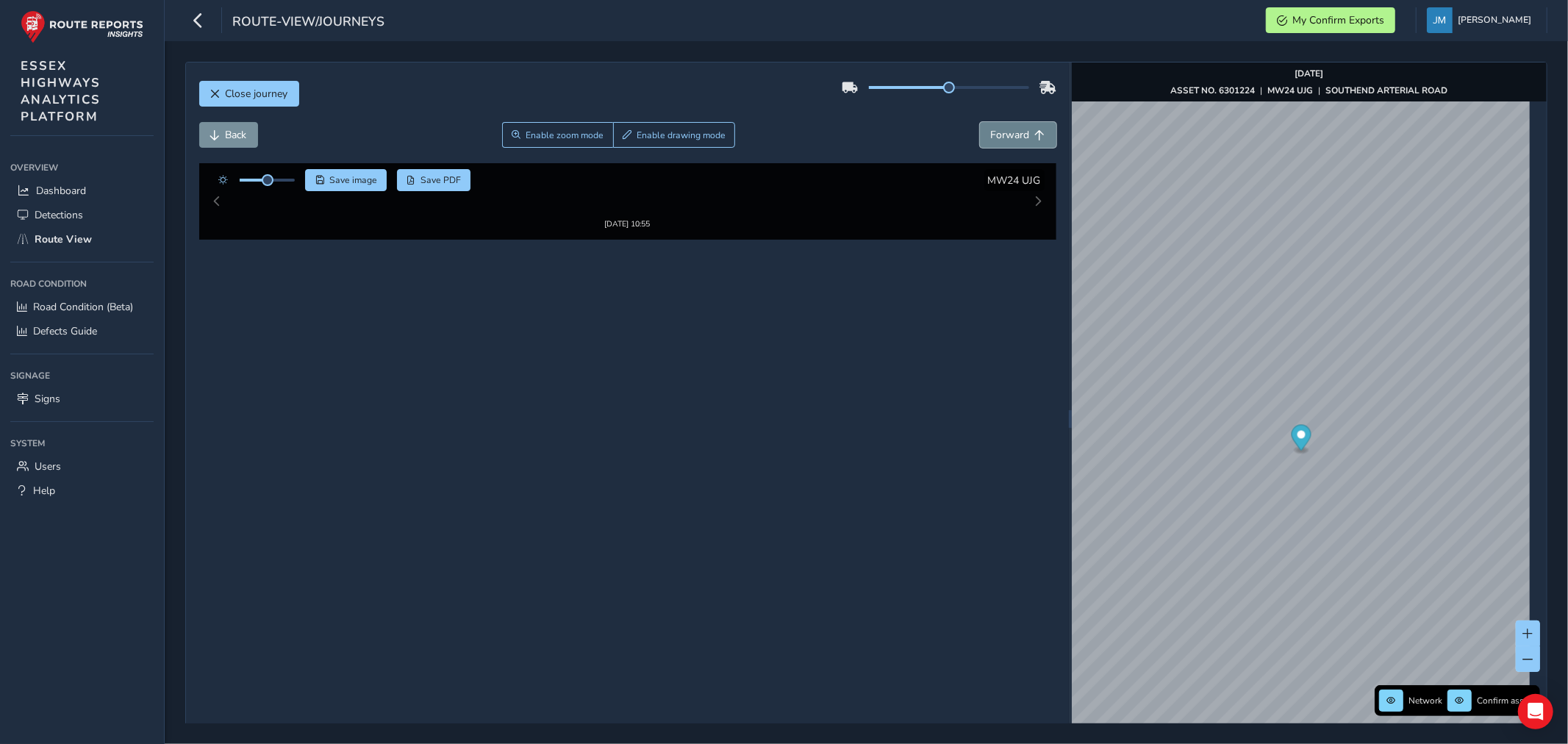
click at [1007, 127] on button "Forward" at bounding box center [1018, 134] width 76 height 25
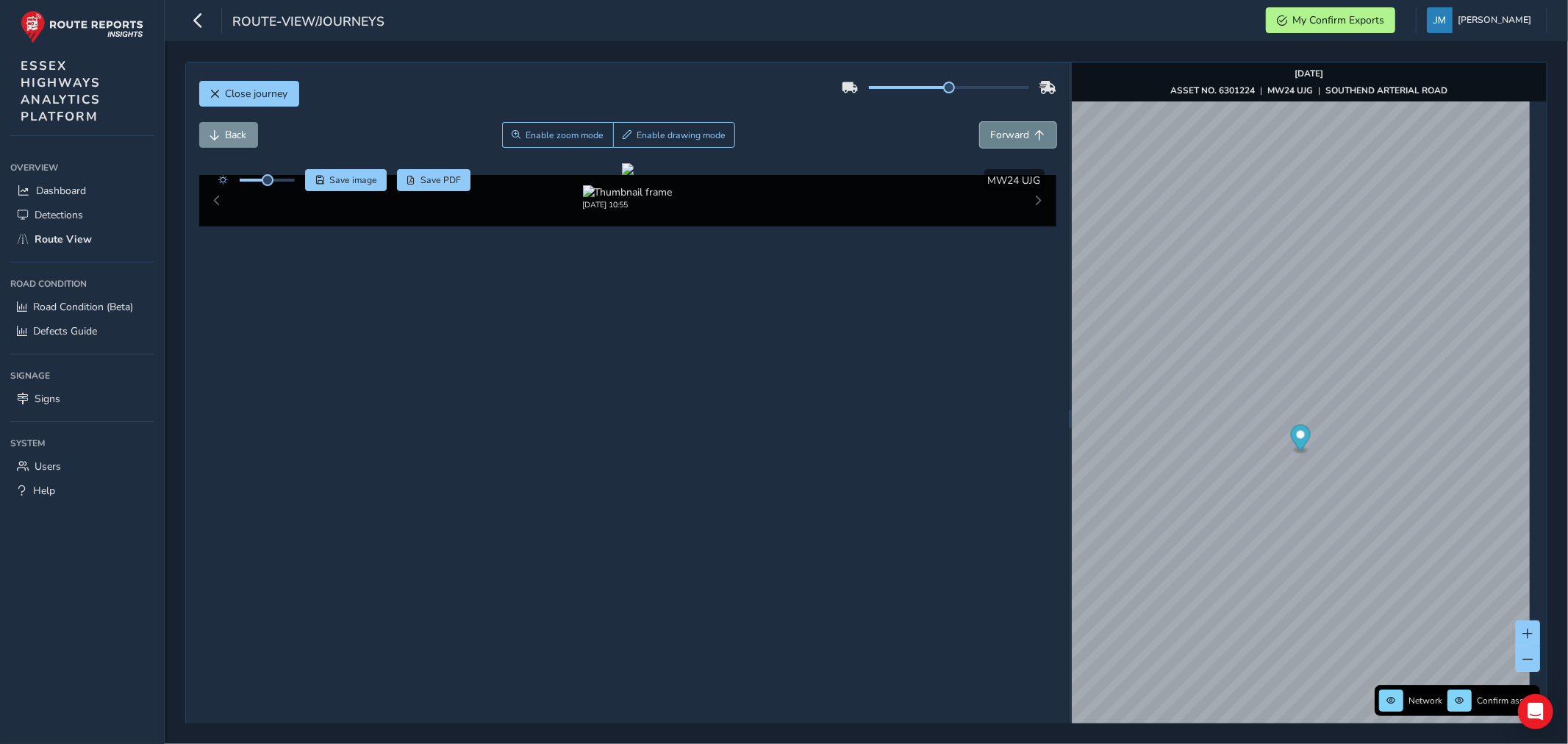
click at [1007, 127] on button "Forward" at bounding box center [1018, 134] width 76 height 25
click at [1009, 126] on button "Forward" at bounding box center [1018, 134] width 76 height 25
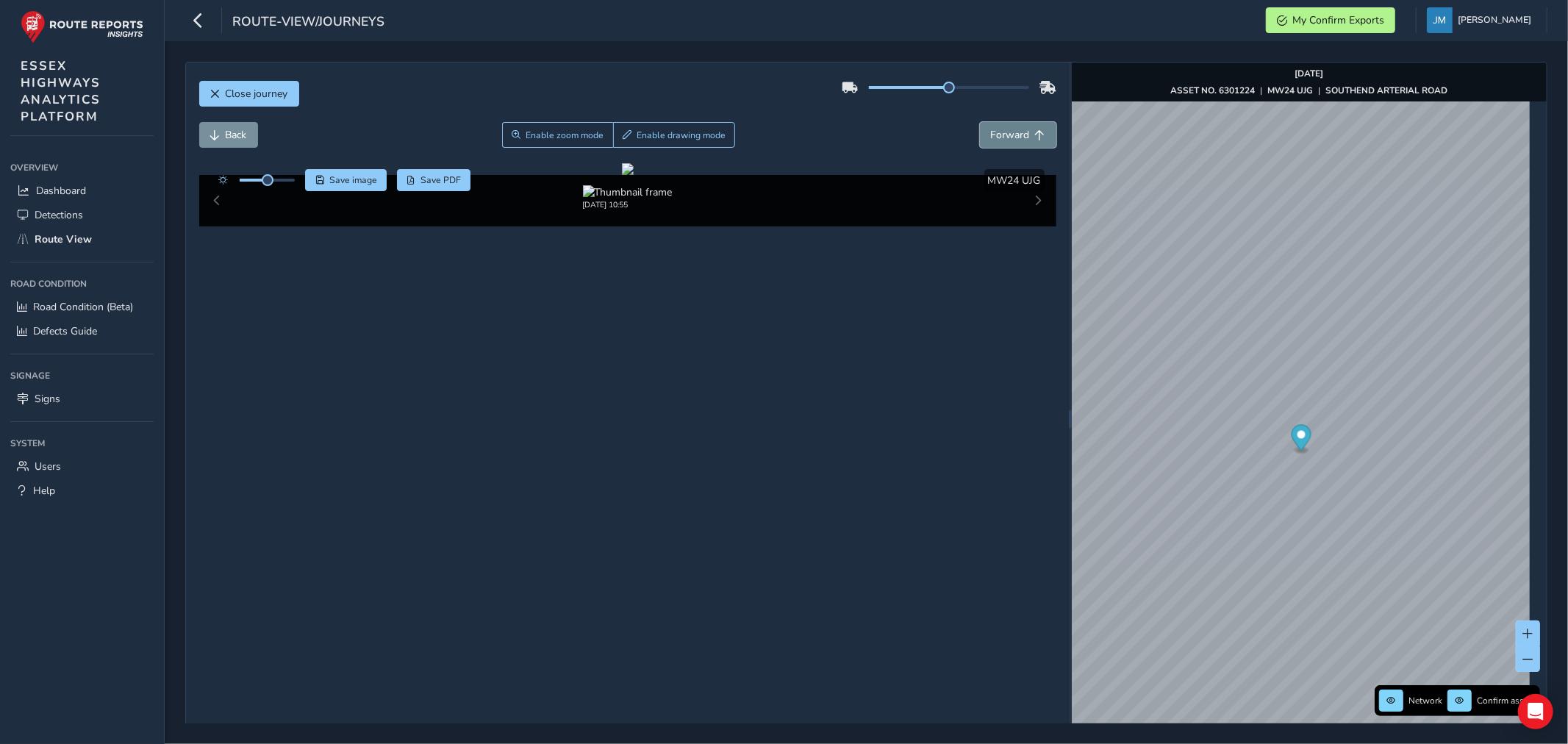
click at [1009, 126] on button "Forward" at bounding box center [1018, 134] width 76 height 25
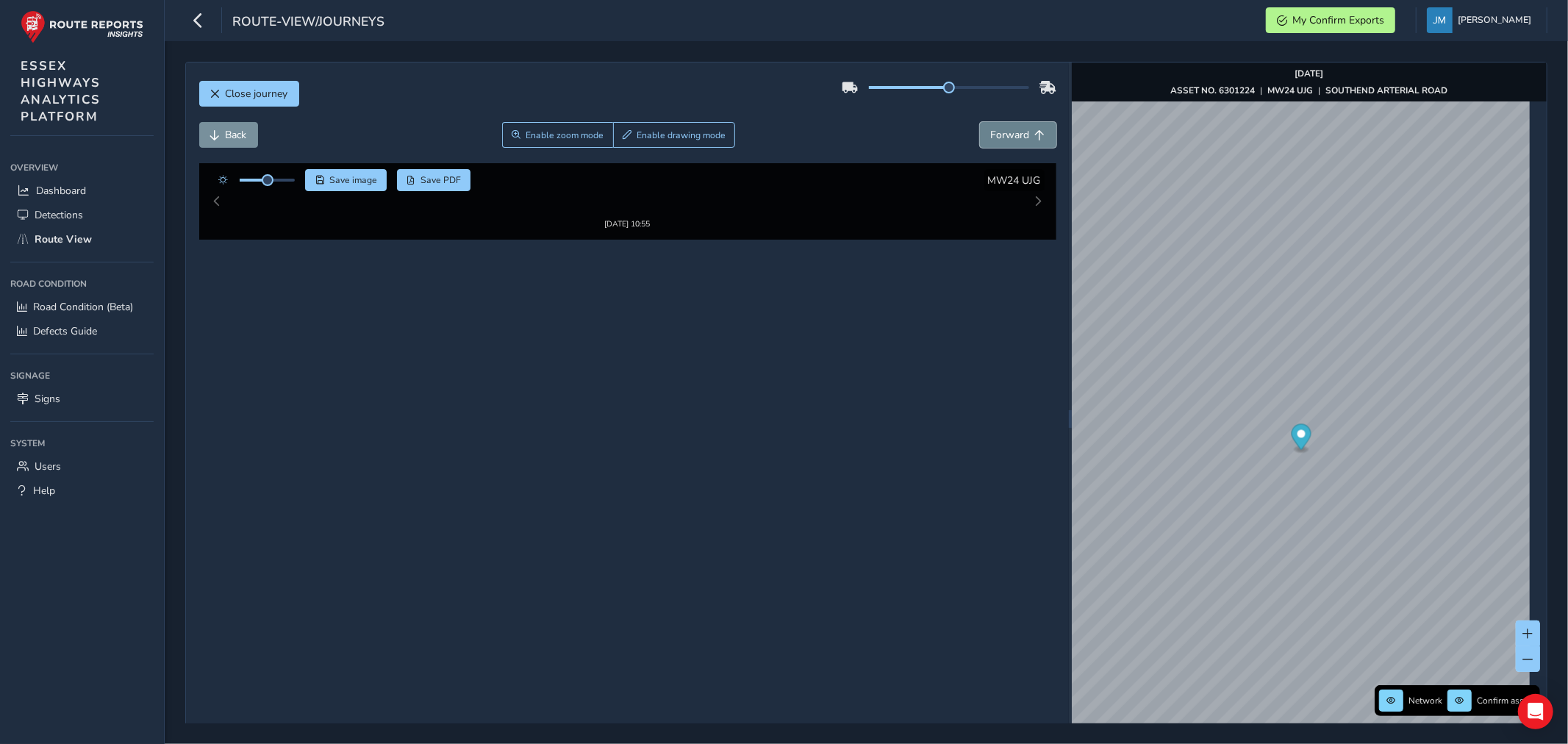
click at [1009, 126] on button "Forward" at bounding box center [1018, 134] width 76 height 25
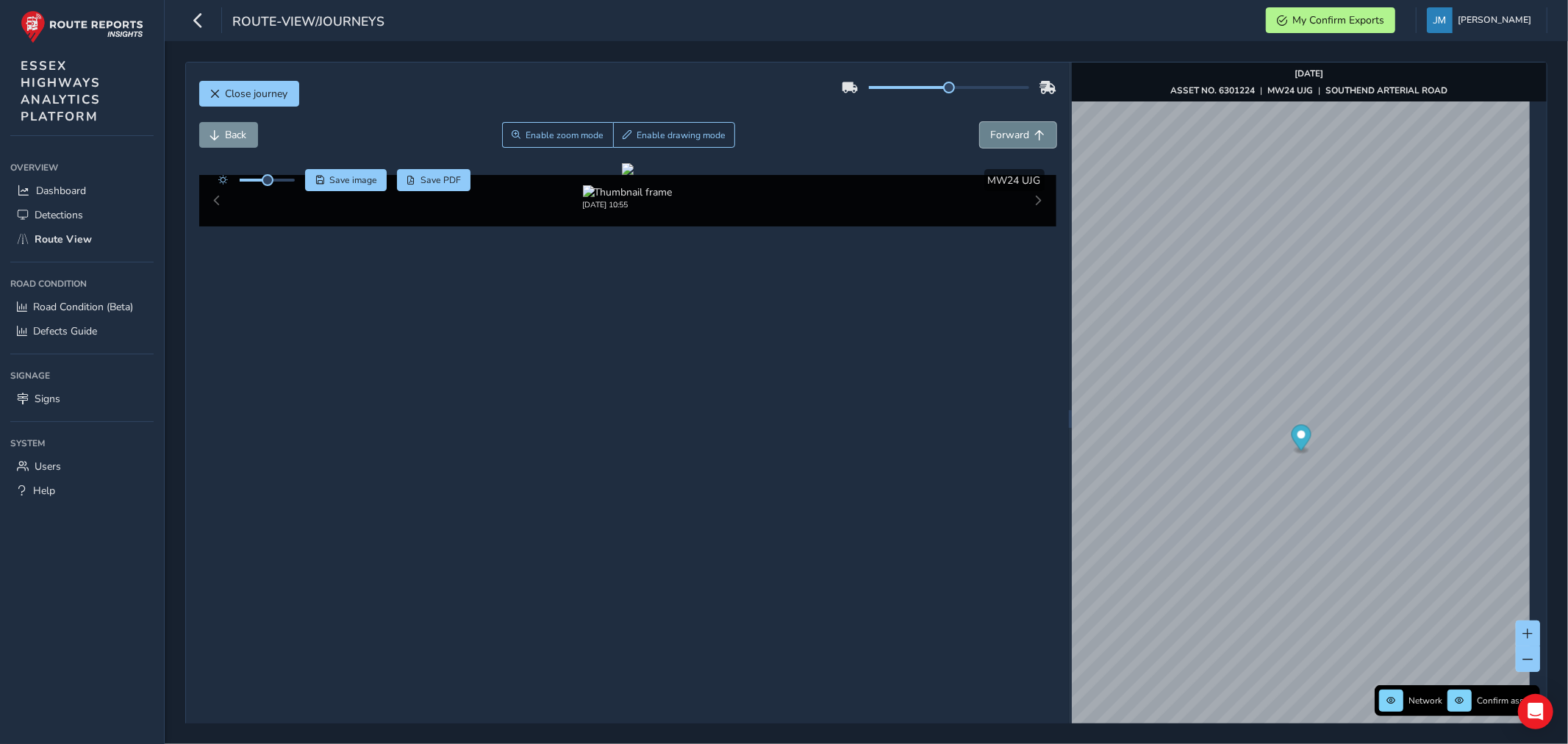
click at [1009, 126] on button "Forward" at bounding box center [1018, 134] width 76 height 25
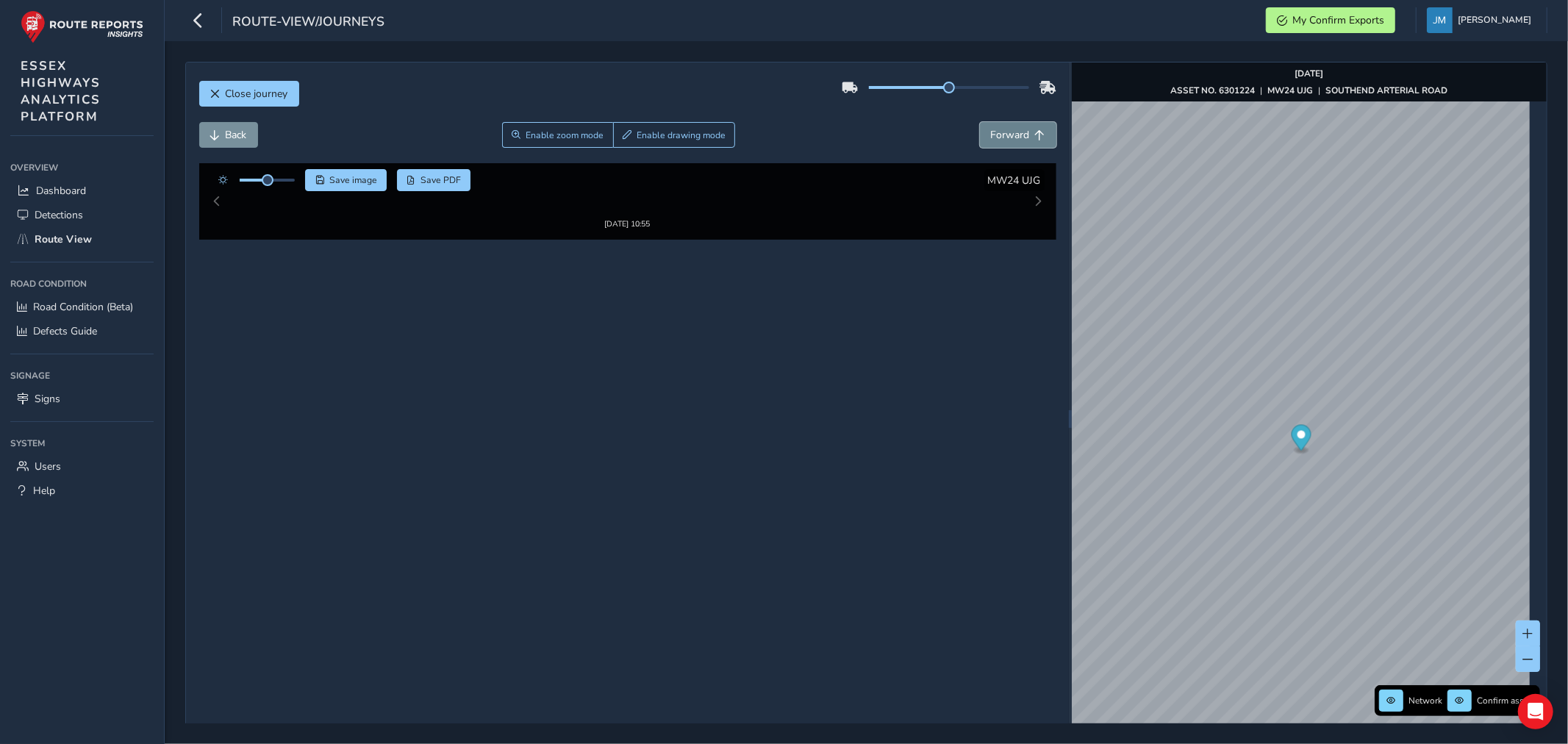
click at [1009, 126] on button "Forward" at bounding box center [1018, 134] width 76 height 25
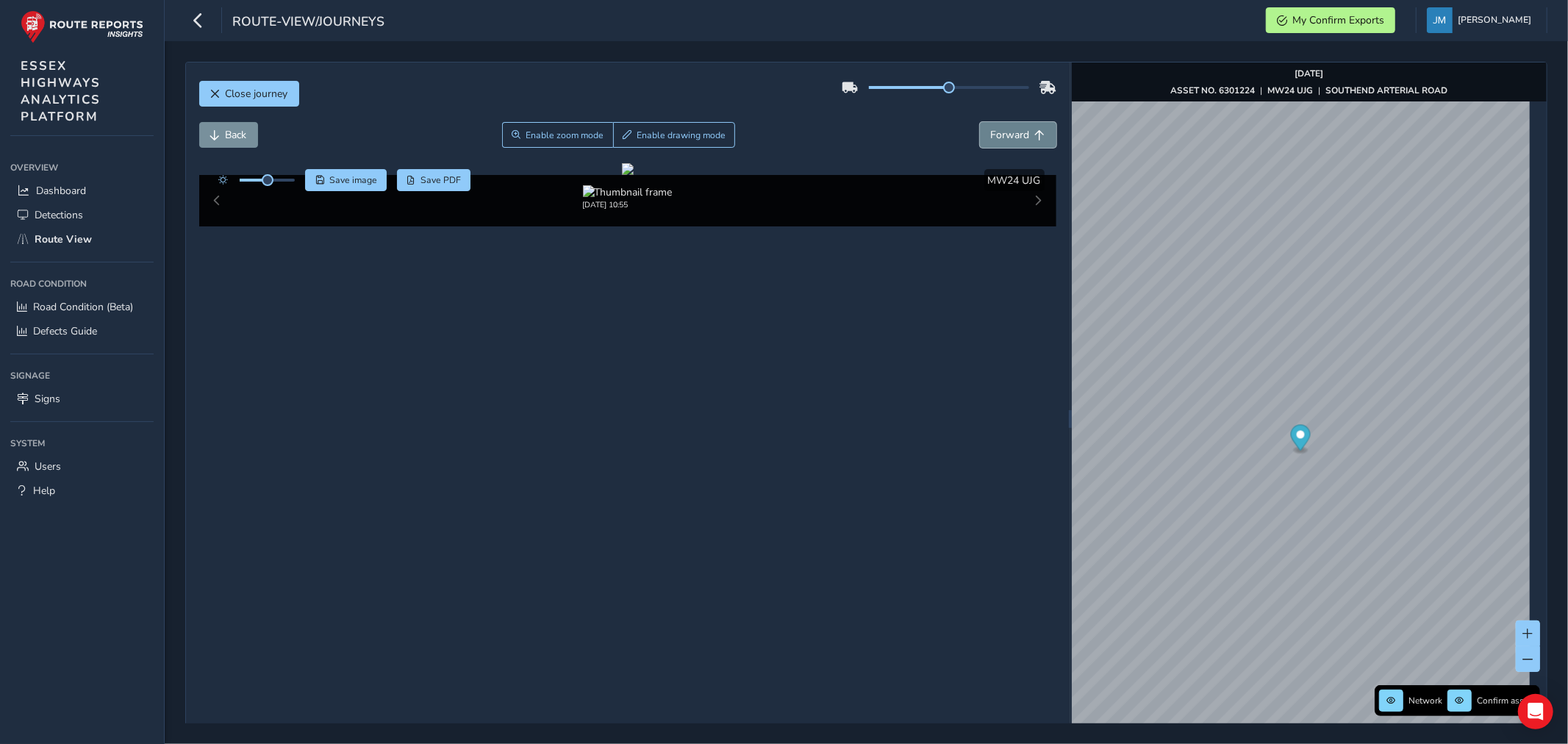
click at [1009, 126] on button "Forward" at bounding box center [1018, 134] width 76 height 25
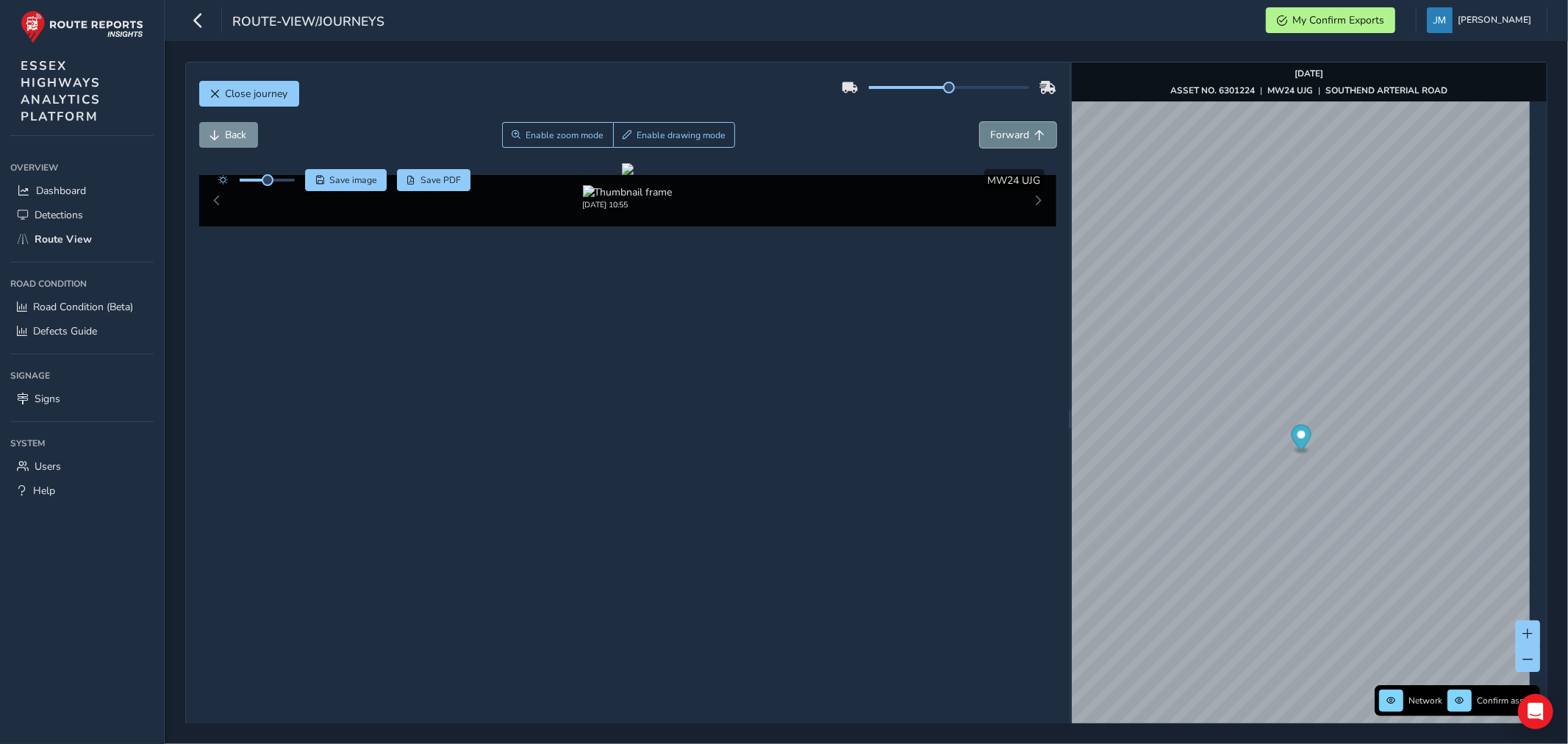
click at [1009, 126] on button "Forward" at bounding box center [1018, 134] width 76 height 25
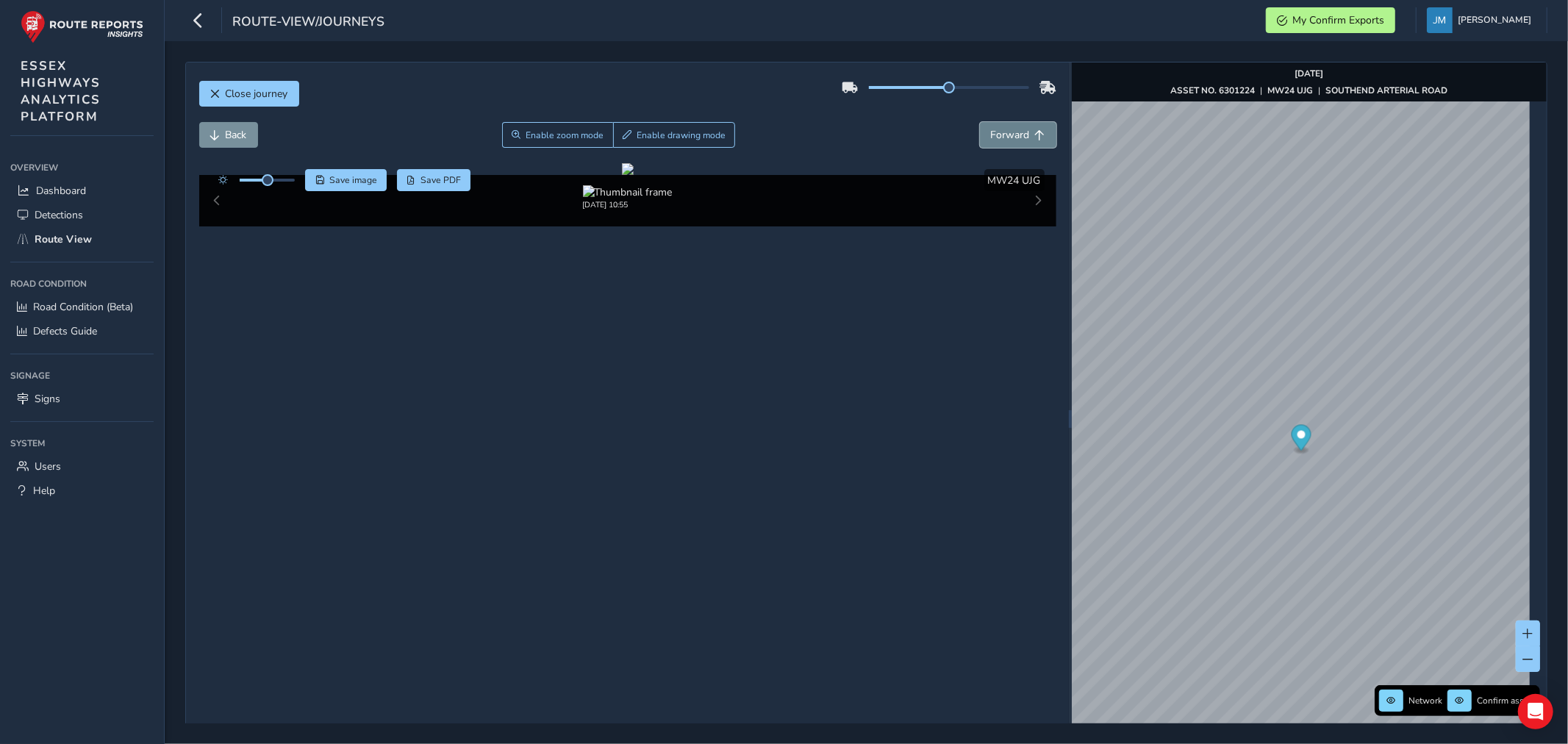
click at [1009, 126] on button "Forward" at bounding box center [1018, 134] width 76 height 25
click at [220, 134] on button "Back" at bounding box center [228, 134] width 59 height 25
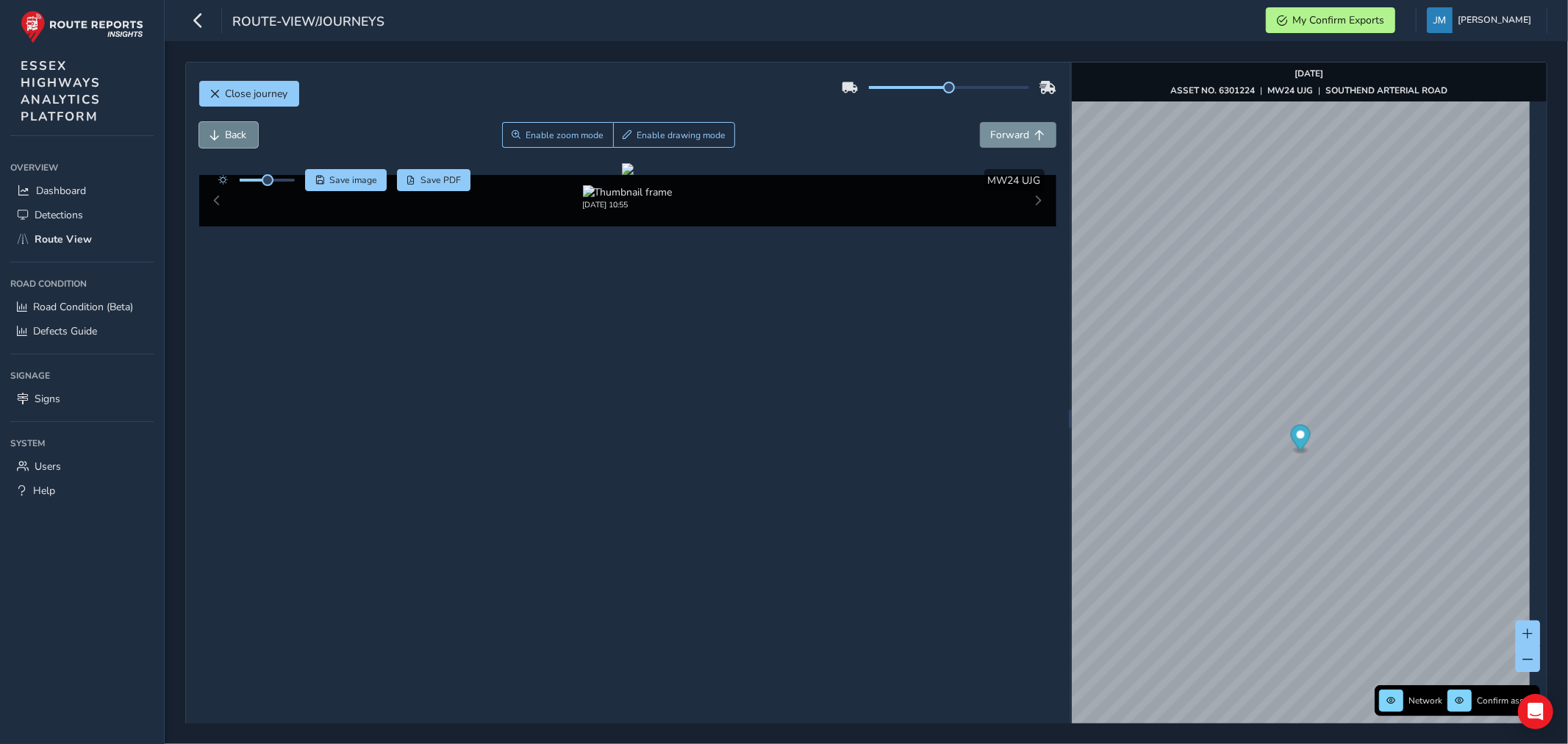
click at [220, 134] on button "Back" at bounding box center [228, 134] width 59 height 25
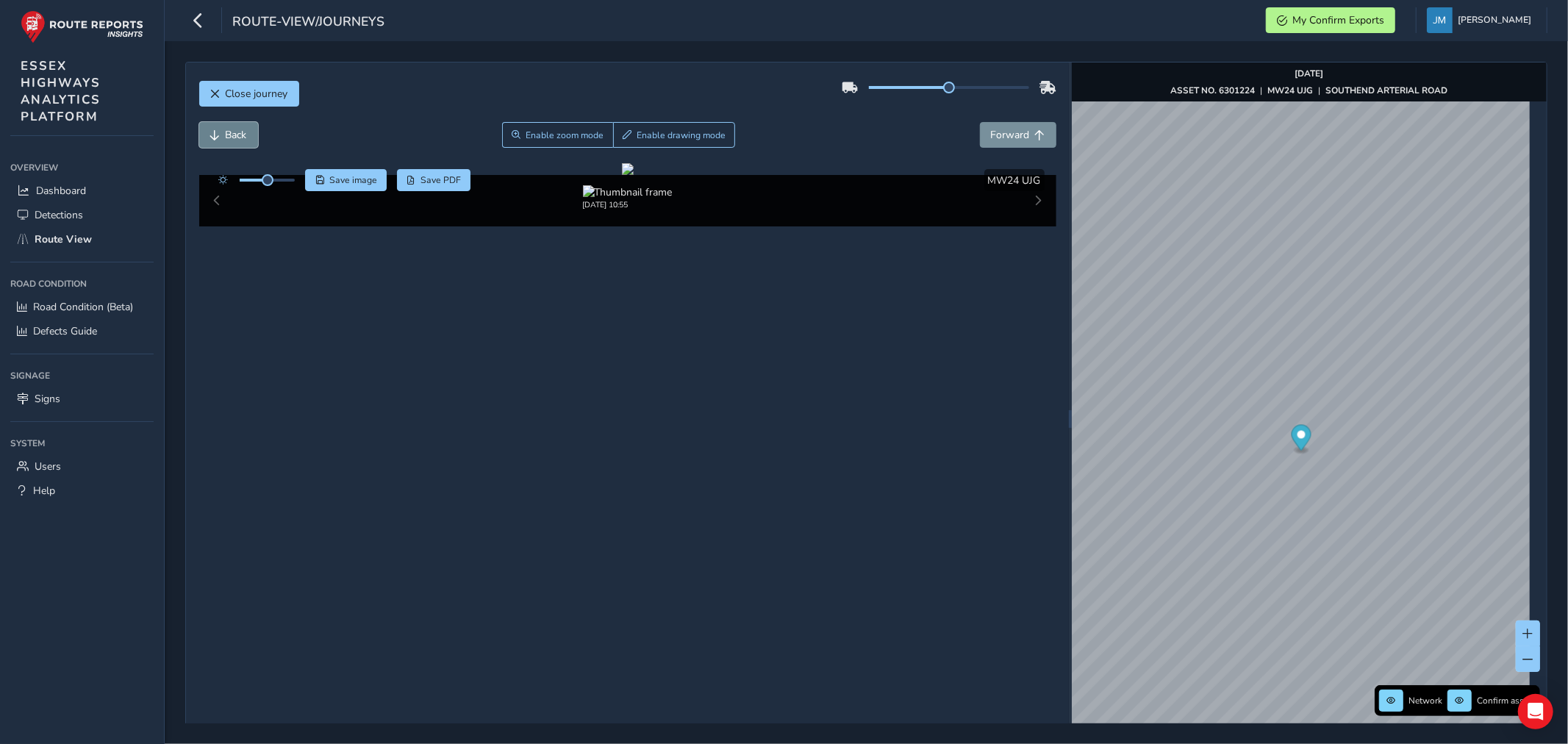
click at [220, 134] on button "Back" at bounding box center [228, 134] width 59 height 25
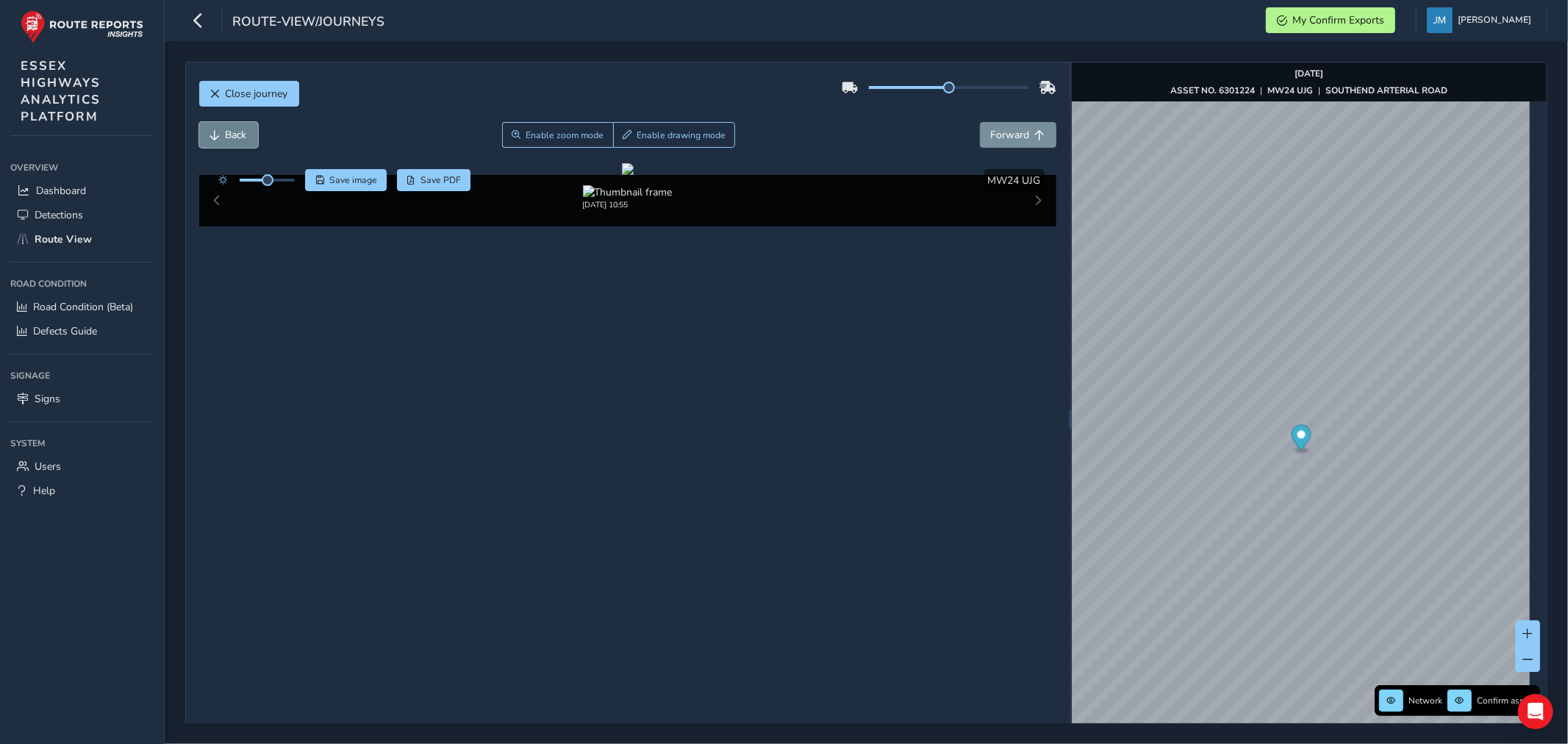
click at [220, 134] on button "Back" at bounding box center [228, 134] width 59 height 25
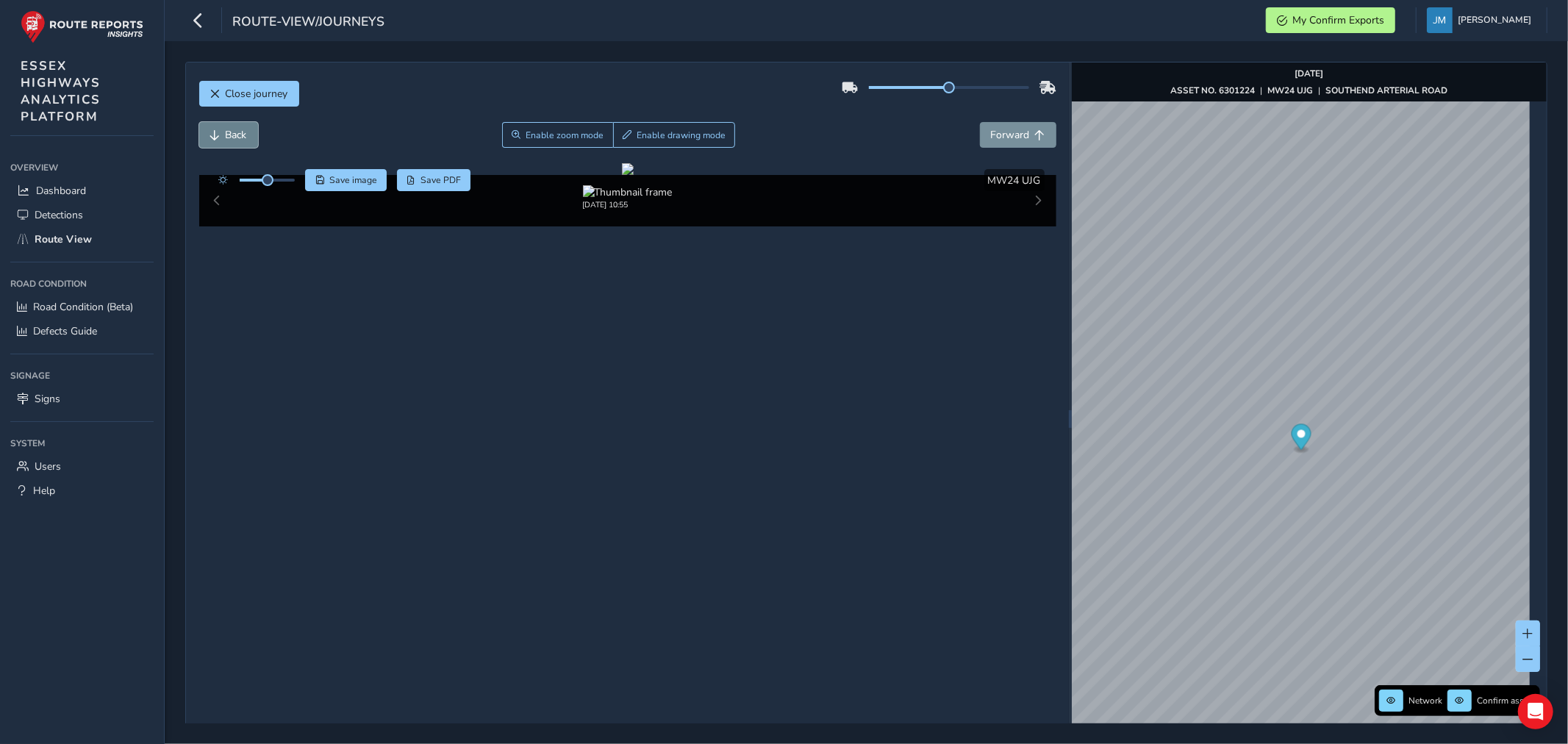
click at [220, 134] on button "Back" at bounding box center [228, 134] width 59 height 25
click at [1017, 138] on span "Forward" at bounding box center [1010, 135] width 39 height 14
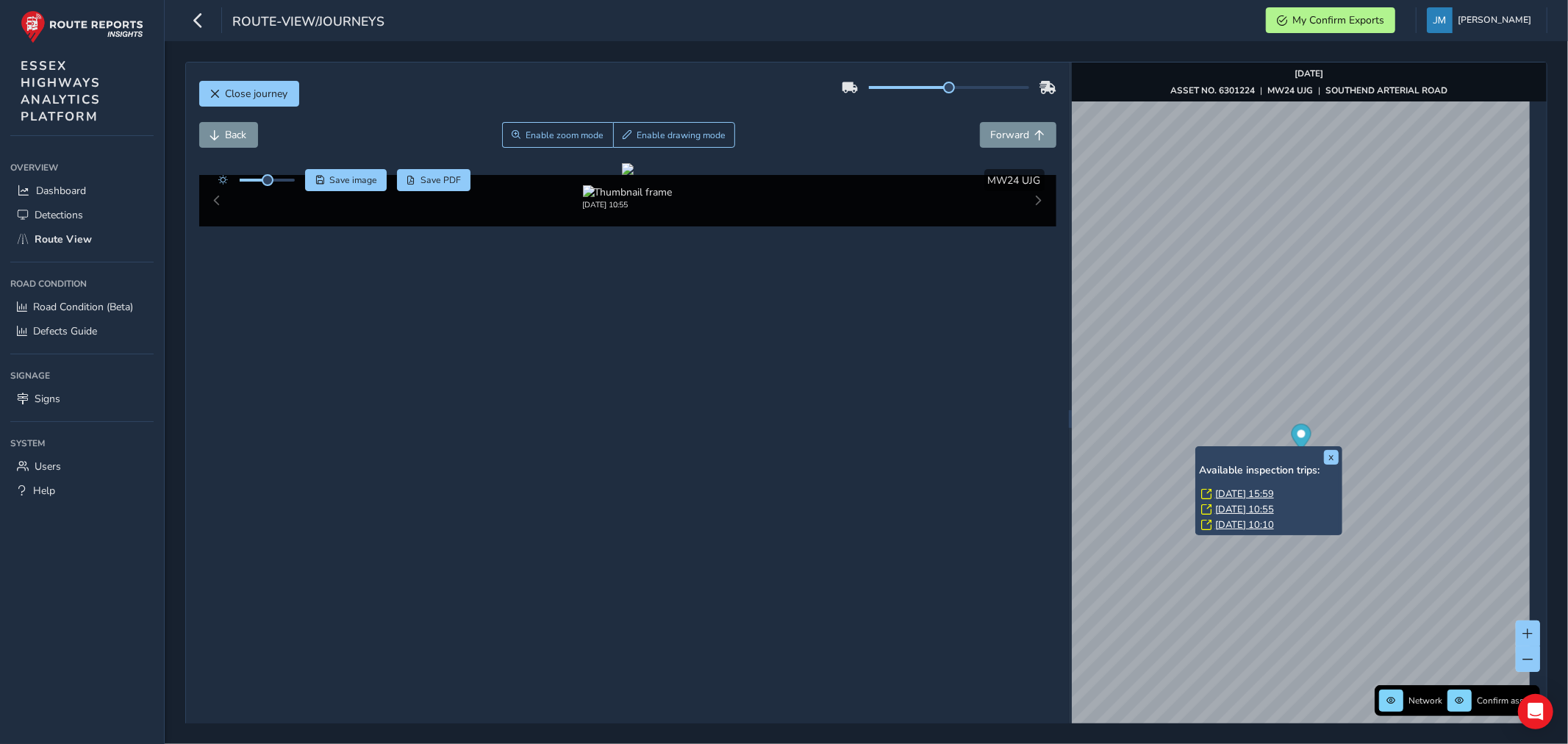
click at [1228, 497] on link "[DATE] 15:59" at bounding box center [1244, 494] width 59 height 14
click at [1233, 493] on link "[DATE] 15:59" at bounding box center [1244, 494] width 59 height 14
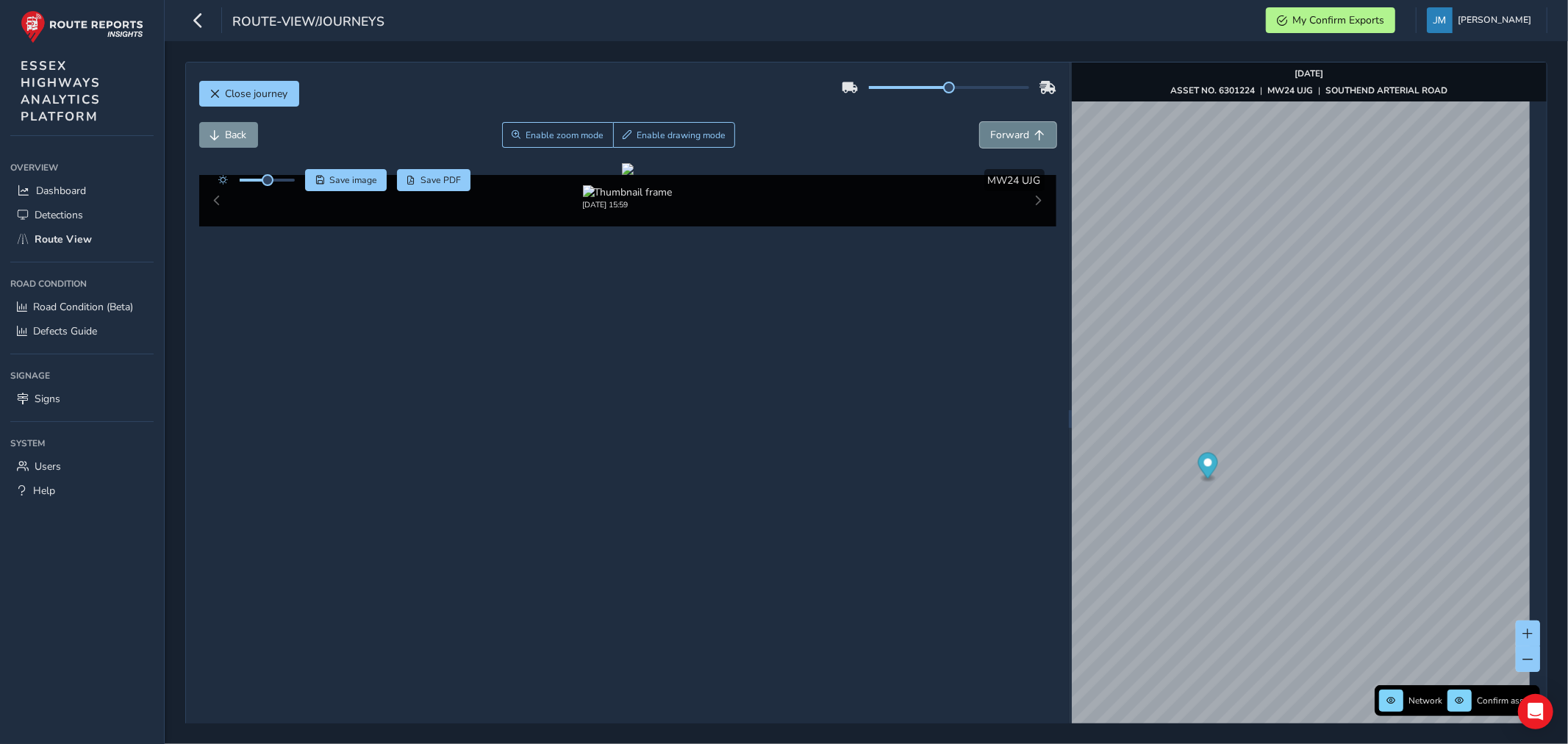
click at [1022, 127] on button "Forward" at bounding box center [1018, 134] width 76 height 25
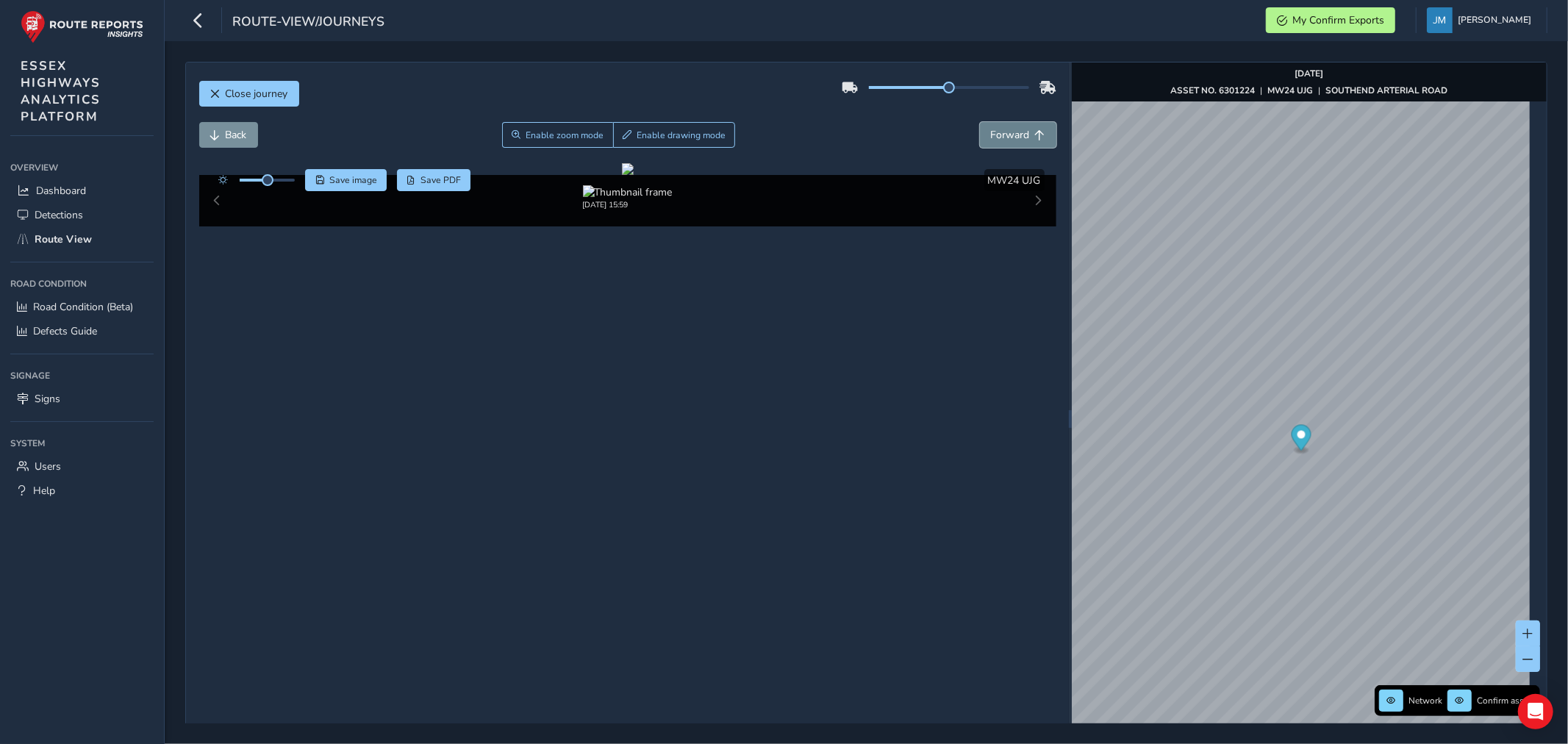
click at [1022, 127] on button "Forward" at bounding box center [1018, 134] width 76 height 25
click at [1025, 127] on button "Forward" at bounding box center [1018, 134] width 76 height 25
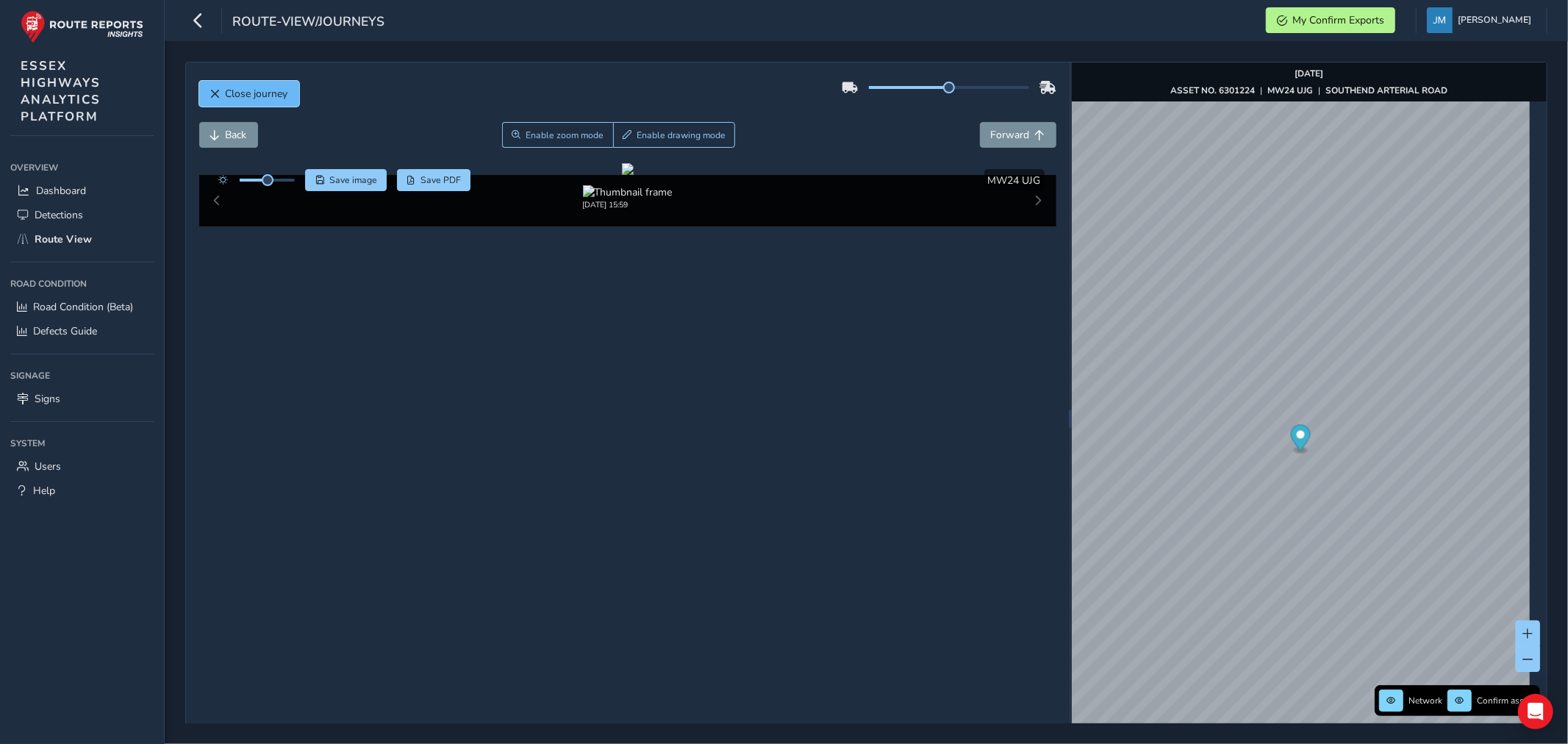
click at [217, 91] on span "Close journey" at bounding box center [215, 94] width 10 height 10
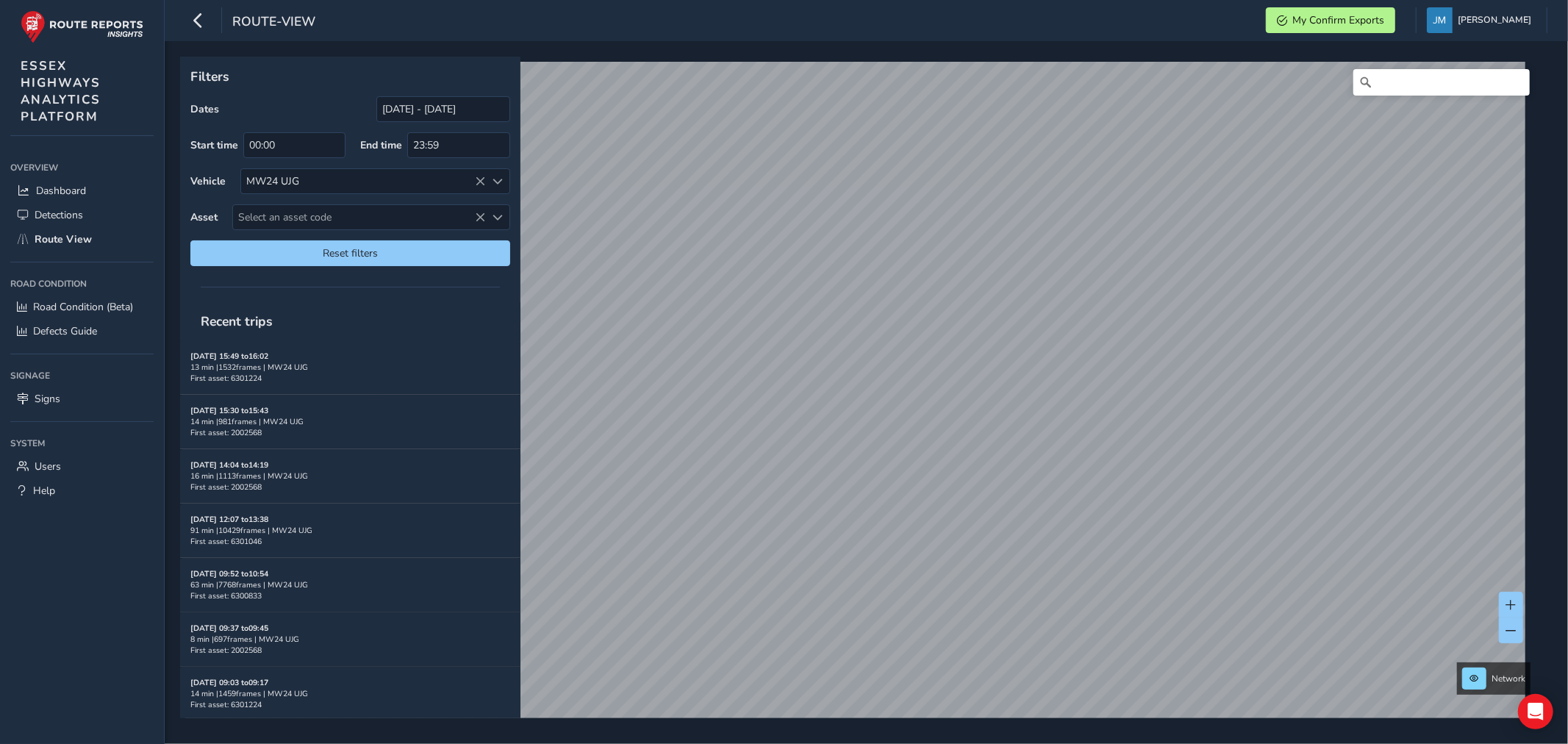
drag, startPoint x: 0, startPoint y: 305, endPoint x: -5, endPoint y: 189, distance: 116.1
click at [0, 189] on html "route-view My Confirm Exports [PERSON_NAME] Colour Scheme: Dark Dim Light Logou…" at bounding box center [784, 372] width 1568 height 744
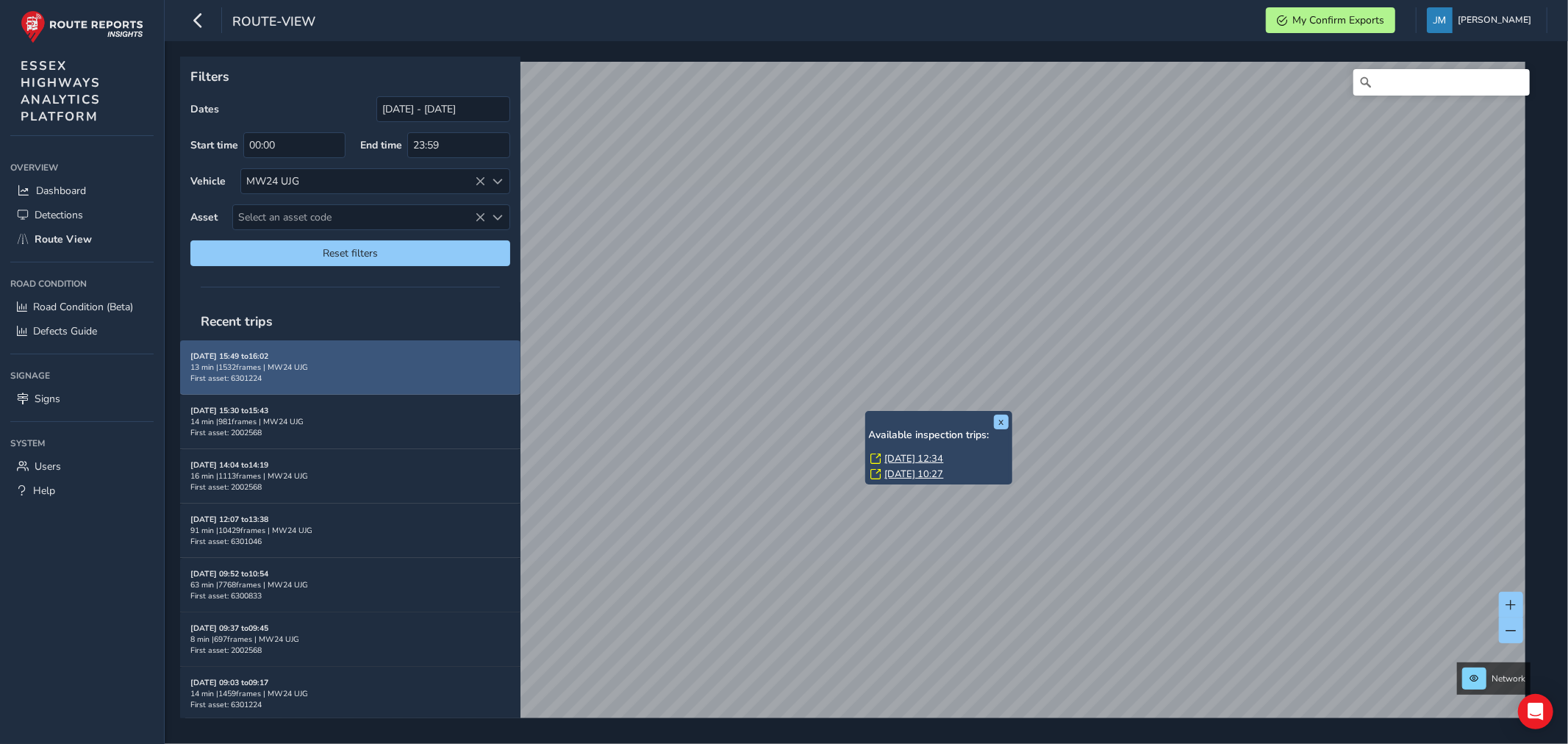
click at [866, 411] on div "x Available inspection trips: [GEOGRAPHIC_DATA][DATE] 12:34 [DATE] 10:27" at bounding box center [939, 447] width 147 height 73
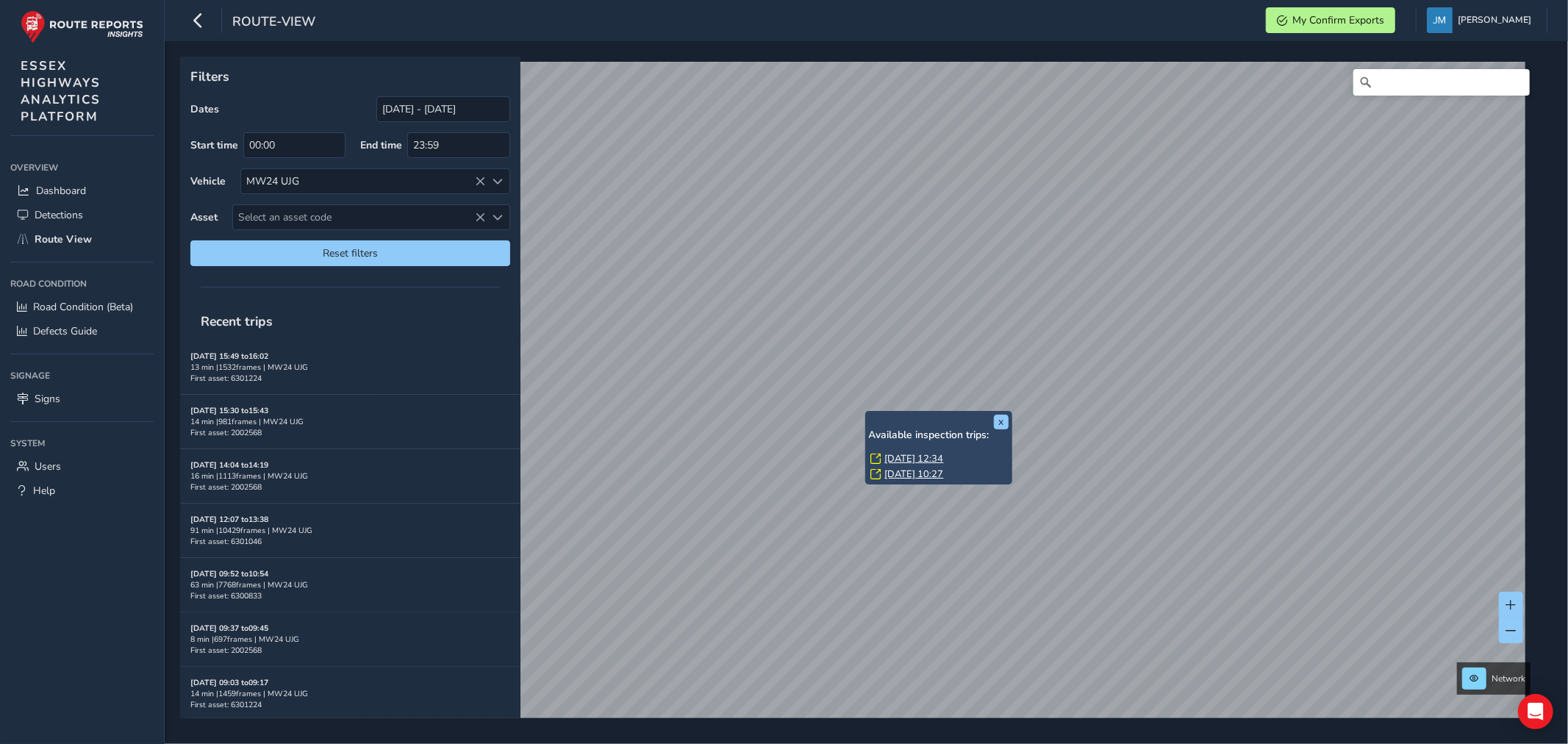
click at [910, 469] on link "[DATE] 10:27" at bounding box center [914, 474] width 59 height 14
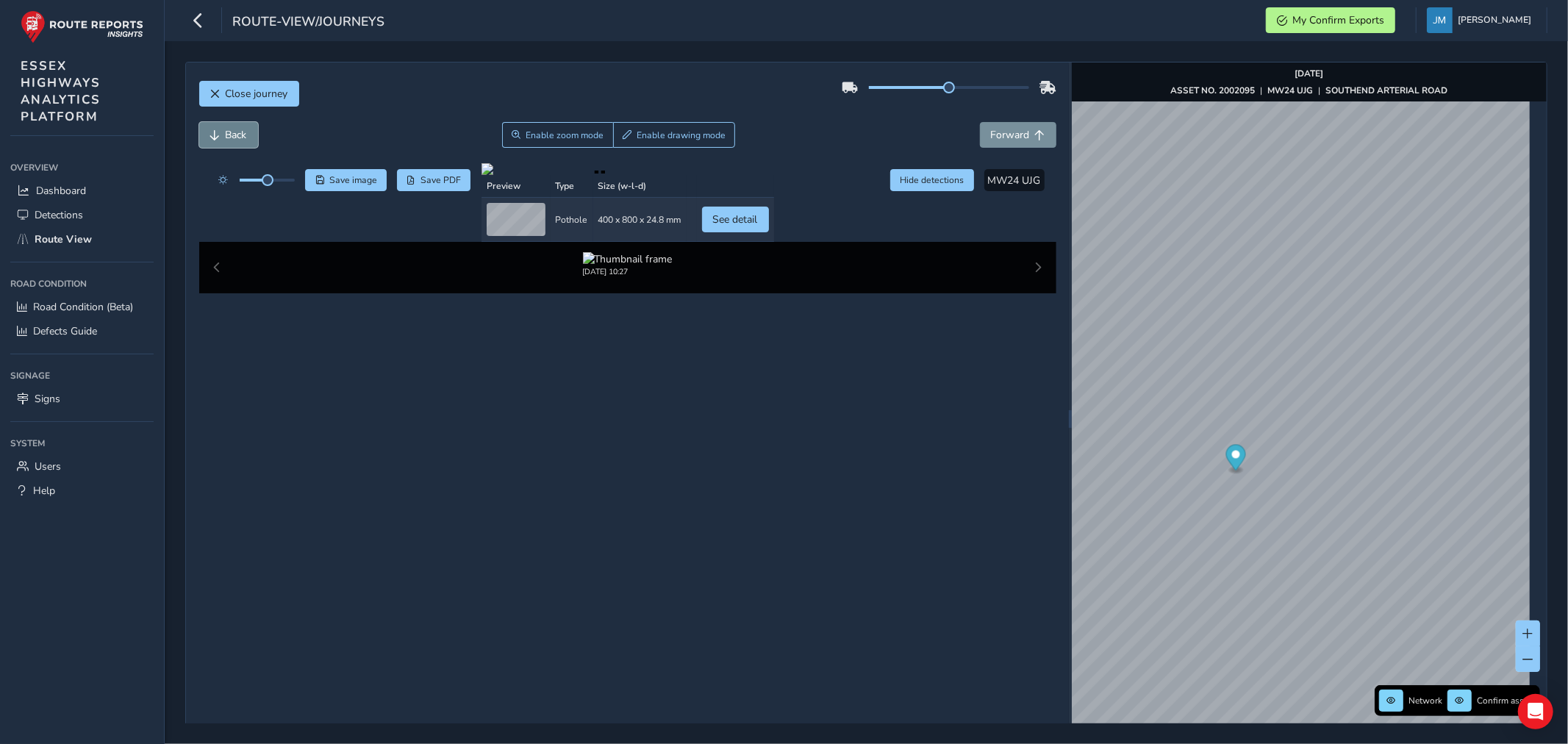
click at [237, 141] on span "Back" at bounding box center [236, 135] width 21 height 14
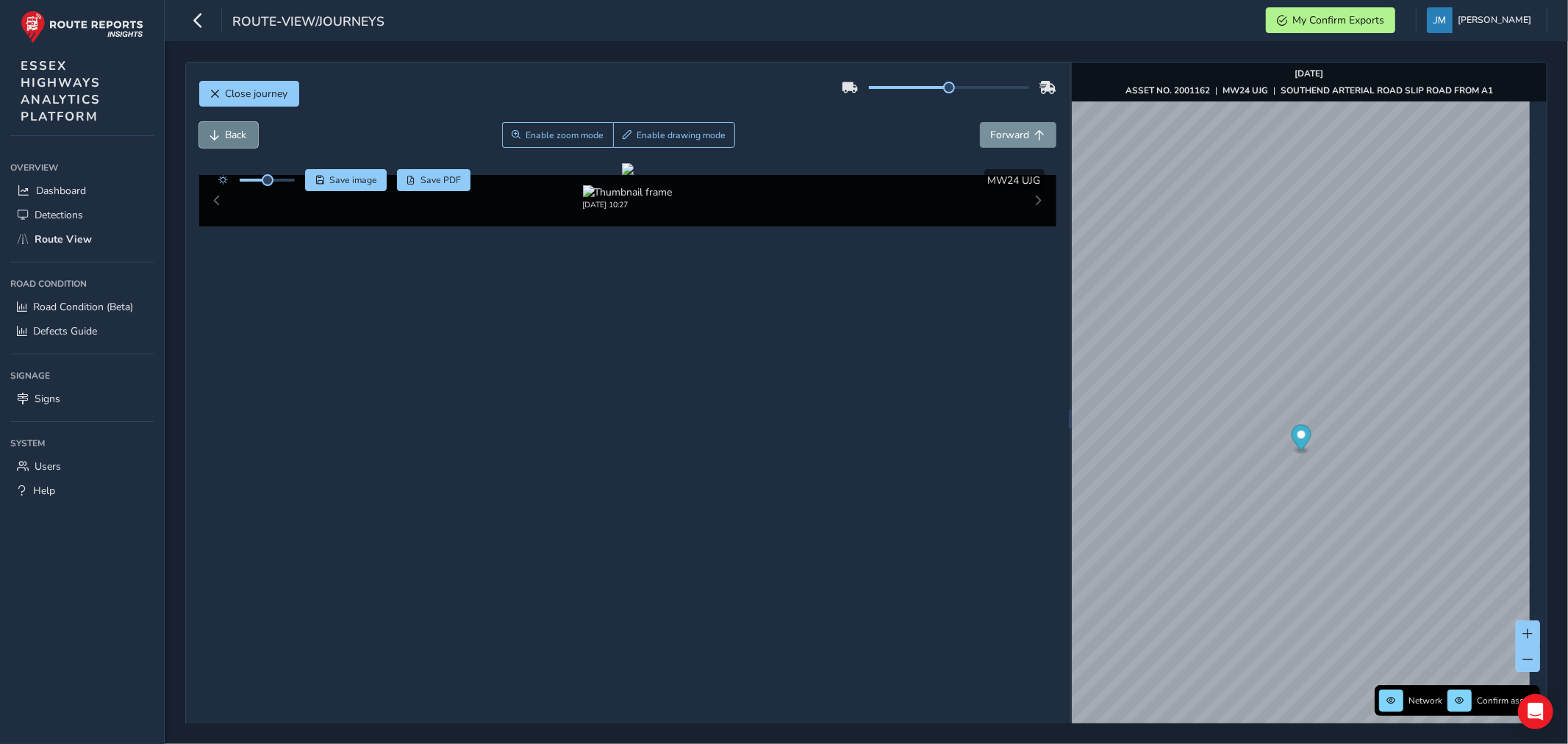
click at [237, 141] on span "Back" at bounding box center [236, 135] width 21 height 14
click at [1030, 141] on button "Forward" at bounding box center [1018, 134] width 76 height 25
click at [1029, 141] on button "Forward" at bounding box center [1018, 134] width 76 height 25
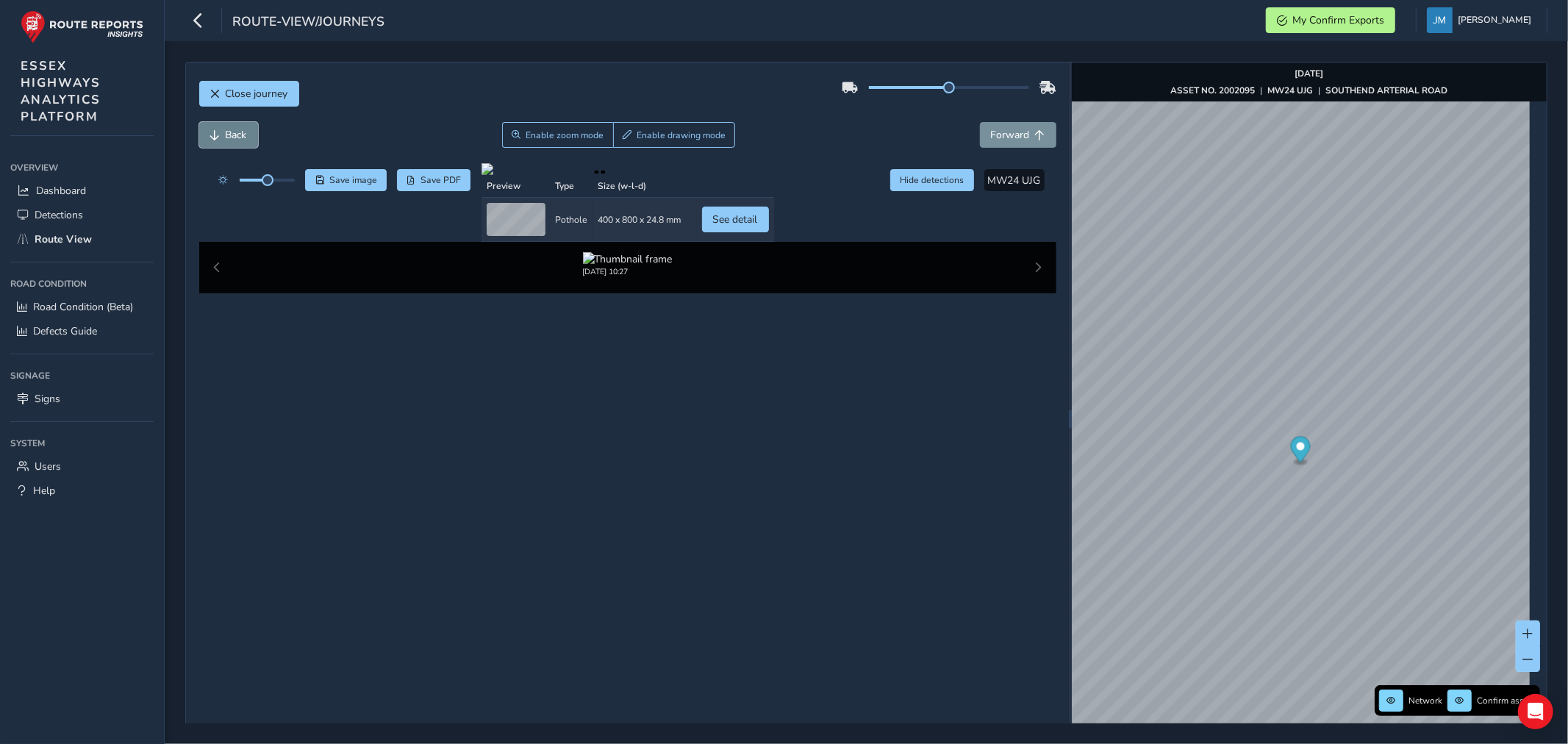
click at [239, 134] on span "Back" at bounding box center [236, 135] width 21 height 14
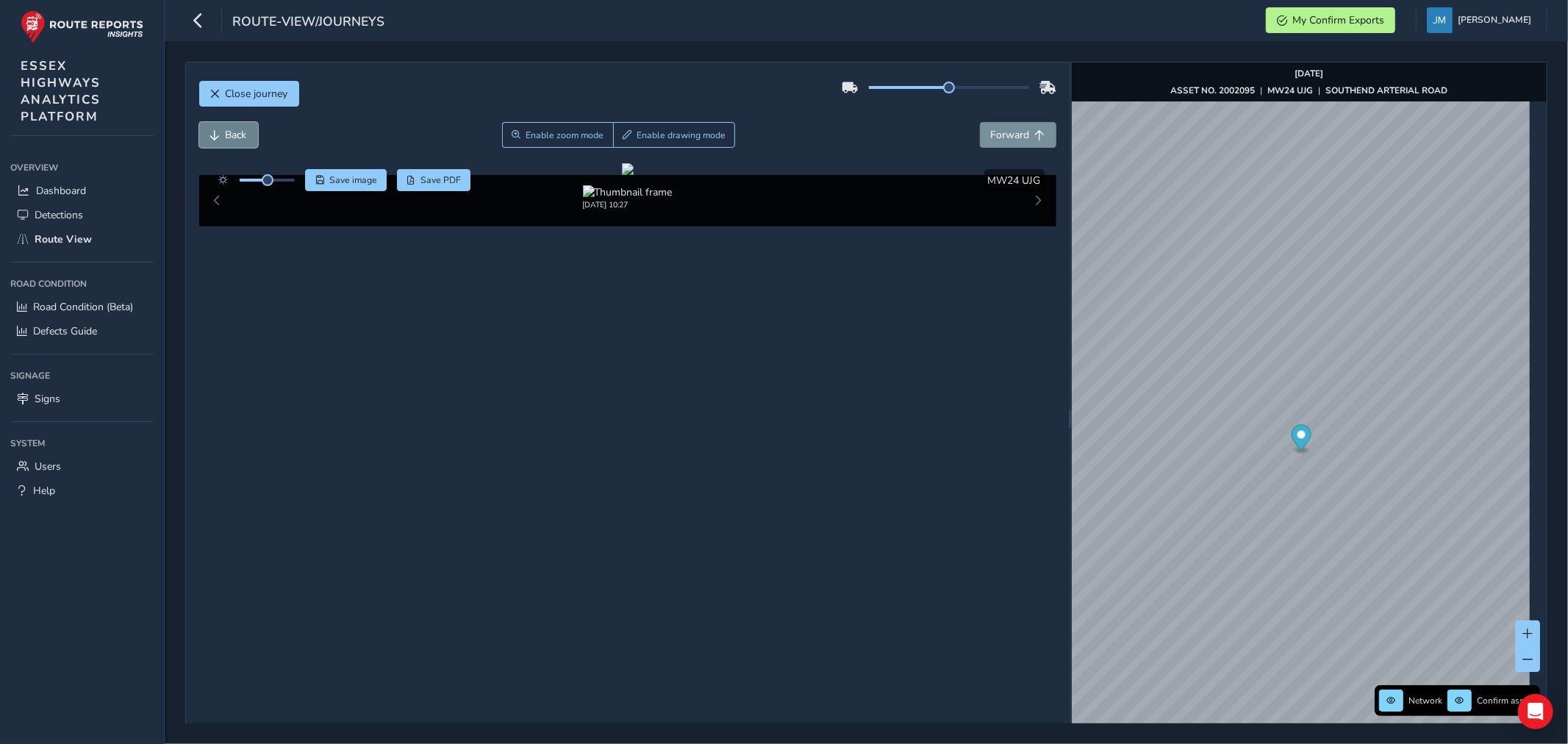
click at [239, 134] on span "Back" at bounding box center [236, 135] width 21 height 14
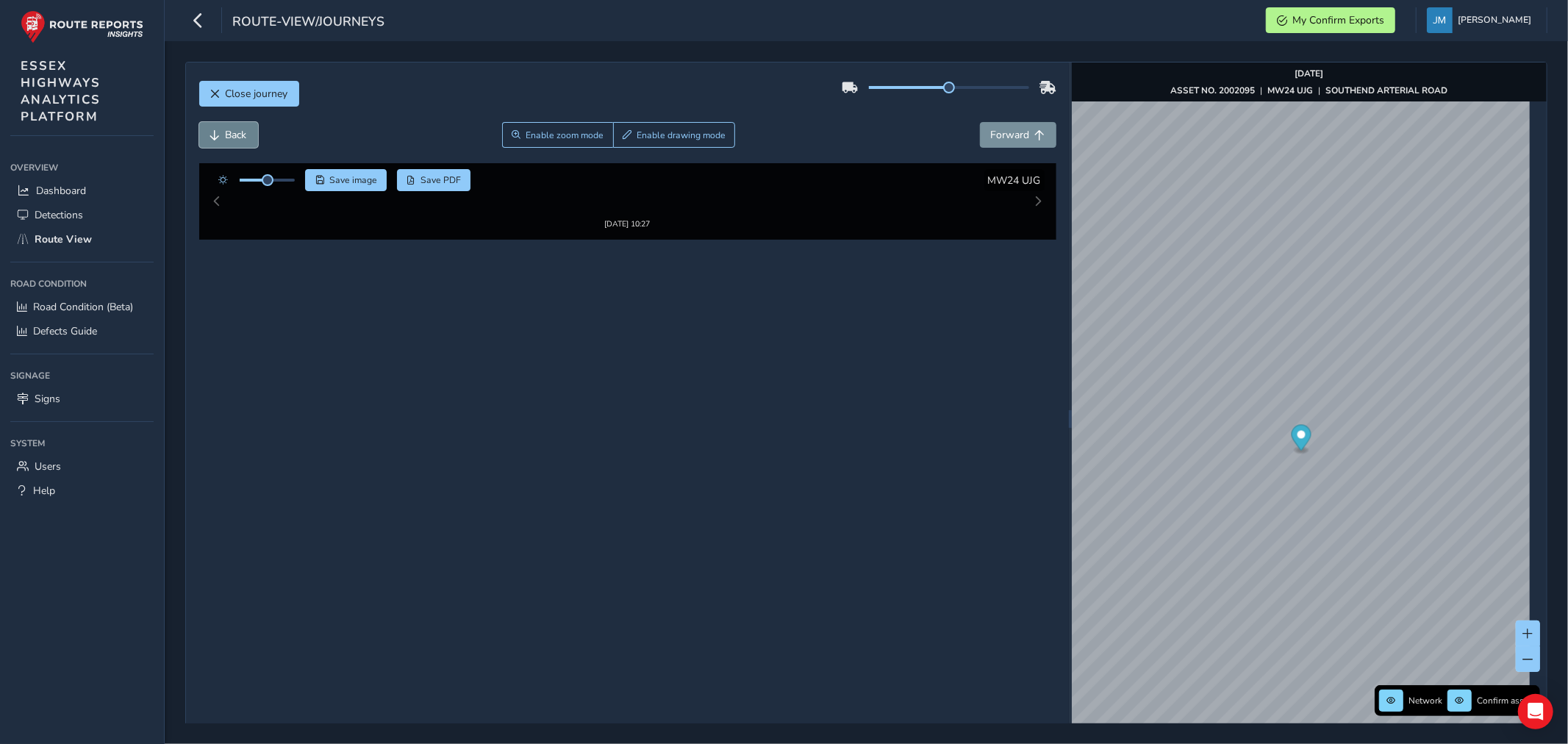
click at [239, 134] on span "Back" at bounding box center [236, 135] width 21 height 14
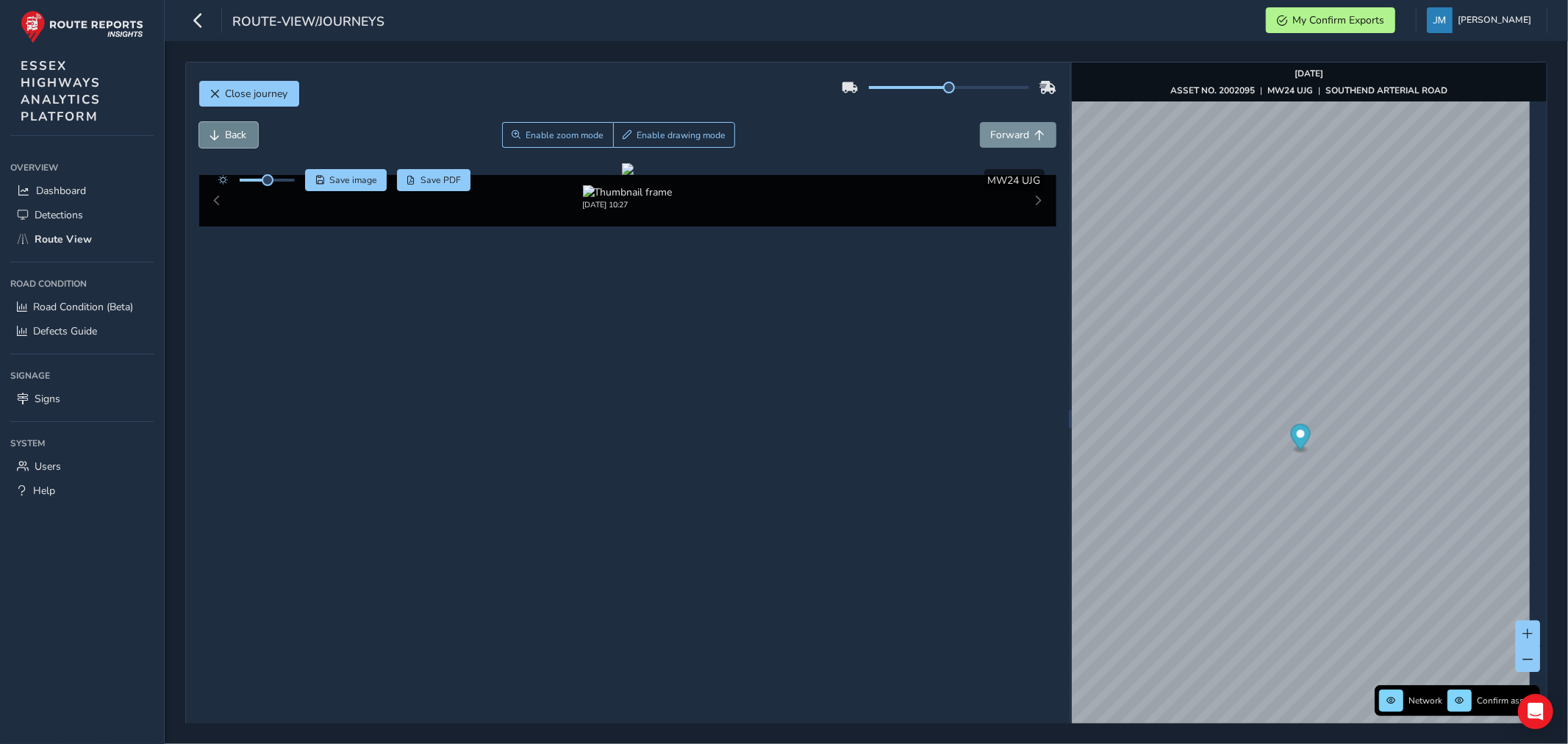
click at [239, 134] on span "Back" at bounding box center [236, 135] width 21 height 14
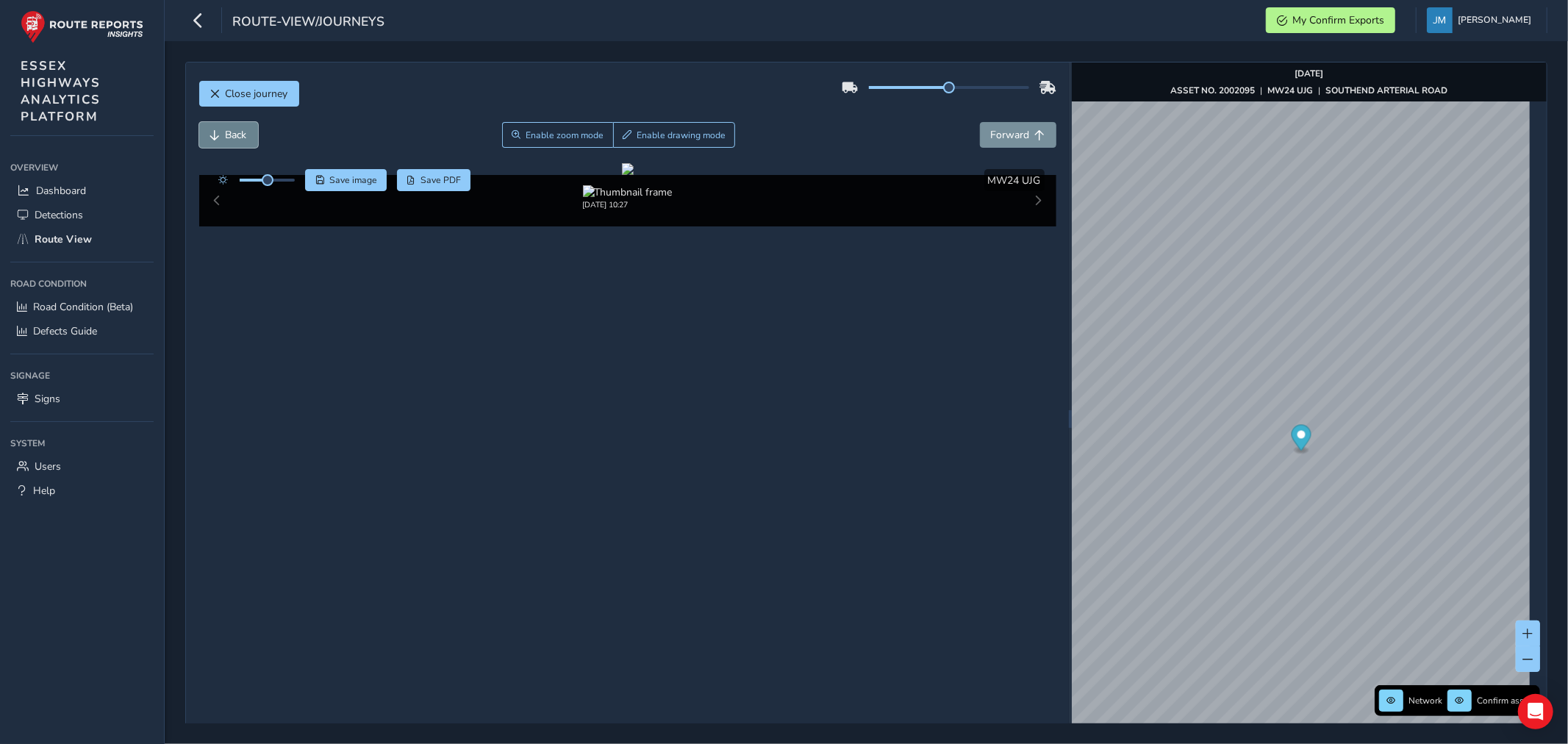
click at [239, 134] on span "Back" at bounding box center [236, 135] width 21 height 14
click at [234, 134] on span "Back" at bounding box center [236, 135] width 21 height 14
click at [1011, 134] on span "Forward" at bounding box center [1010, 135] width 39 height 14
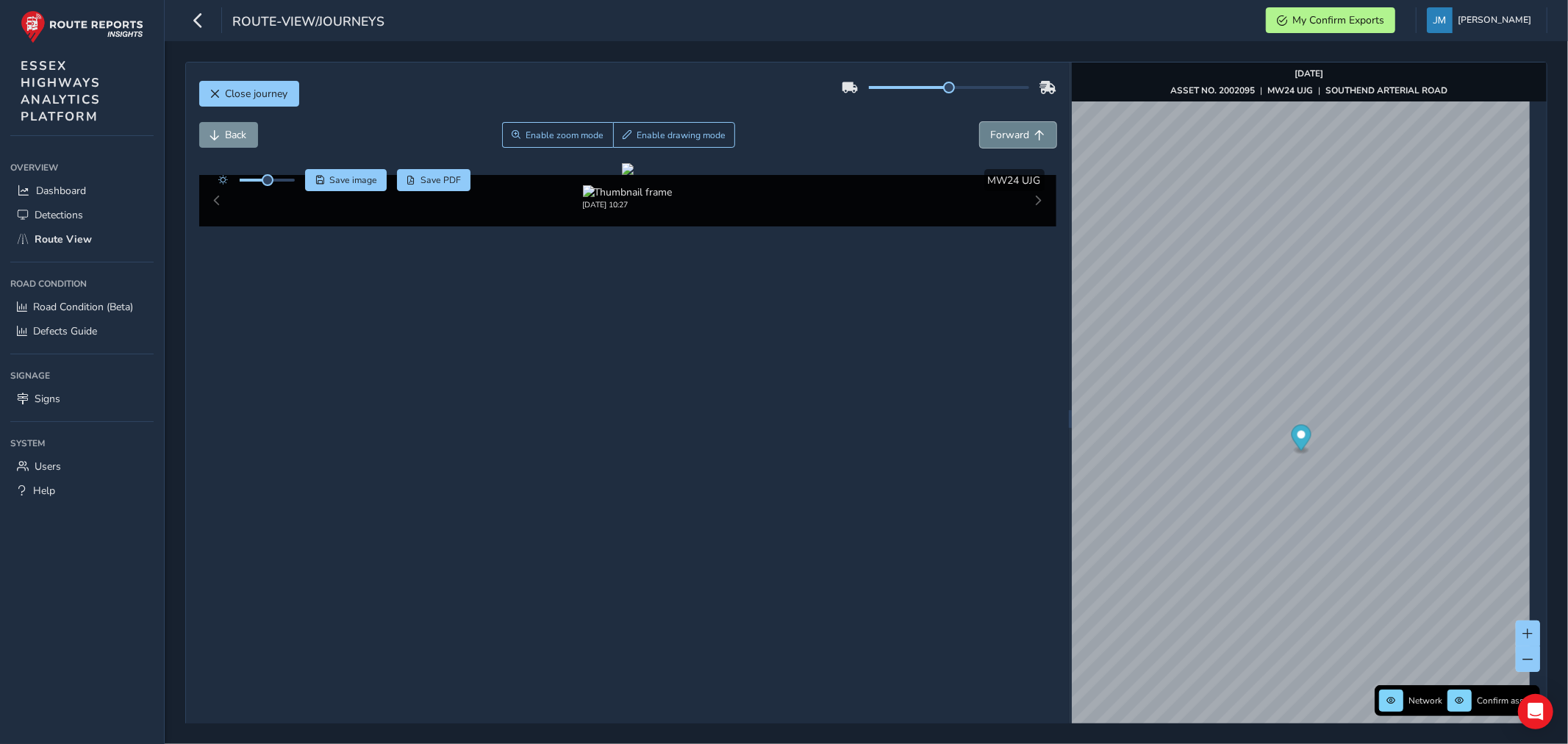
click at [1011, 134] on span "Forward" at bounding box center [1010, 135] width 39 height 14
click at [1012, 133] on span "Forward" at bounding box center [1010, 135] width 39 height 14
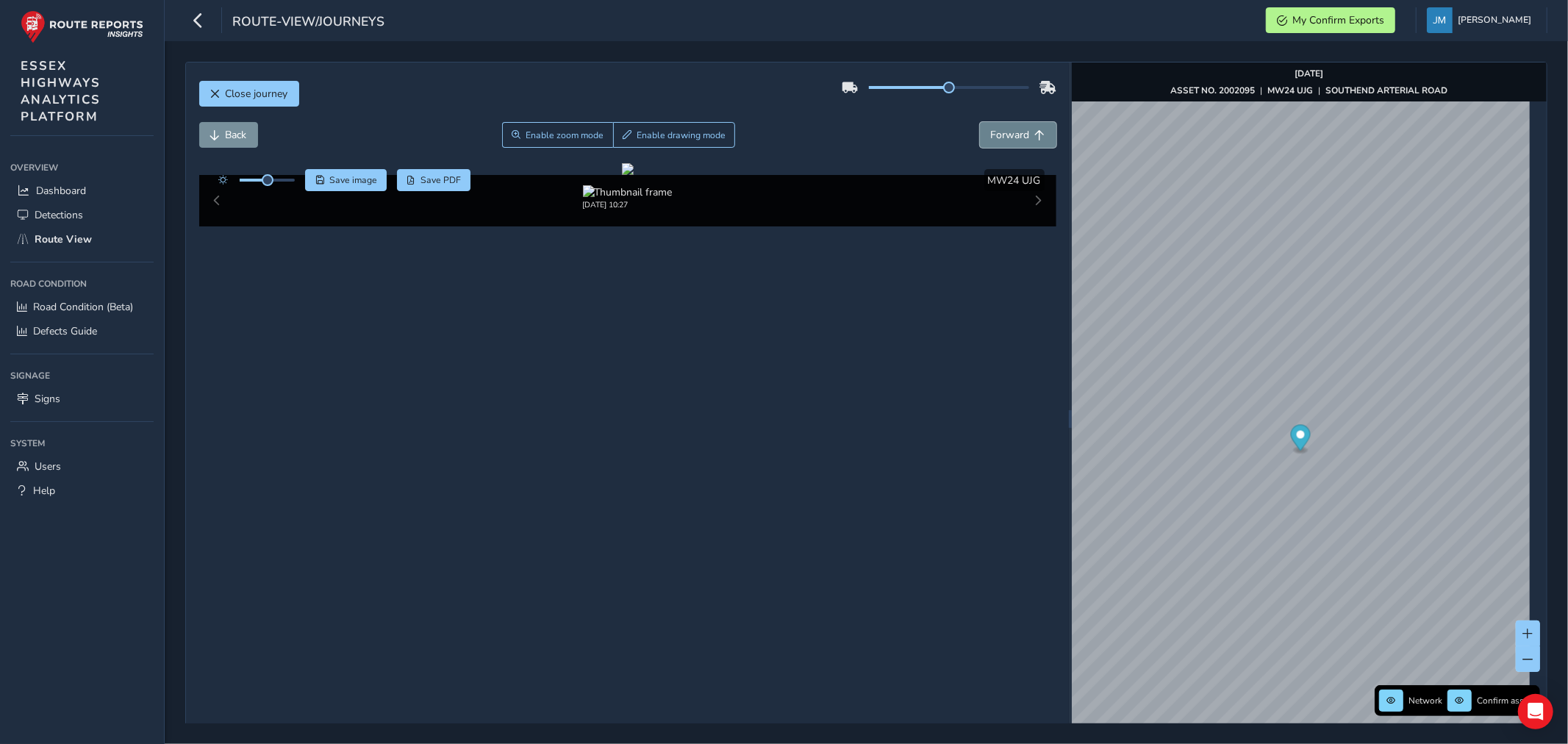
click at [1037, 134] on span "Forward" at bounding box center [1040, 135] width 10 height 10
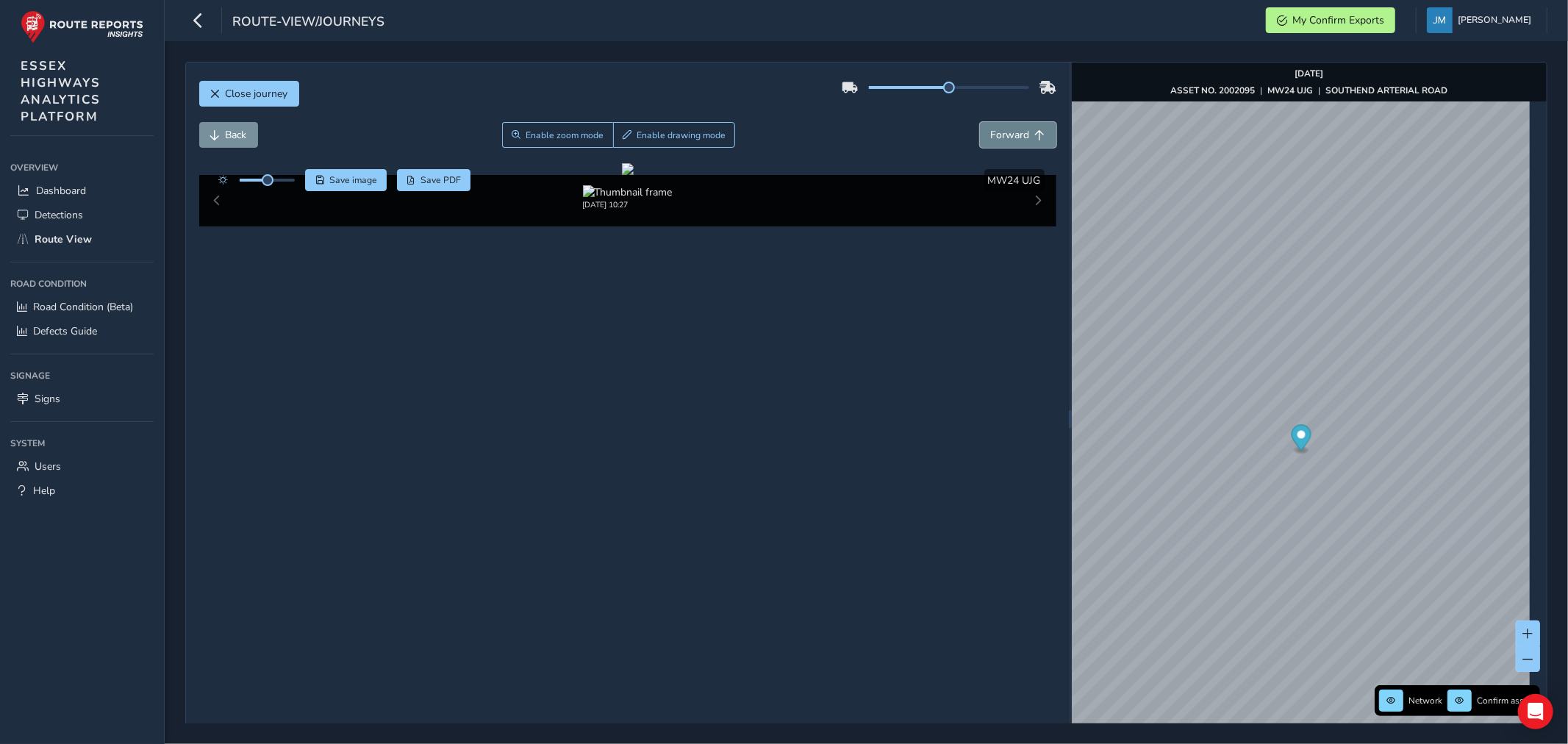
click at [1037, 134] on span "Forward" at bounding box center [1040, 135] width 10 height 10
click at [220, 130] on button "Back" at bounding box center [228, 134] width 59 height 25
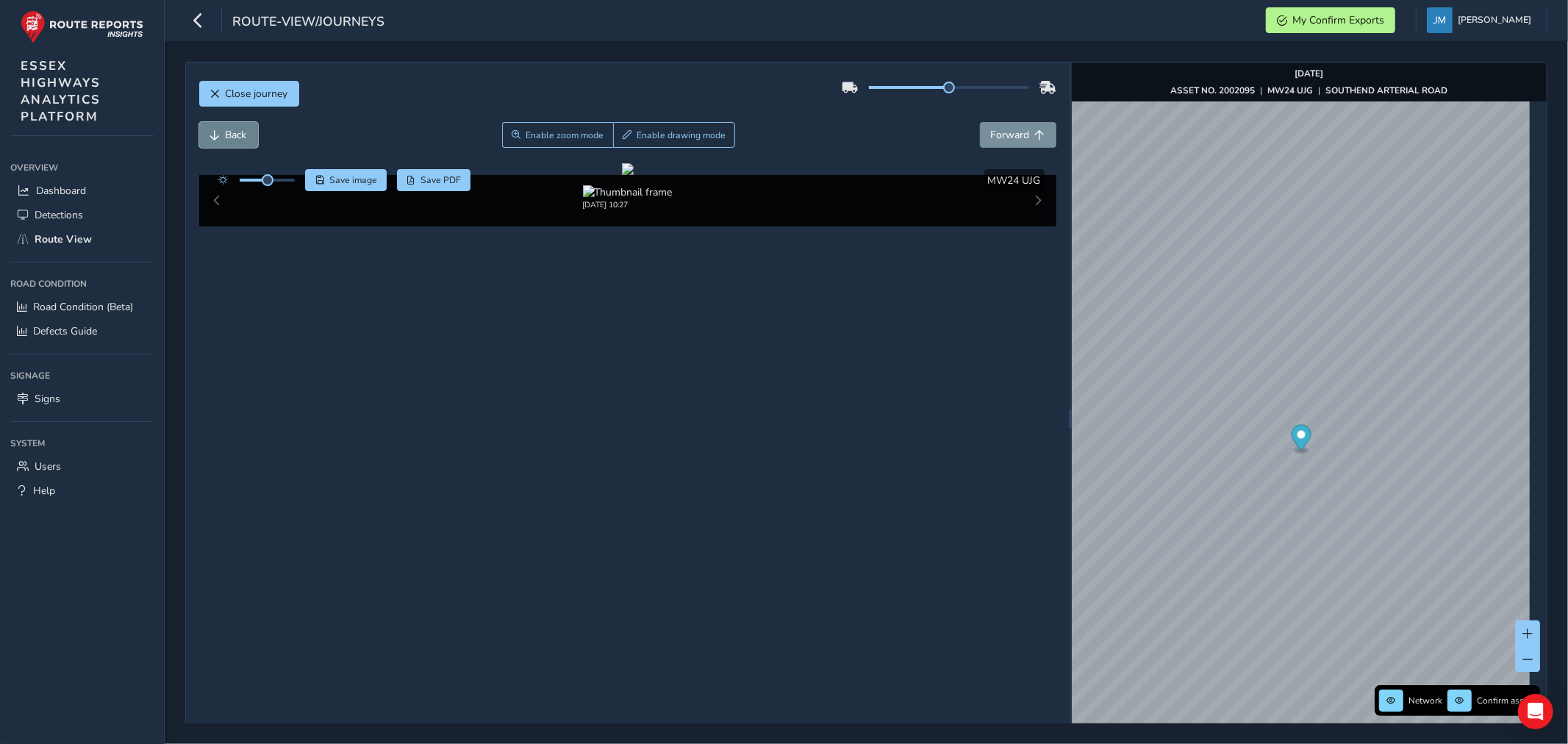
click at [220, 130] on button "Back" at bounding box center [228, 134] width 59 height 25
click at [220, 129] on button "Back" at bounding box center [228, 134] width 59 height 25
click at [223, 123] on button "Back" at bounding box center [228, 134] width 59 height 25
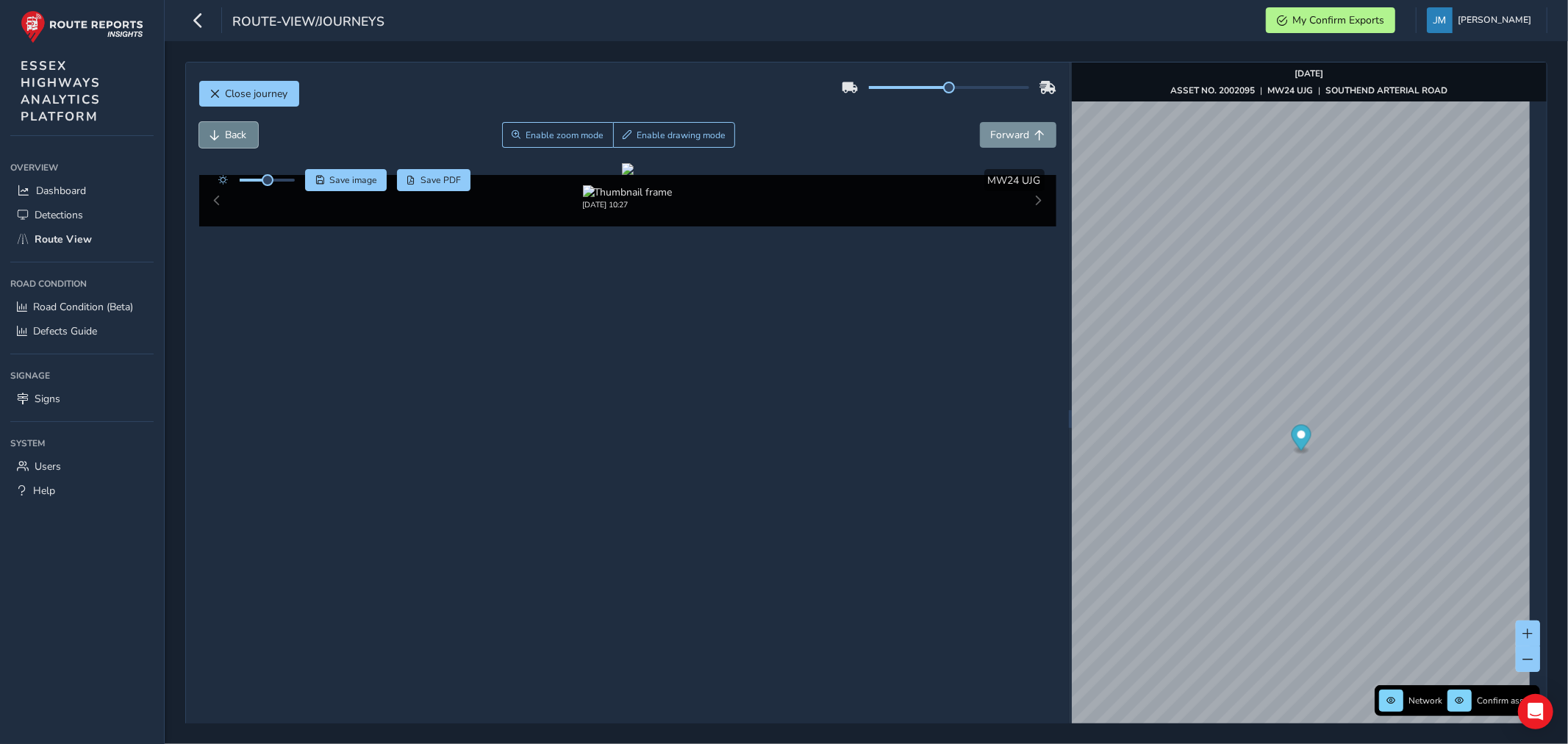
click at [223, 123] on button "Back" at bounding box center [228, 134] width 59 height 25
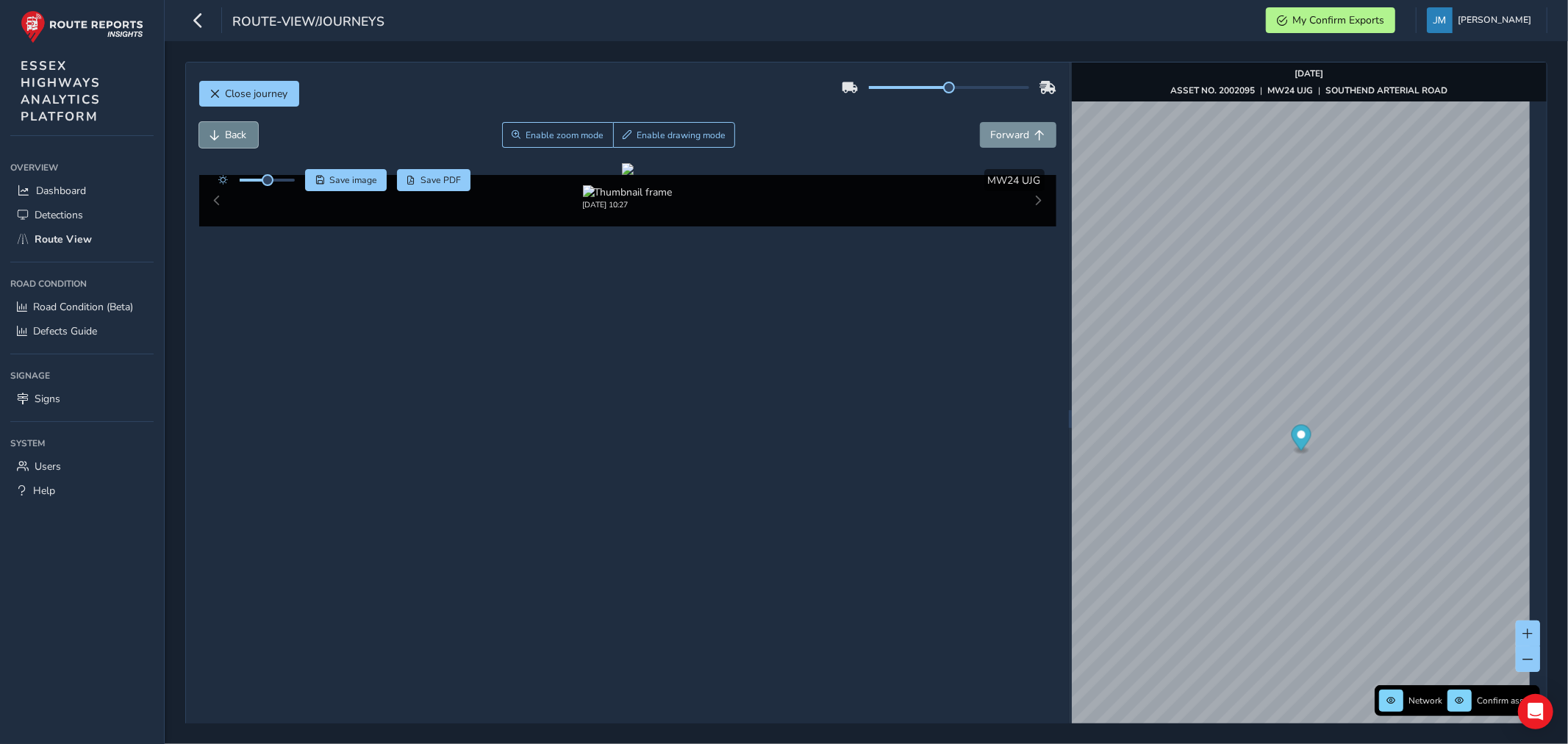
click at [223, 123] on button "Back" at bounding box center [228, 134] width 59 height 25
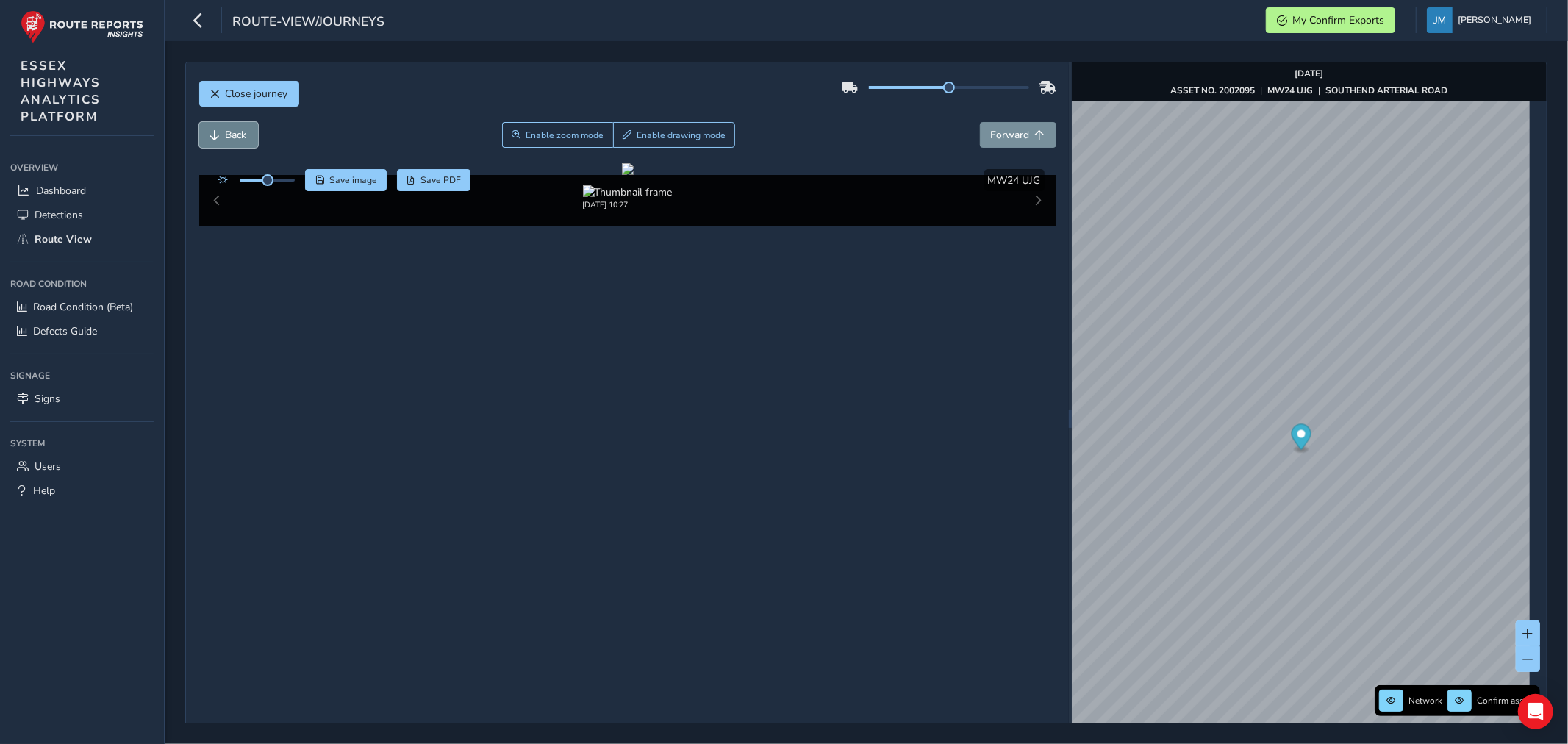
click at [223, 123] on button "Back" at bounding box center [228, 134] width 59 height 25
click at [1002, 130] on span "Forward" at bounding box center [1010, 135] width 39 height 14
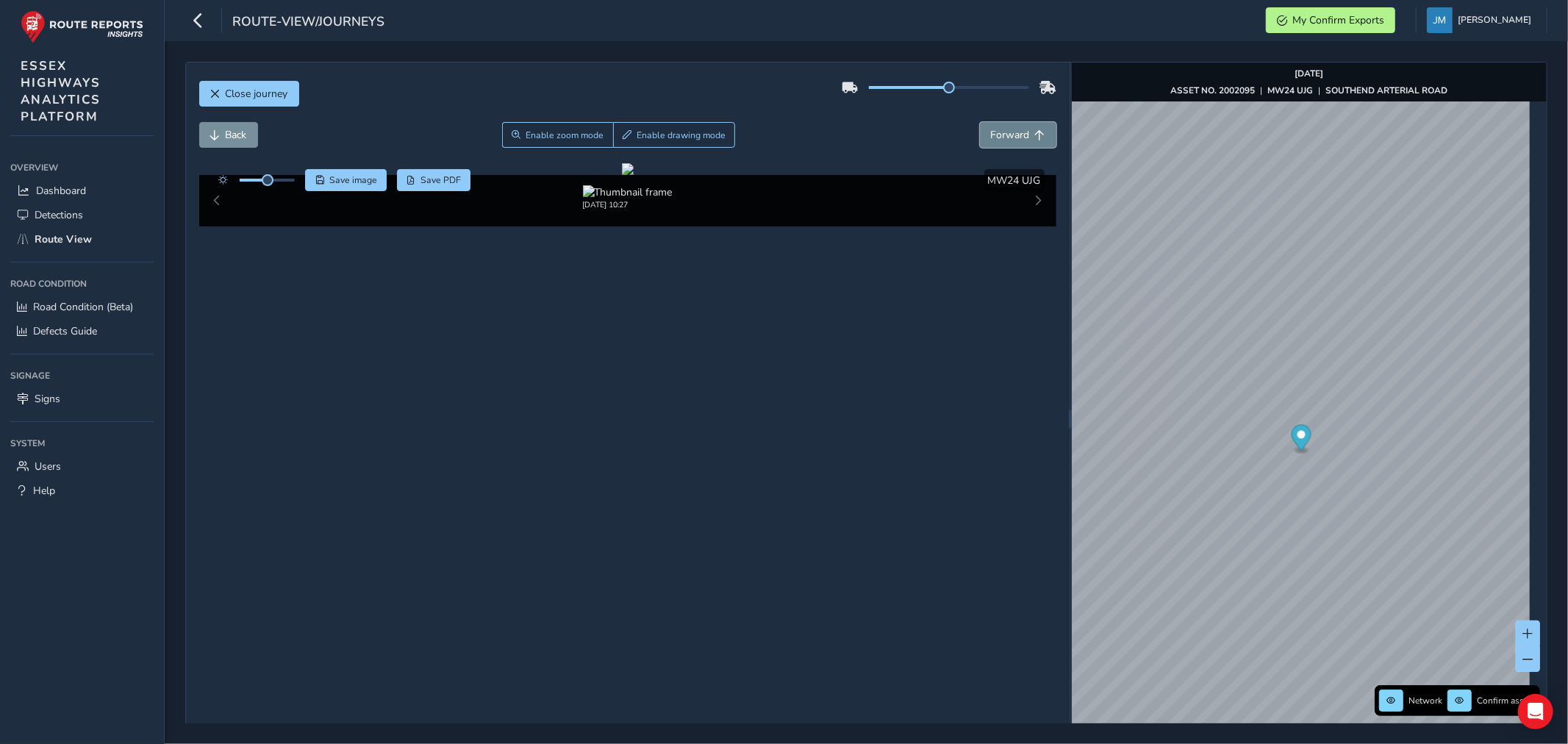
click at [1002, 130] on span "Forward" at bounding box center [1010, 135] width 39 height 14
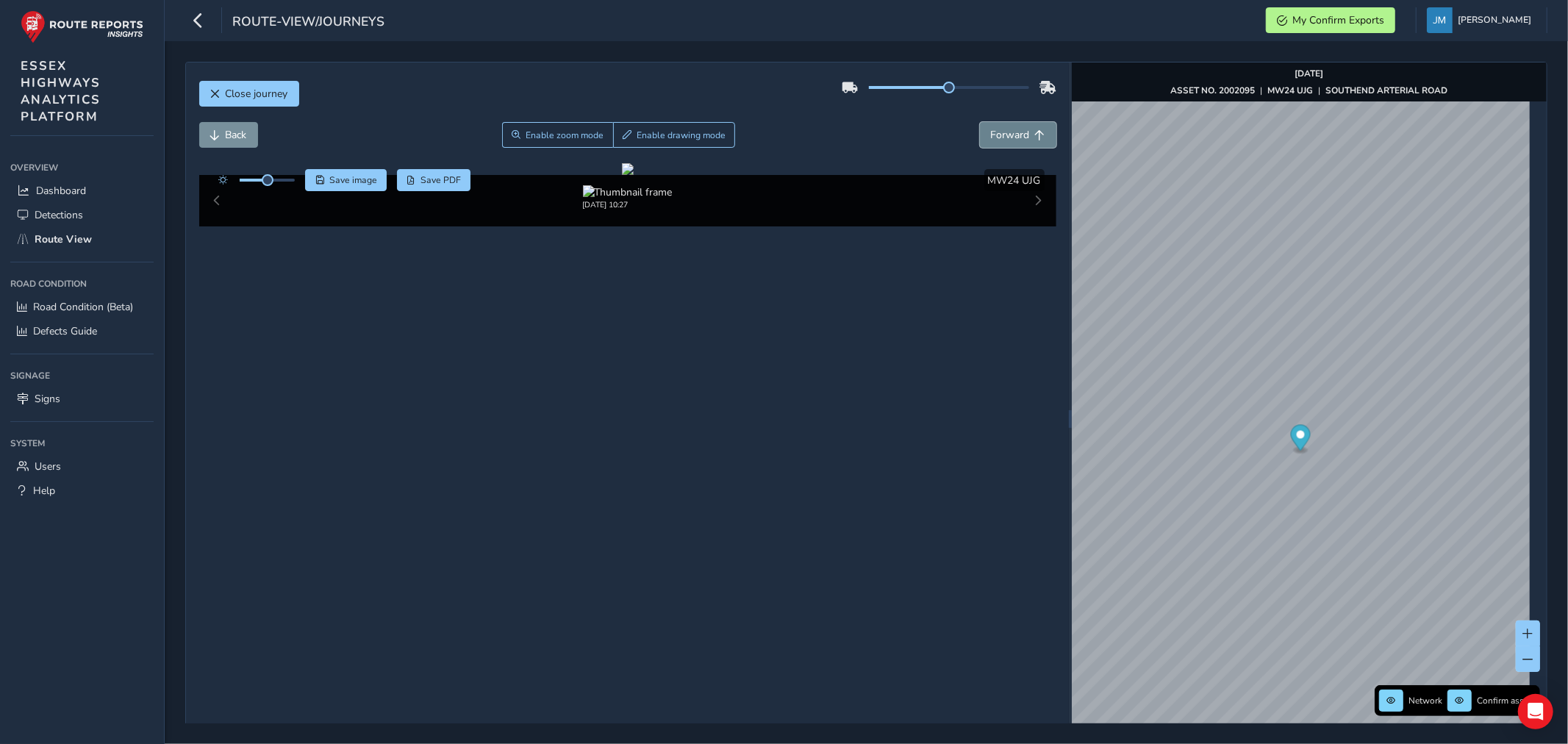
click at [1002, 130] on span "Forward" at bounding box center [1010, 135] width 39 height 14
click at [239, 138] on span "Back" at bounding box center [236, 135] width 21 height 14
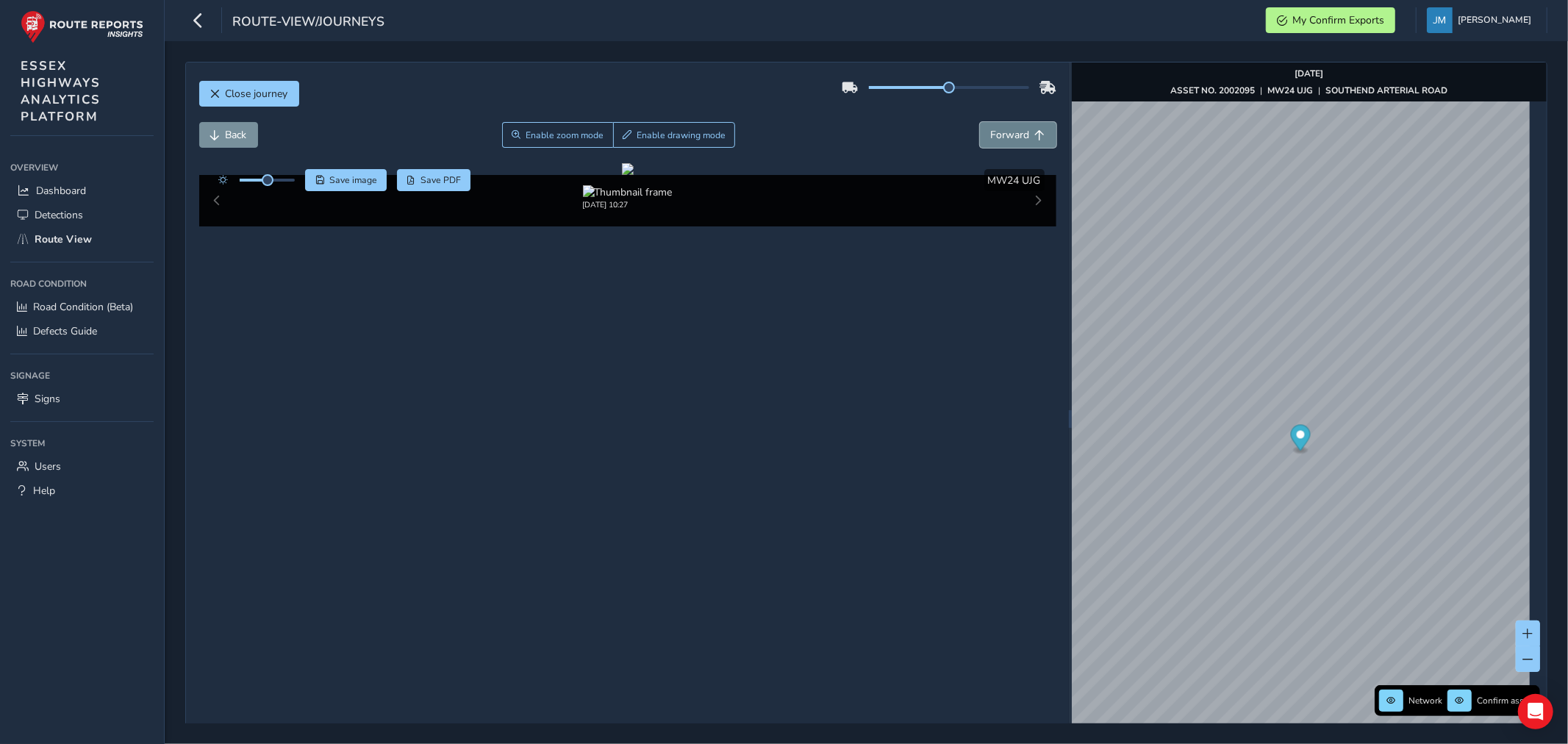
click at [1017, 137] on span "Forward" at bounding box center [1010, 135] width 39 height 14
click at [1017, 135] on span "Forward" at bounding box center [1010, 135] width 39 height 14
click at [1020, 130] on span "Forward" at bounding box center [1010, 135] width 39 height 14
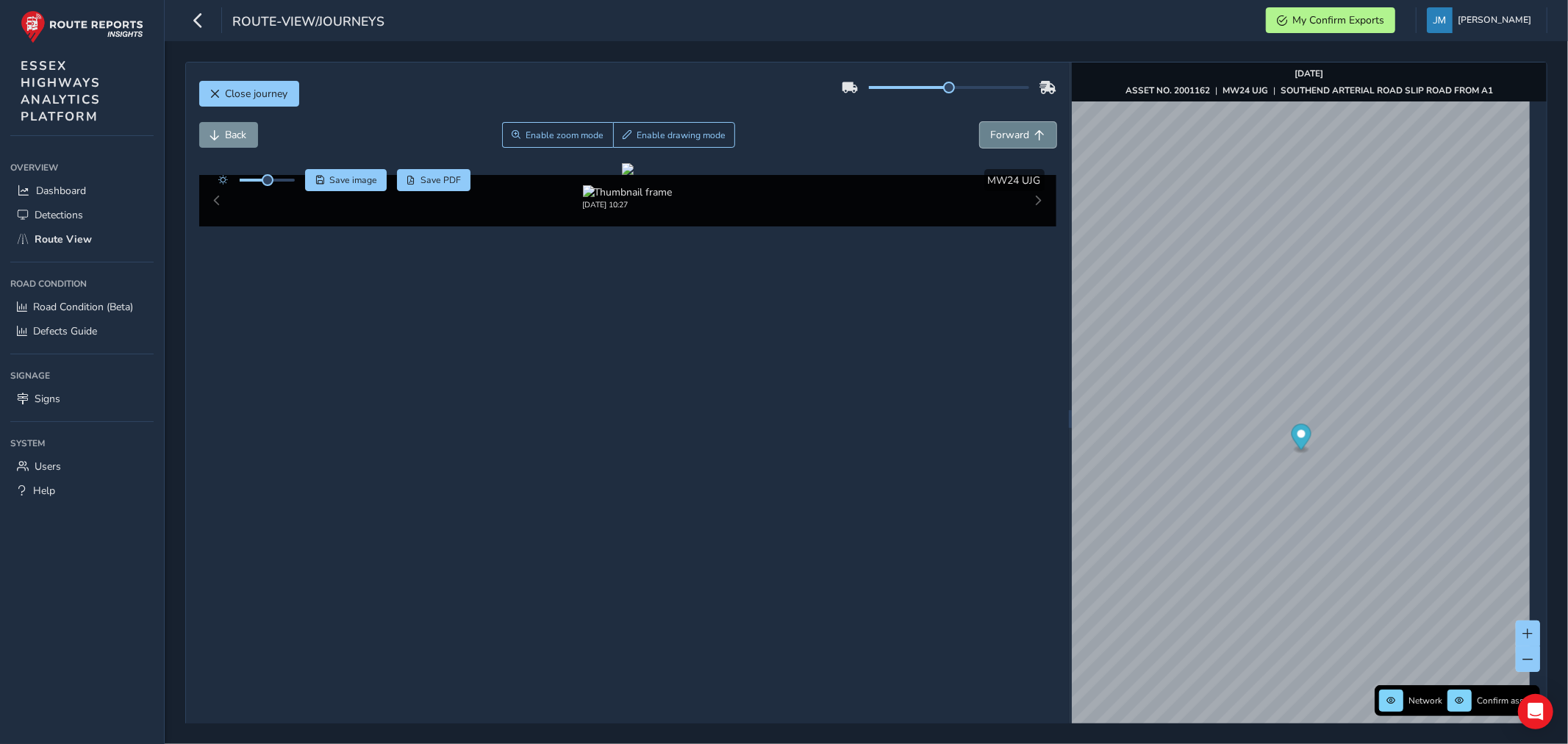
click at [1020, 130] on span "Forward" at bounding box center [1010, 135] width 39 height 14
click at [1020, 129] on span "Forward" at bounding box center [1010, 135] width 39 height 14
click at [1021, 125] on button "Forward" at bounding box center [1018, 134] width 76 height 25
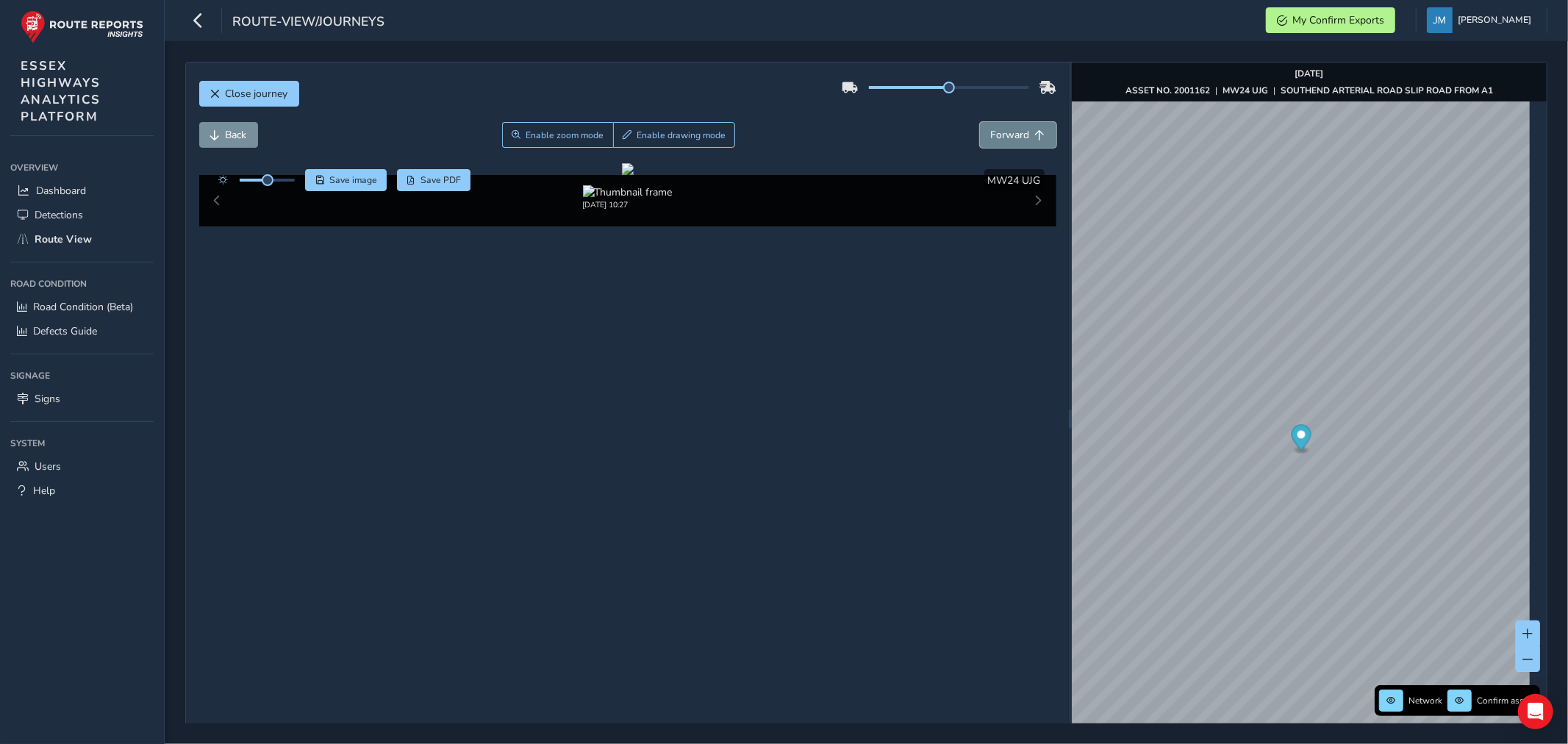
click at [1021, 125] on button "Forward" at bounding box center [1018, 134] width 76 height 25
click at [232, 134] on span "Back" at bounding box center [236, 135] width 21 height 14
click at [1035, 134] on span "Forward" at bounding box center [1040, 135] width 10 height 10
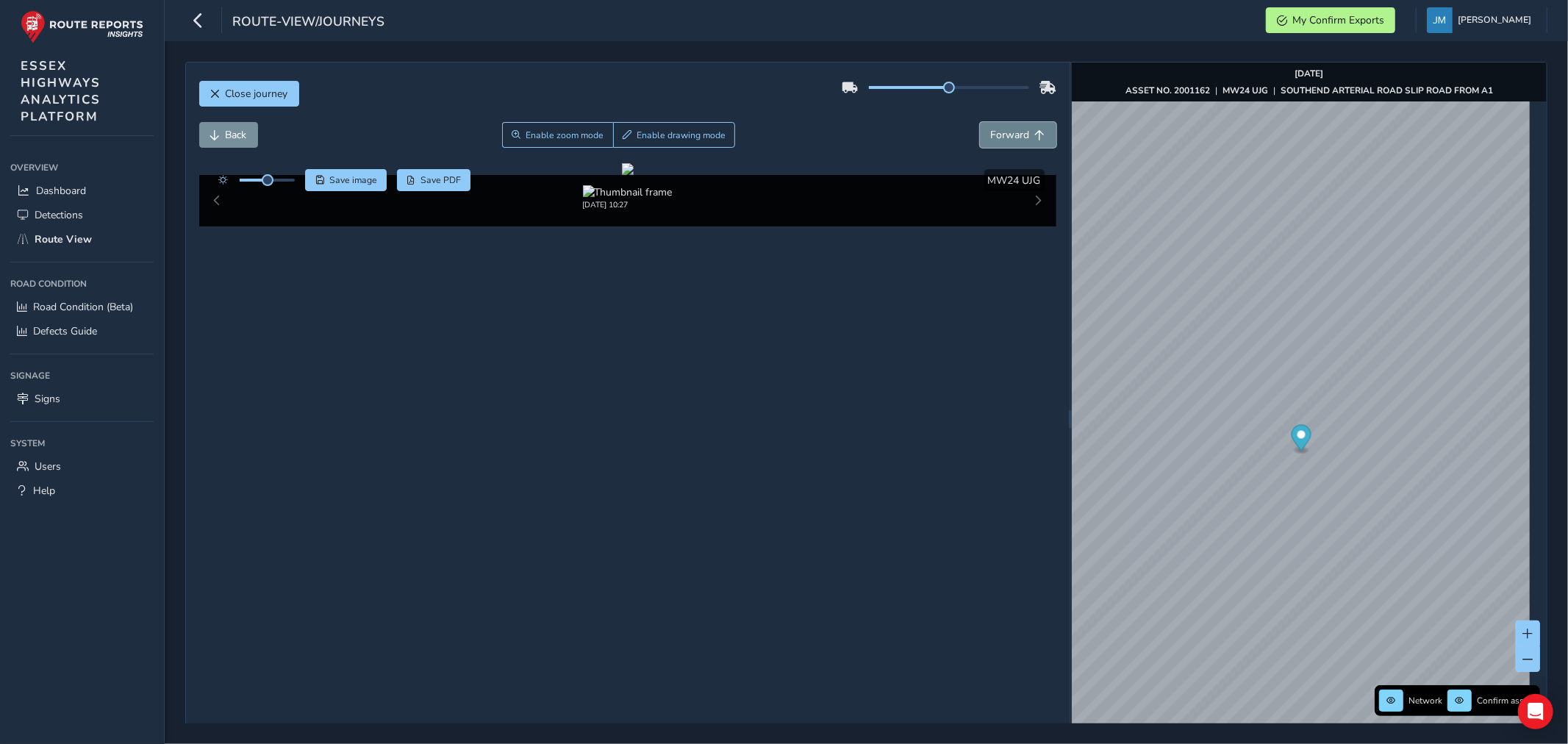
click at [1035, 134] on span "Forward" at bounding box center [1040, 135] width 10 height 10
click at [1006, 135] on span "Forward" at bounding box center [1010, 135] width 39 height 14
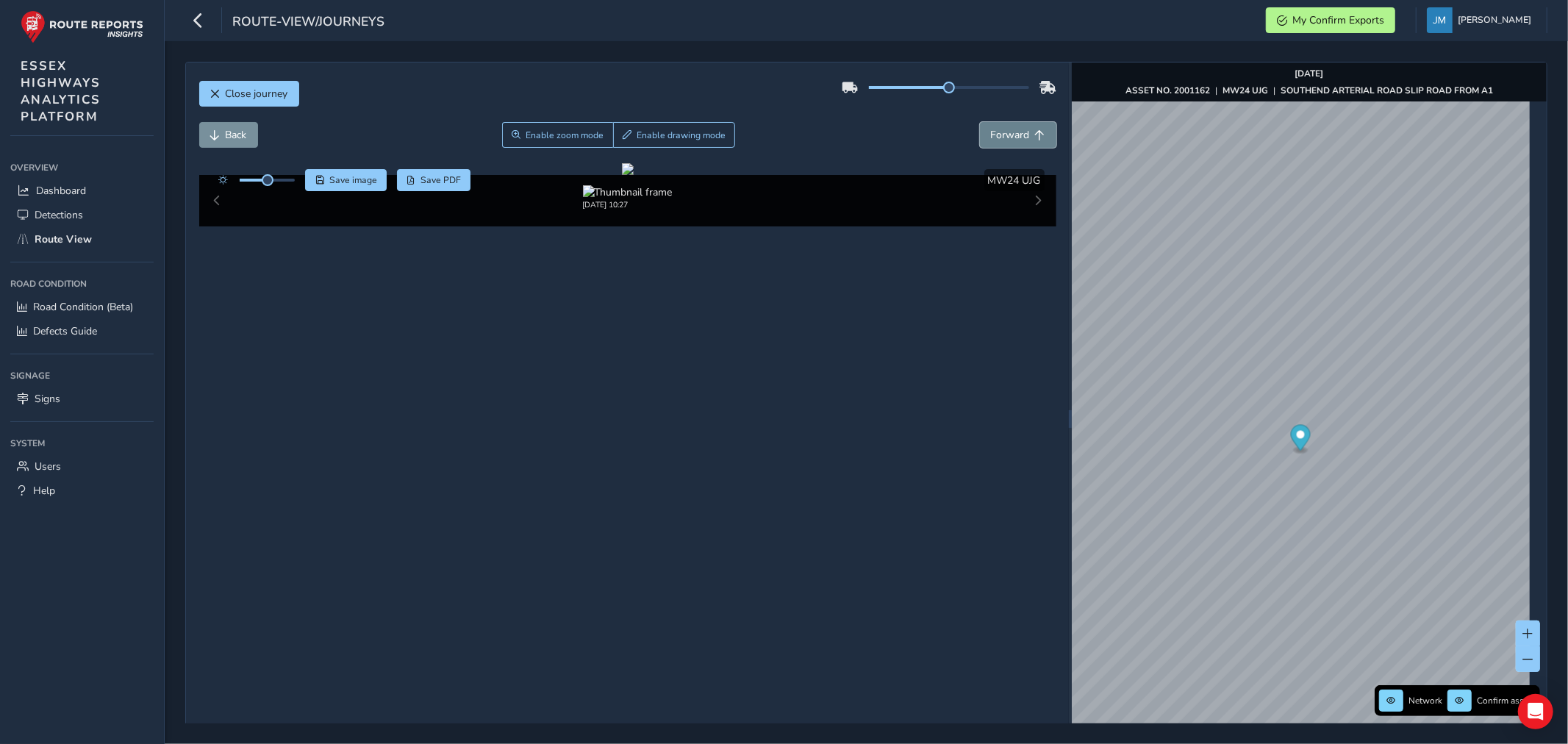
click at [1006, 135] on span "Forward" at bounding box center [1010, 135] width 39 height 14
click at [219, 135] on span "Back" at bounding box center [215, 135] width 10 height 10
click at [1015, 134] on span "Forward" at bounding box center [1010, 135] width 39 height 14
click at [229, 138] on span "Back" at bounding box center [236, 135] width 21 height 14
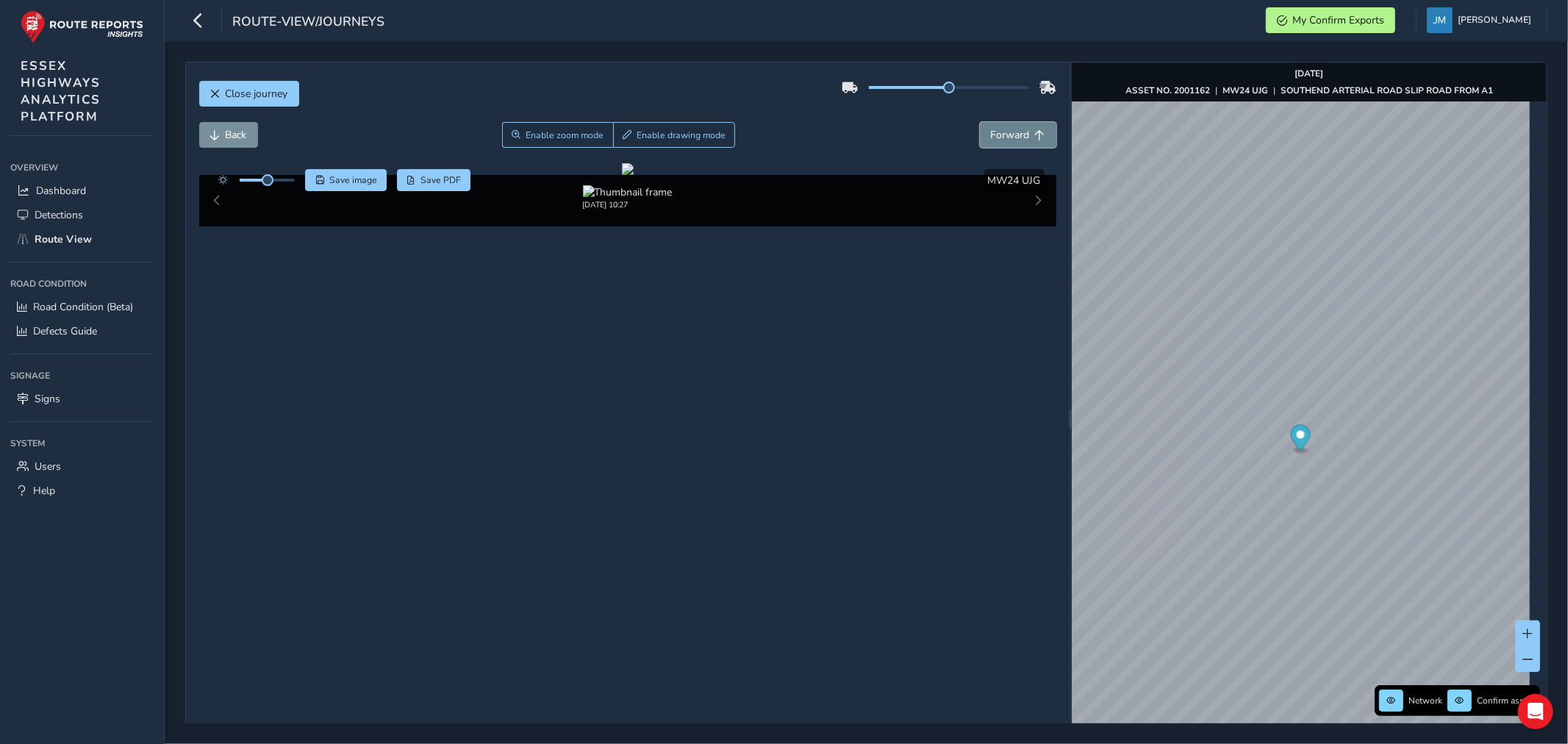
click at [1017, 137] on span "Forward" at bounding box center [1010, 135] width 39 height 14
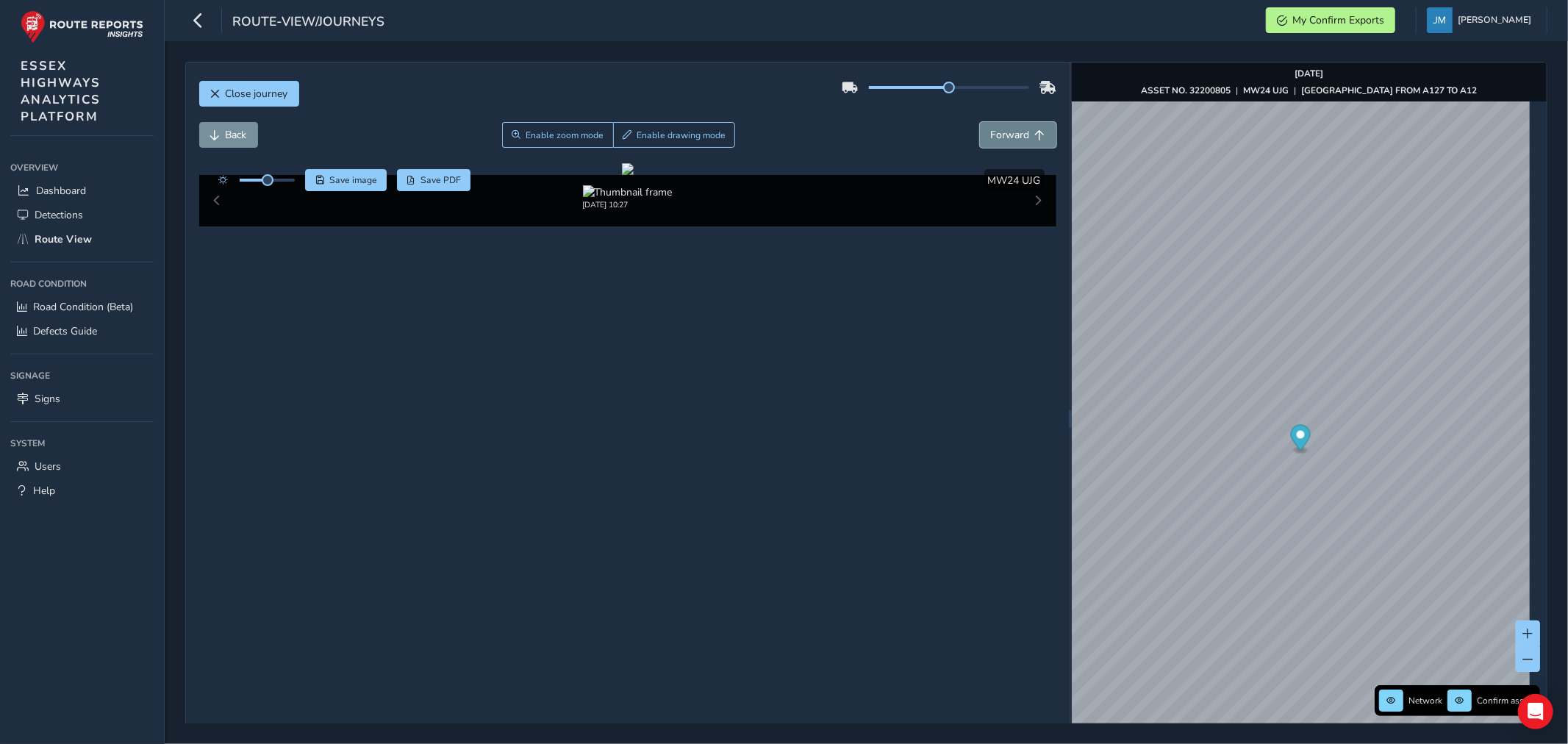
click at [1019, 128] on span "Forward" at bounding box center [1010, 135] width 39 height 14
click at [1306, 504] on link "[DATE] 10:27" at bounding box center [1325, 506] width 59 height 14
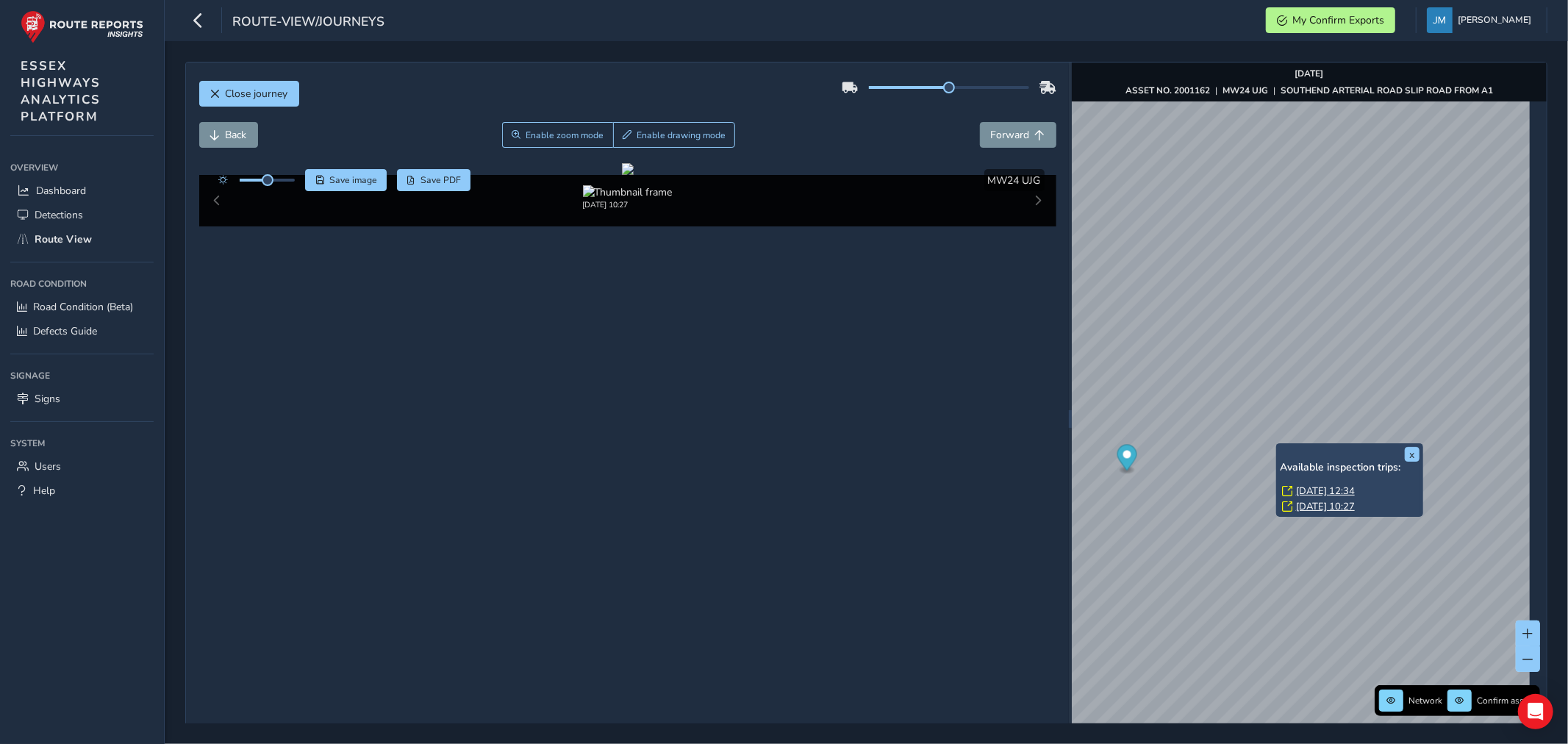
click at [1312, 488] on link "[DATE] 12:34" at bounding box center [1325, 491] width 59 height 14
click at [1317, 508] on link "[DATE] 10:27" at bounding box center [1325, 506] width 59 height 14
click at [1022, 134] on button "Forward" at bounding box center [1018, 134] width 76 height 25
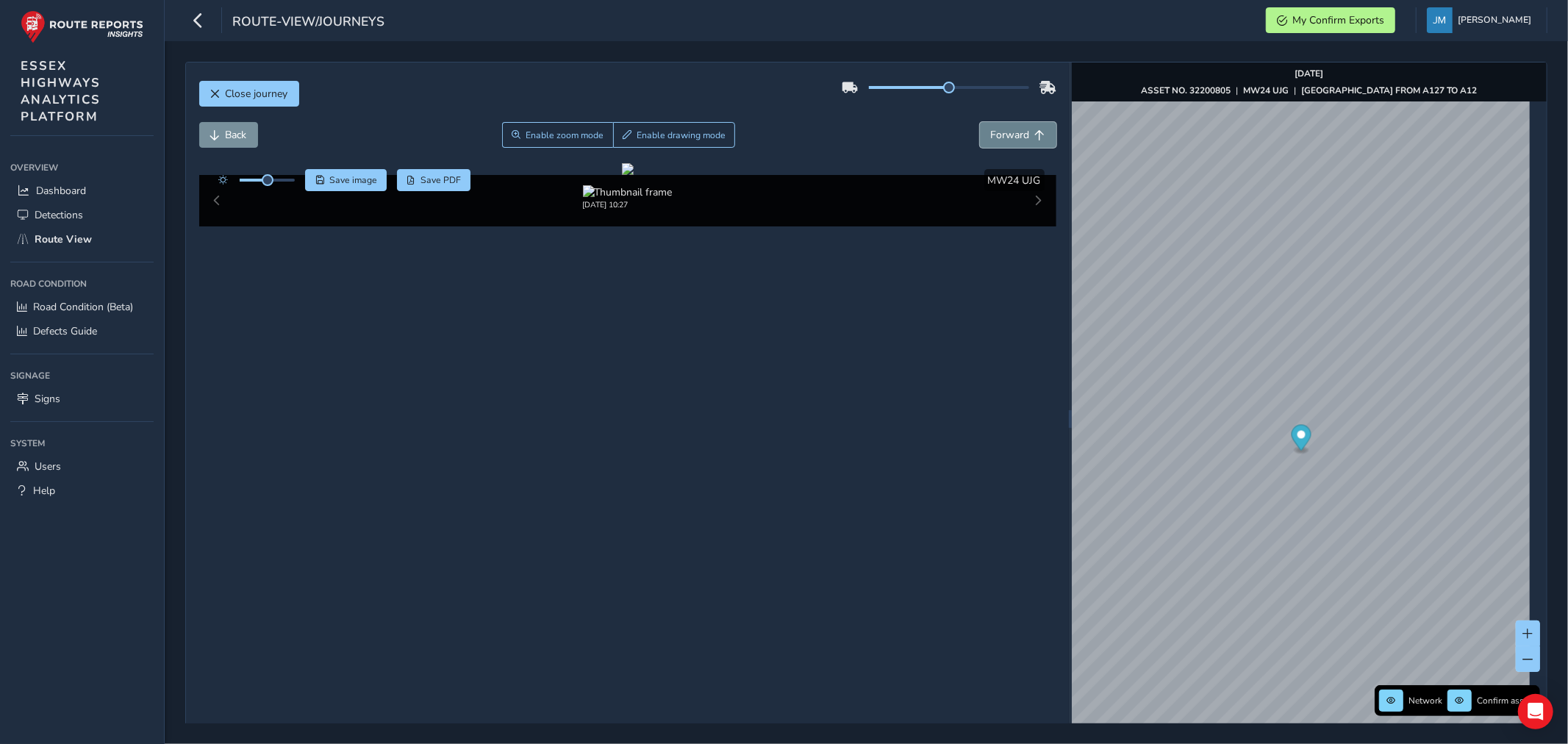
click at [1022, 134] on button "Forward" at bounding box center [1018, 134] width 76 height 25
click at [1002, 136] on span "Forward" at bounding box center [1010, 135] width 39 height 14
click at [1003, 135] on span "Forward" at bounding box center [1010, 135] width 39 height 14
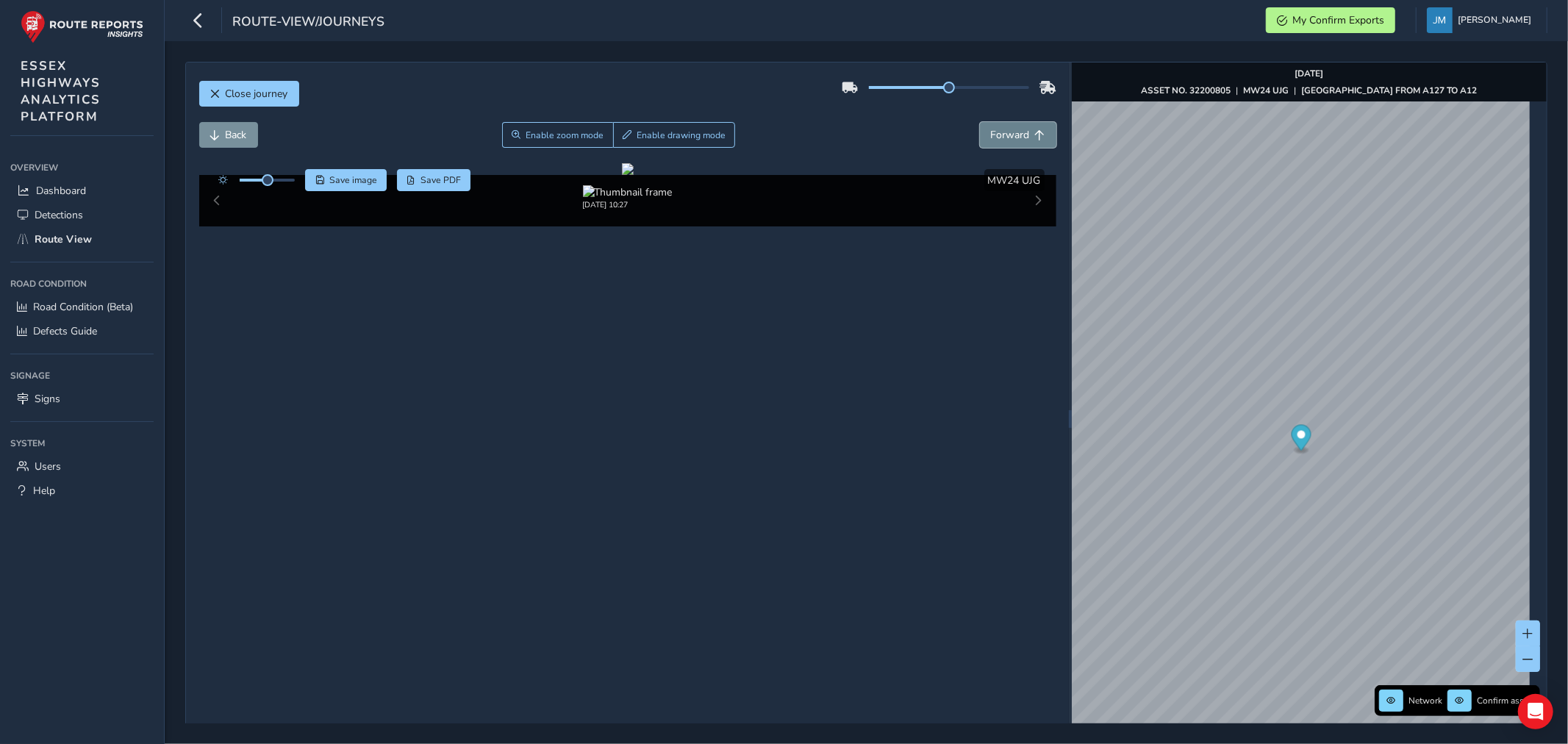
click at [1003, 135] on span "Forward" at bounding box center [1010, 135] width 39 height 14
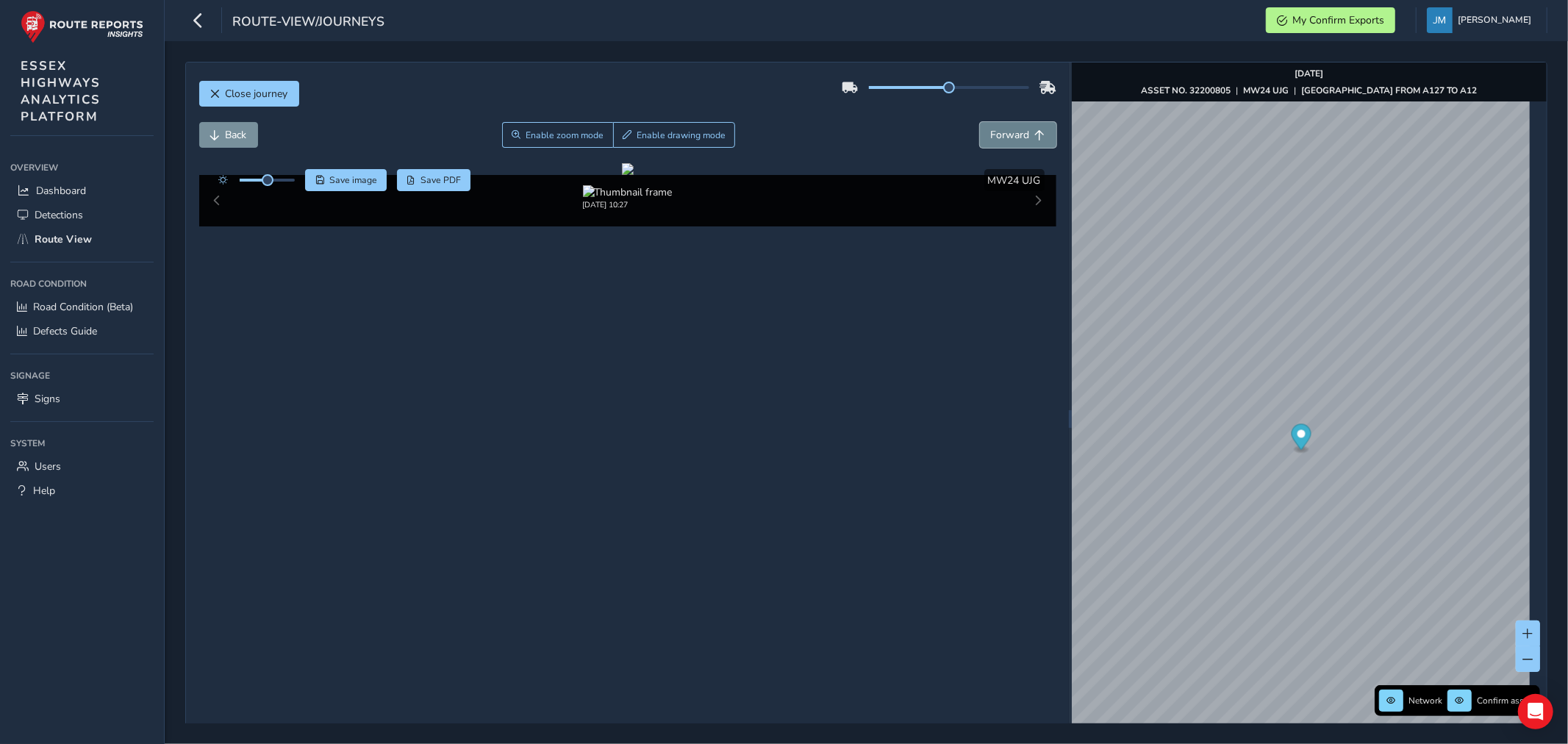
click at [1003, 135] on span "Forward" at bounding box center [1010, 135] width 39 height 14
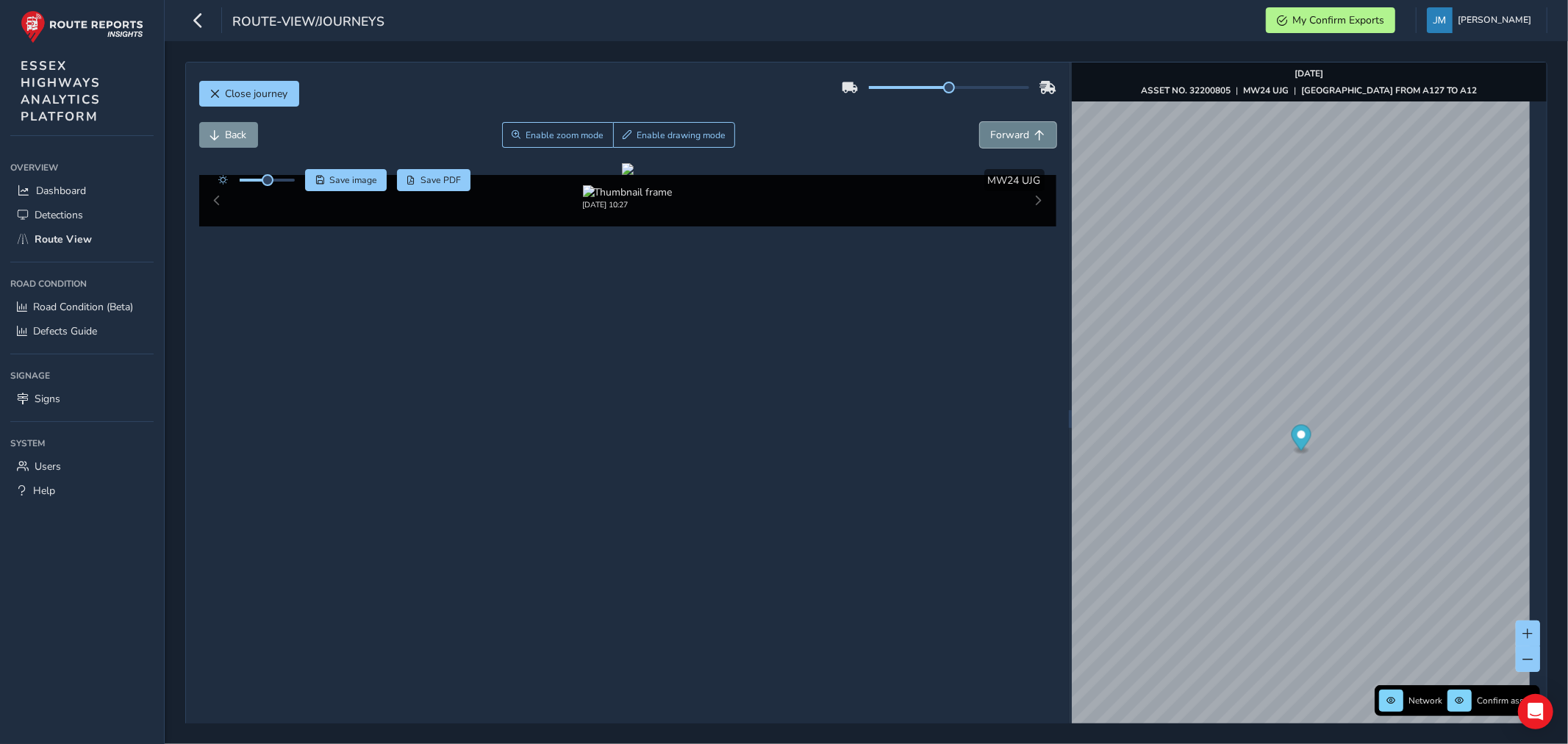
click at [1003, 135] on span "Forward" at bounding box center [1010, 135] width 39 height 14
click at [1009, 133] on span "Forward" at bounding box center [1010, 135] width 39 height 14
click at [217, 137] on span "Back" at bounding box center [215, 135] width 10 height 10
click at [218, 137] on span "Back" at bounding box center [215, 135] width 10 height 10
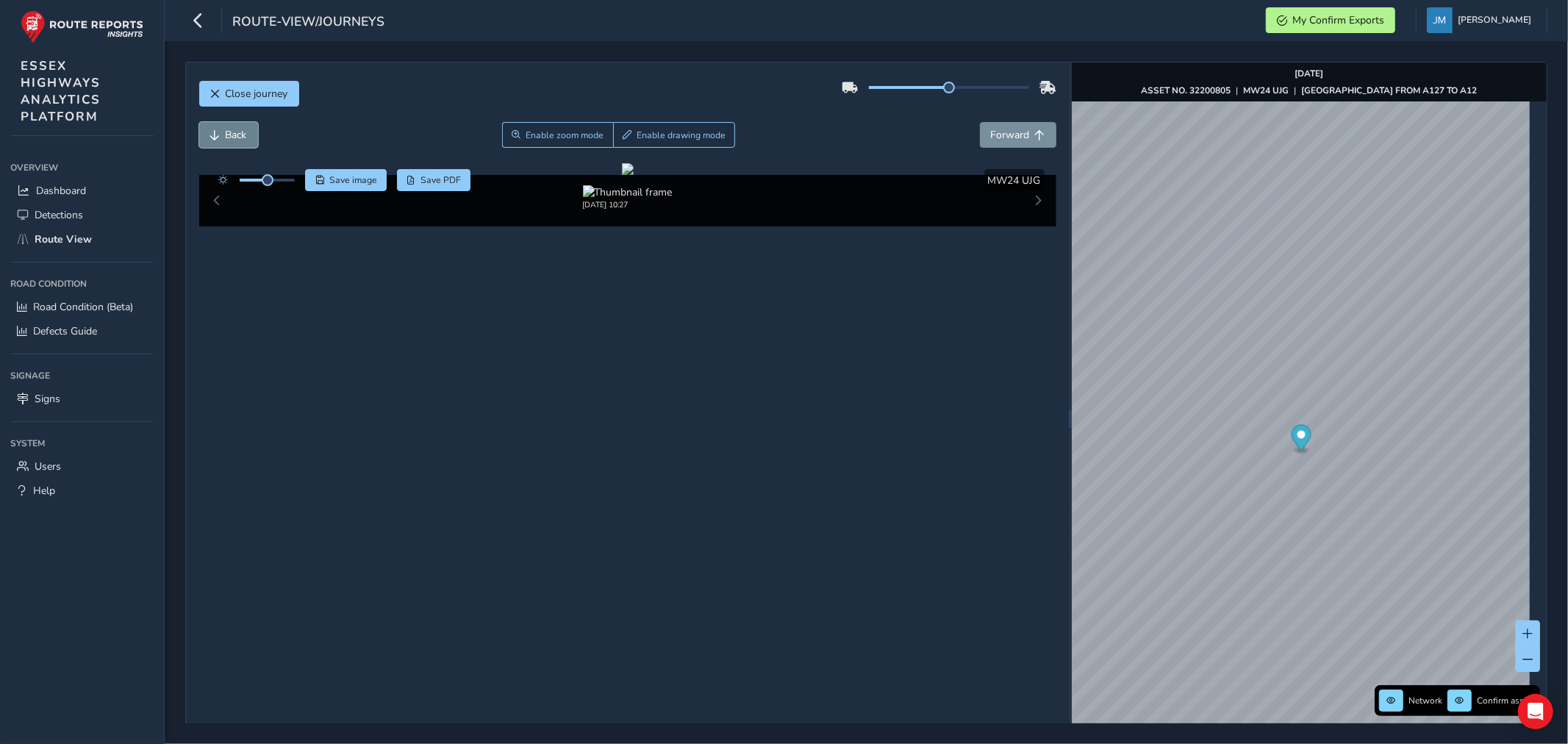
click at [218, 137] on span "Back" at bounding box center [215, 135] width 10 height 10
click at [217, 134] on span "Back" at bounding box center [215, 135] width 10 height 10
click at [217, 132] on span "Back" at bounding box center [215, 135] width 10 height 10
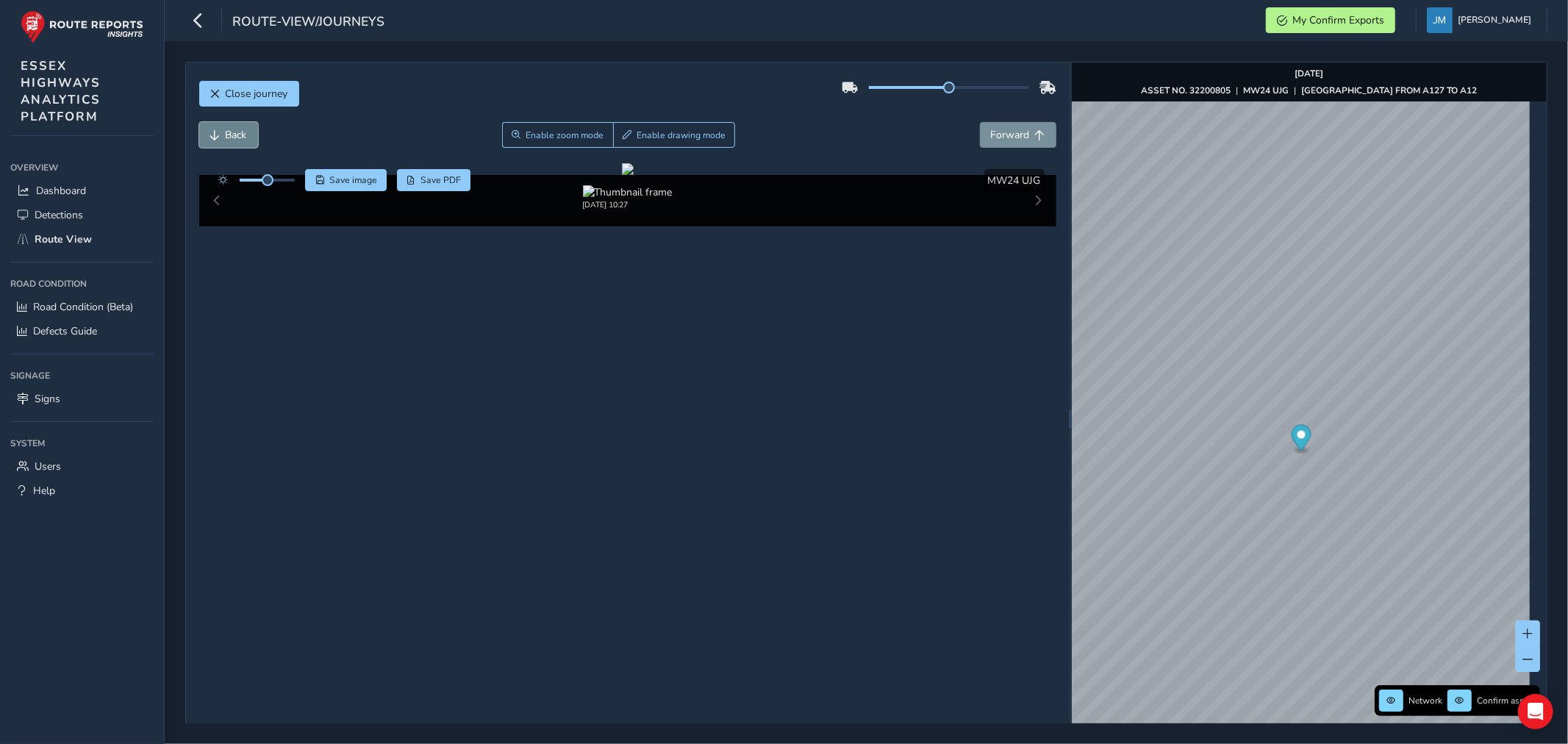
click at [217, 132] on span "Back" at bounding box center [215, 135] width 10 height 10
click at [216, 132] on span "Back" at bounding box center [215, 135] width 10 height 10
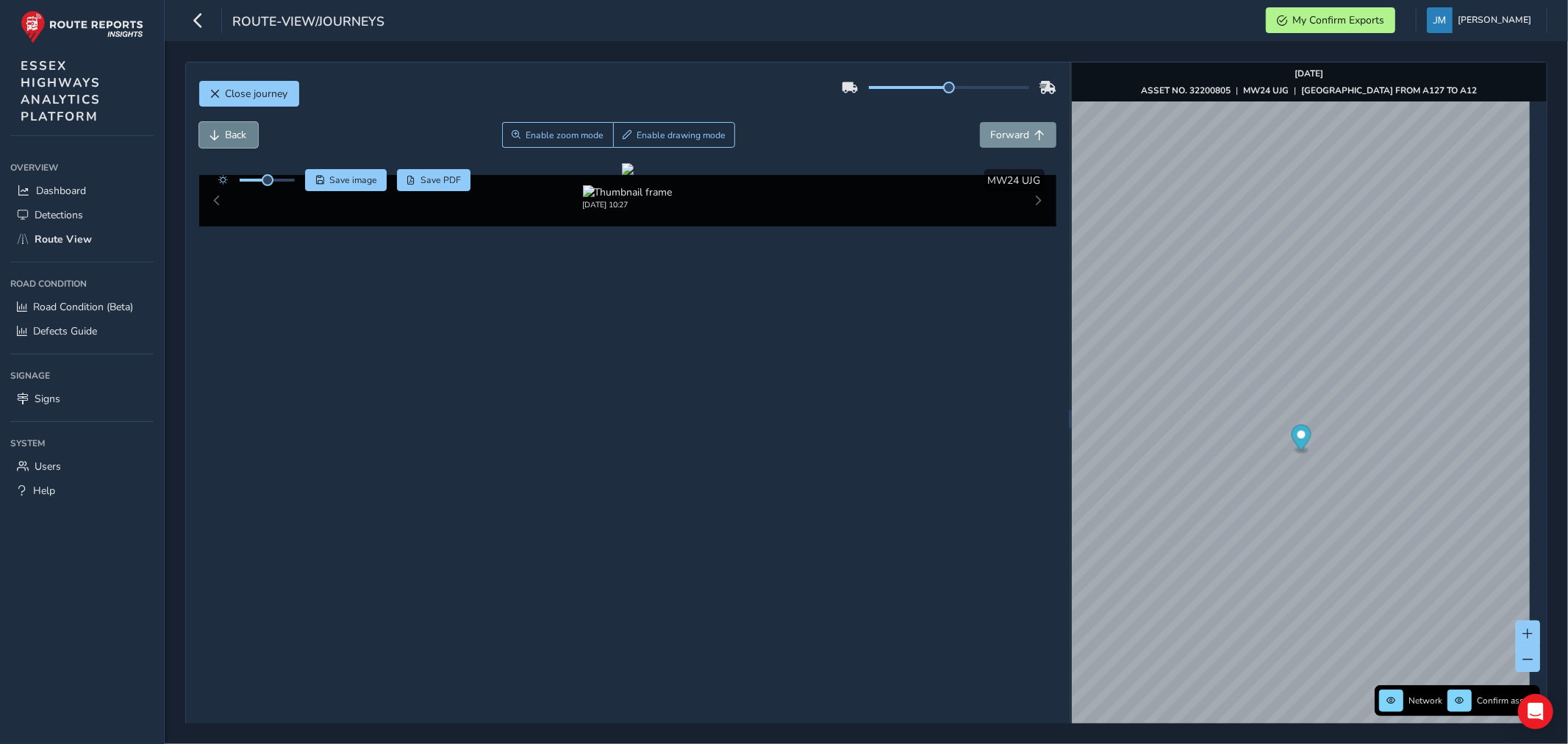
click at [216, 129] on button "Back" at bounding box center [228, 134] width 59 height 25
click at [1015, 130] on span "Forward" at bounding box center [1010, 135] width 39 height 14
click at [1020, 134] on span "Forward" at bounding box center [1010, 135] width 39 height 14
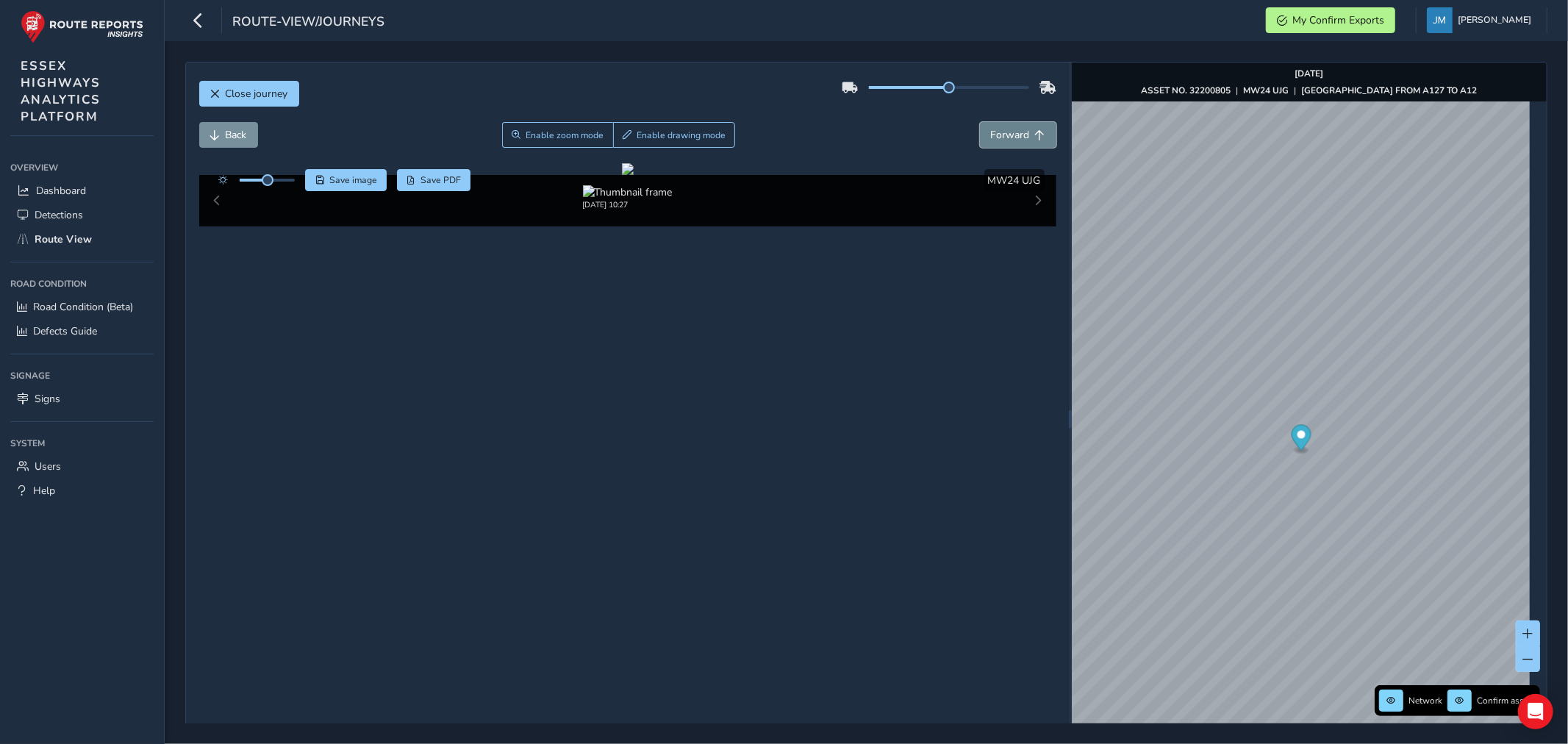
click at [1020, 134] on span "Forward" at bounding box center [1010, 135] width 39 height 14
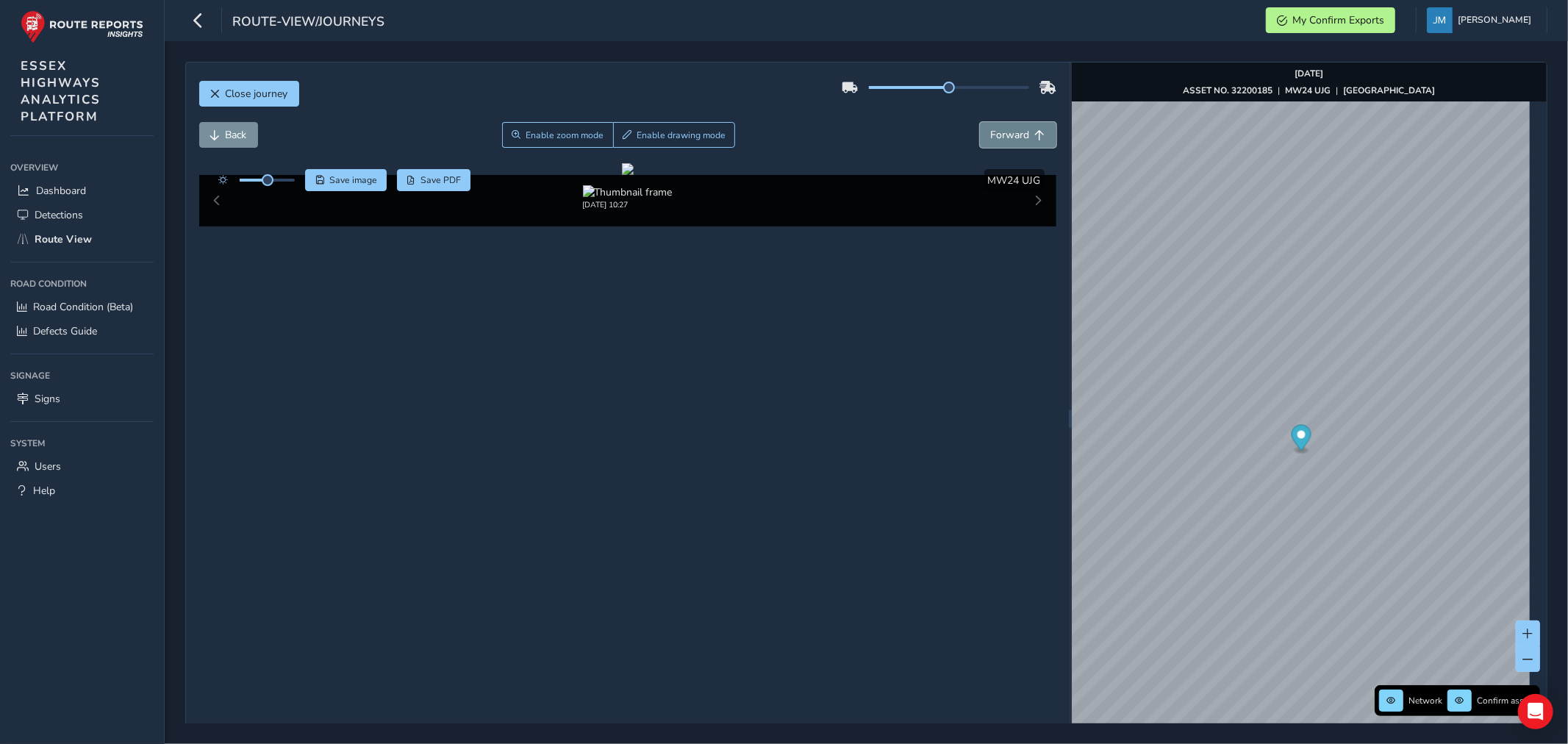
click at [1020, 134] on span "Forward" at bounding box center [1010, 135] width 39 height 14
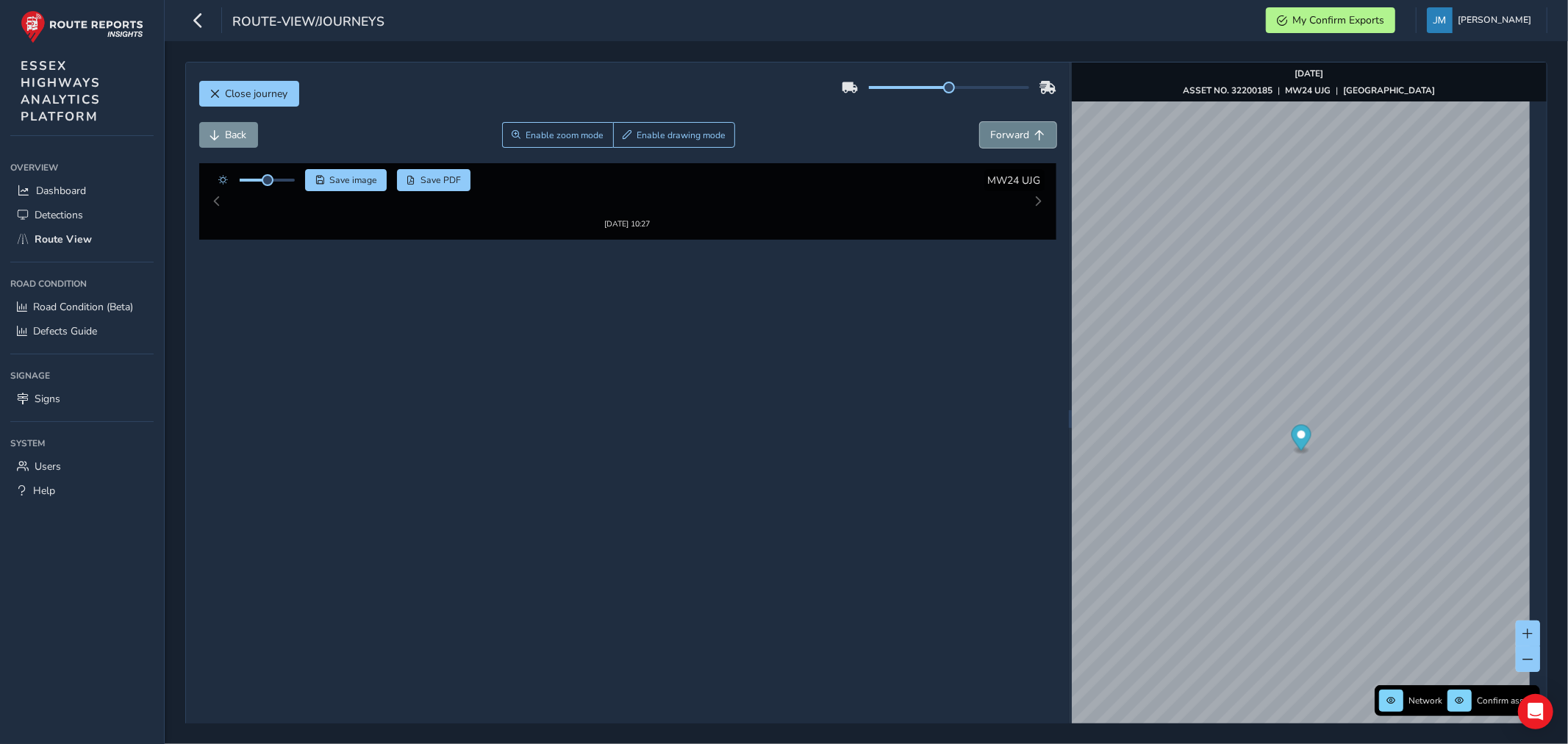
click at [1020, 134] on span "Forward" at bounding box center [1010, 135] width 39 height 14
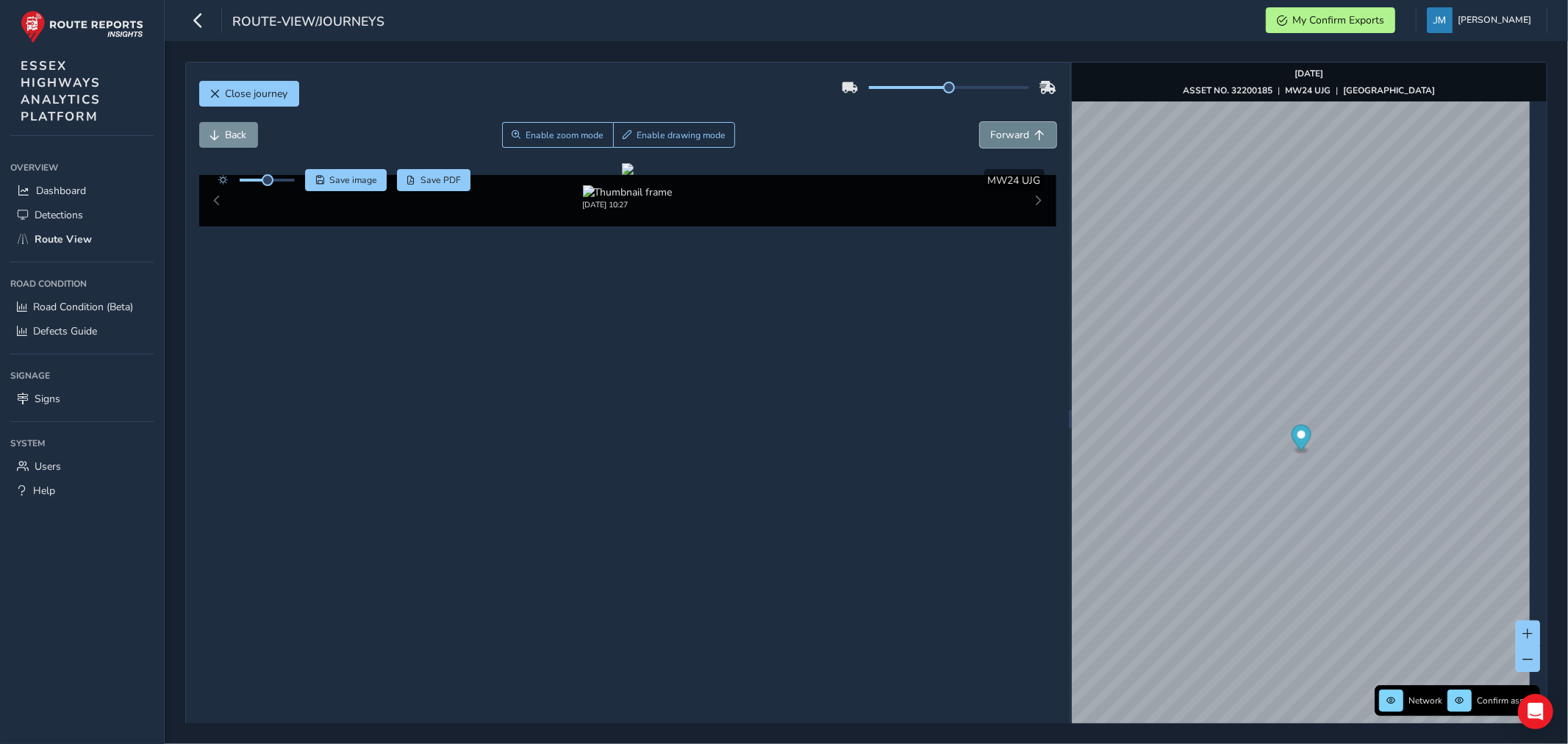
click at [1020, 134] on span "Forward" at bounding box center [1010, 135] width 39 height 14
click at [1020, 133] on span "Forward" at bounding box center [1010, 135] width 39 height 14
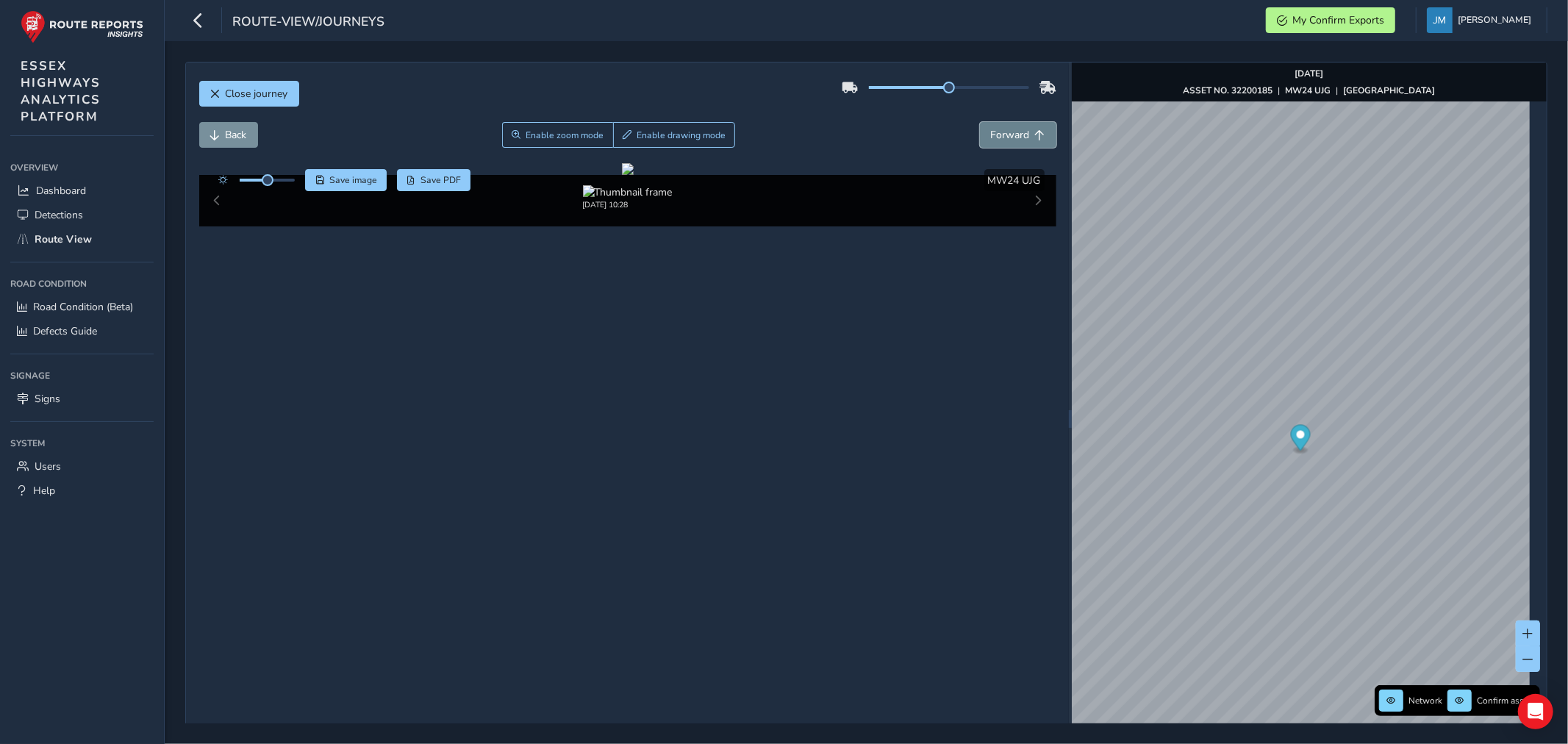
click at [1020, 133] on span "Forward" at bounding box center [1010, 135] width 39 height 14
click at [1020, 132] on span "Forward" at bounding box center [1010, 135] width 39 height 14
drag, startPoint x: 208, startPoint y: 92, endPoint x: 140, endPoint y: 326, distance: 243.7
click at [209, 92] on button "Close journey" at bounding box center [249, 94] width 100 height 25
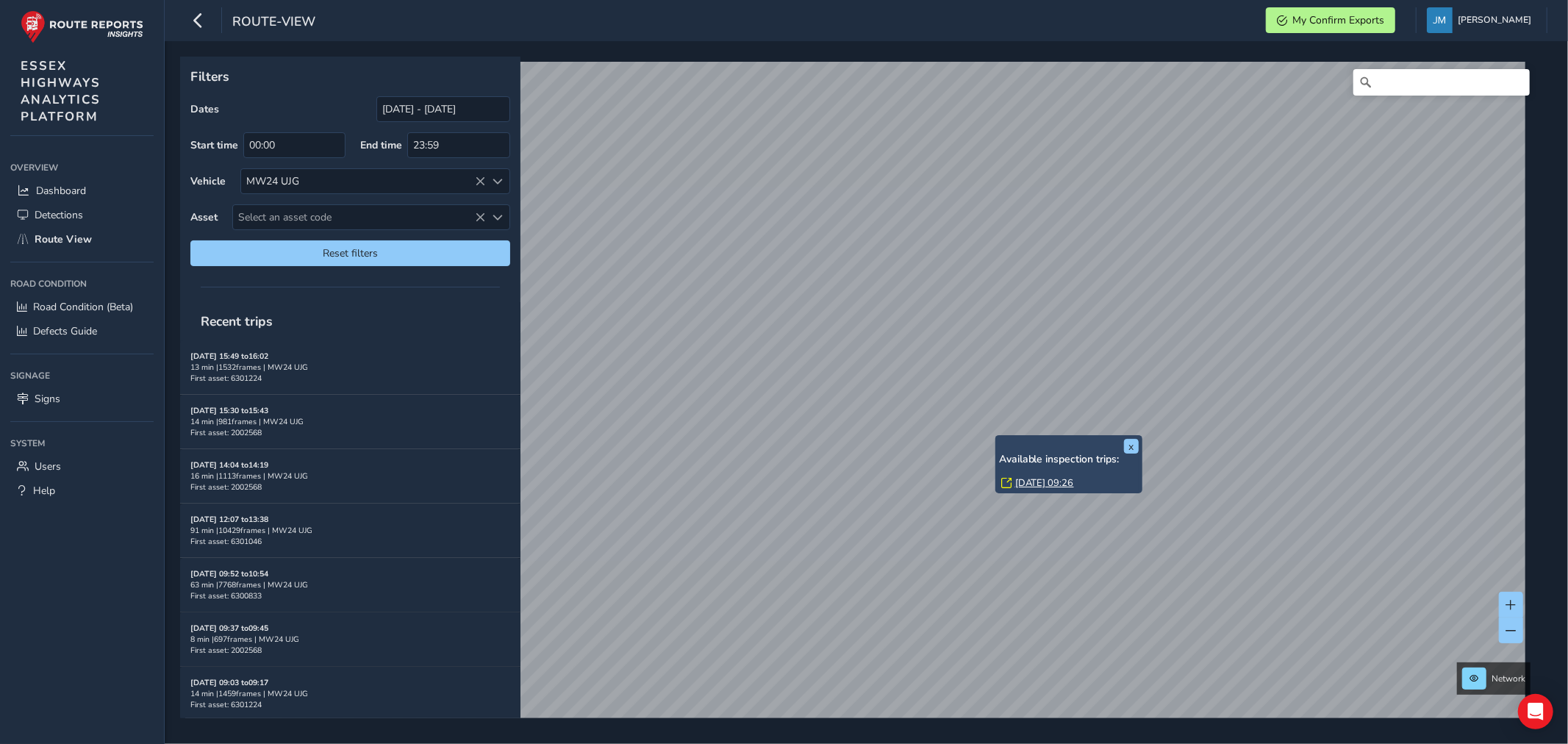
click at [1029, 479] on link "[DATE] 09:26" at bounding box center [1045, 483] width 59 height 14
